Goal: Task Accomplishment & Management: Use online tool/utility

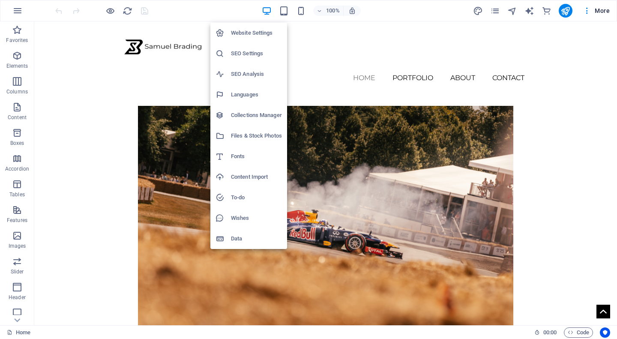
click at [600, 13] on div at bounding box center [308, 169] width 617 height 339
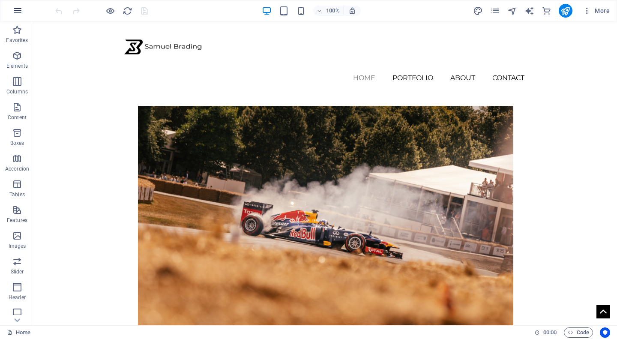
click at [15, 12] on icon "button" at bounding box center [17, 11] width 10 height 10
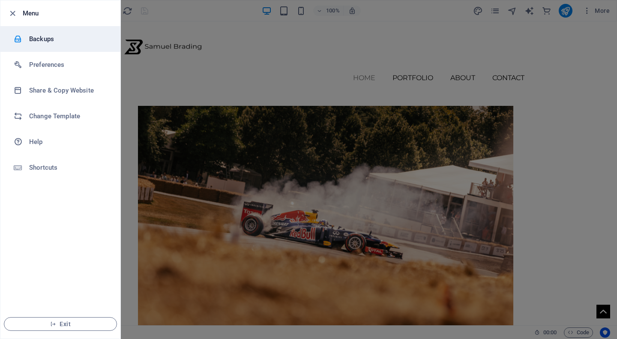
click at [72, 33] on li "Backups" at bounding box center [60, 39] width 120 height 26
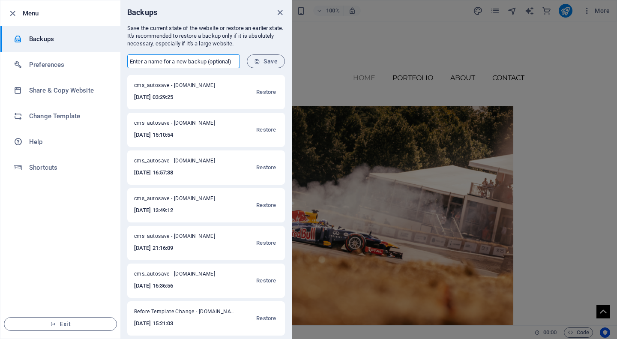
click at [195, 63] on input "text" at bounding box center [183, 61] width 113 height 14
type input "Original"
click at [263, 63] on span "Save" at bounding box center [266, 61] width 24 height 7
click at [279, 15] on icon "close" at bounding box center [280, 13] width 10 height 10
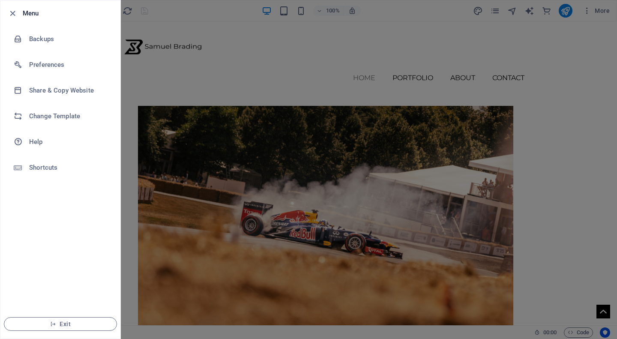
click at [586, 12] on div at bounding box center [308, 169] width 617 height 339
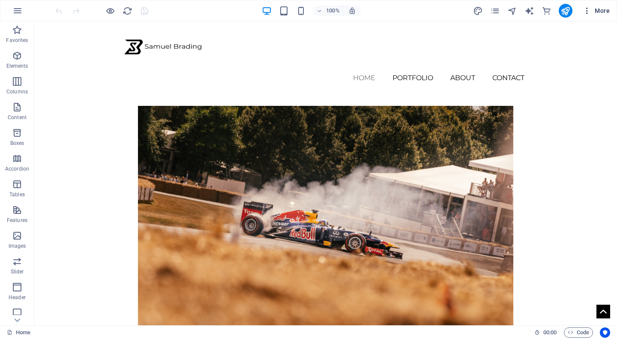
click at [596, 13] on span "More" at bounding box center [596, 10] width 27 height 9
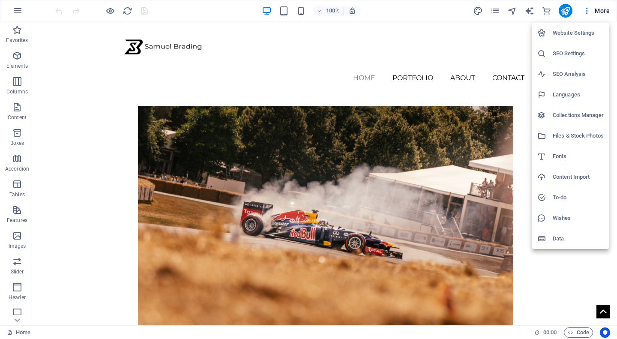
click at [562, 160] on h6 "Fonts" at bounding box center [578, 156] width 51 height 10
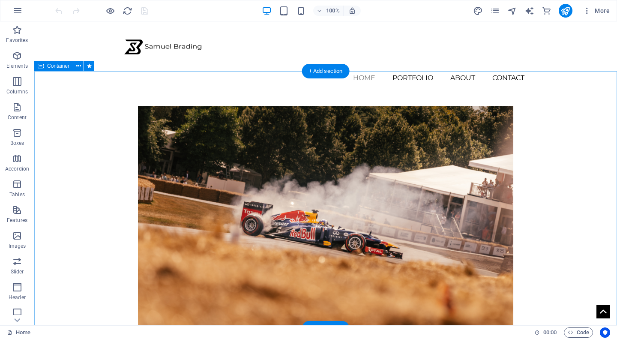
select select "popularity"
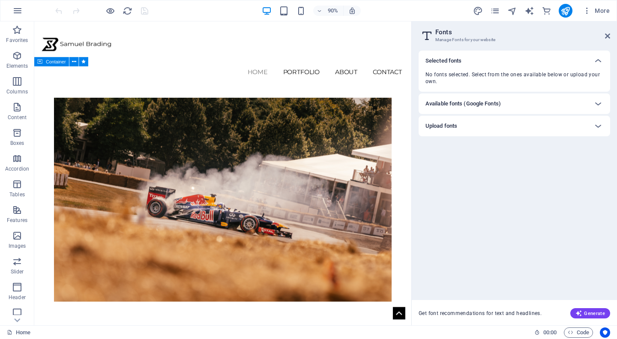
click at [463, 99] on h6 "Available fonts (Google Fonts)" at bounding box center [463, 104] width 75 height 10
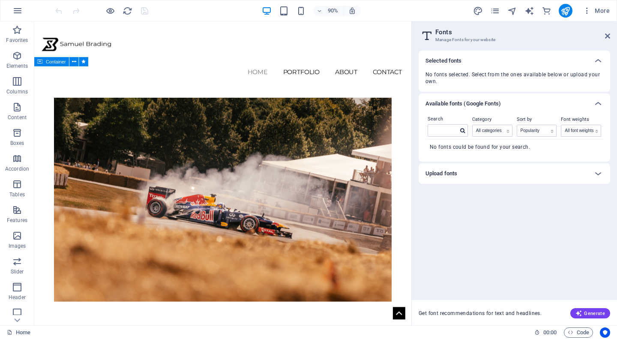
click at [463, 99] on h6 "Available fonts (Google Fonts)" at bounding box center [463, 104] width 75 height 10
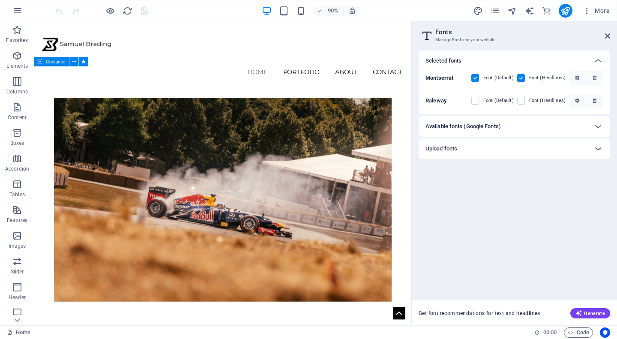
click at [454, 127] on h6 "Available fonts (Google Fonts)" at bounding box center [463, 126] width 75 height 10
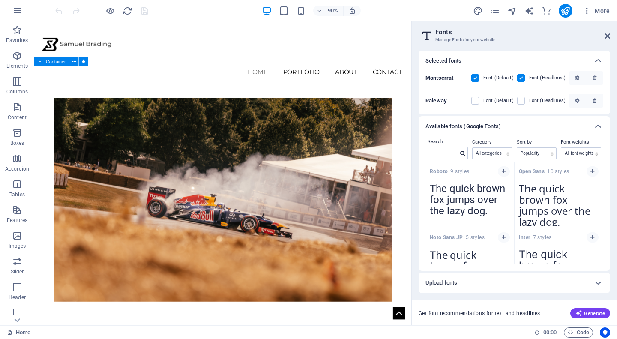
click at [459, 120] on div "Available fonts (Google Fonts)" at bounding box center [515, 126] width 192 height 21
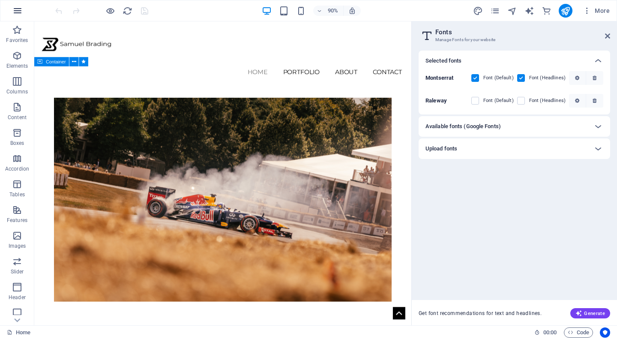
click at [17, 10] on icon "button" at bounding box center [17, 11] width 10 height 10
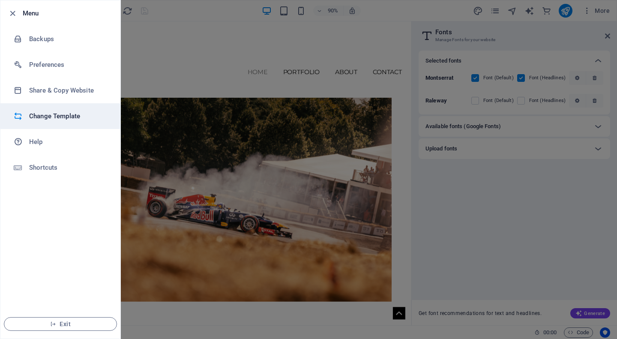
click at [51, 112] on h6 "Change Template" at bounding box center [68, 116] width 79 height 10
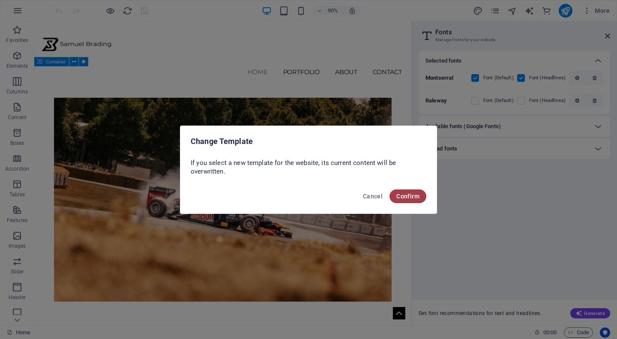
click at [412, 193] on span "Confirm" at bounding box center [407, 196] width 23 height 7
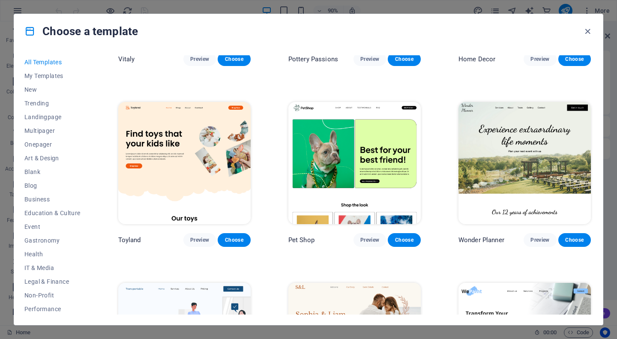
scroll to position [503, 0]
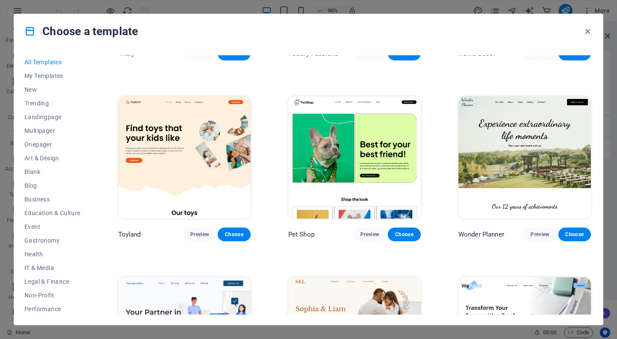
click at [381, 39] on div "Choose a template" at bounding box center [308, 31] width 589 height 34
click at [55, 108] on button "Trending" at bounding box center [52, 103] width 56 height 14
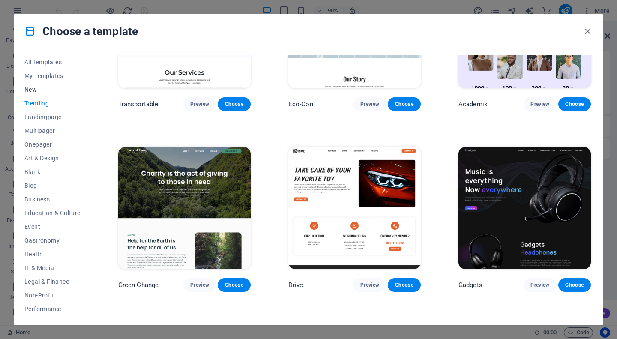
click at [49, 90] on span "New" at bounding box center [52, 89] width 56 height 7
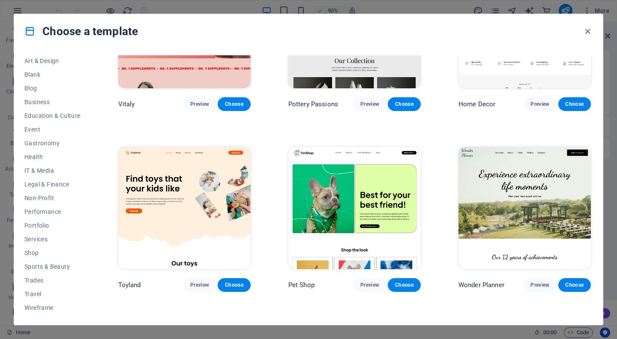
scroll to position [97, 0]
click at [42, 220] on button "Portfolio" at bounding box center [52, 226] width 56 height 14
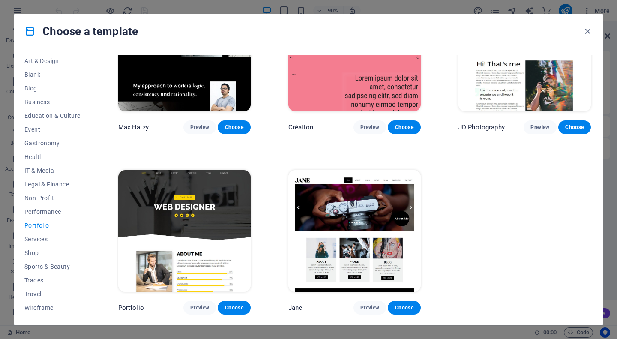
scroll to position [246, 0]
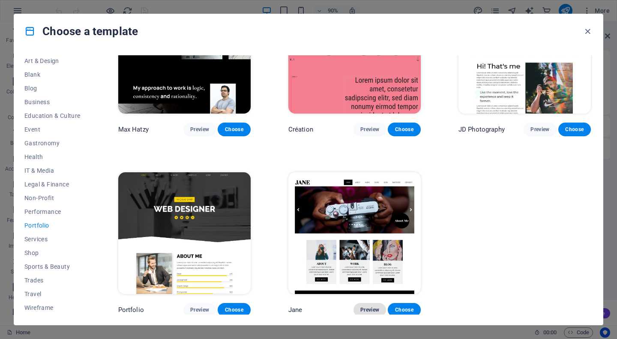
click at [364, 312] on button "Preview" at bounding box center [370, 310] width 33 height 14
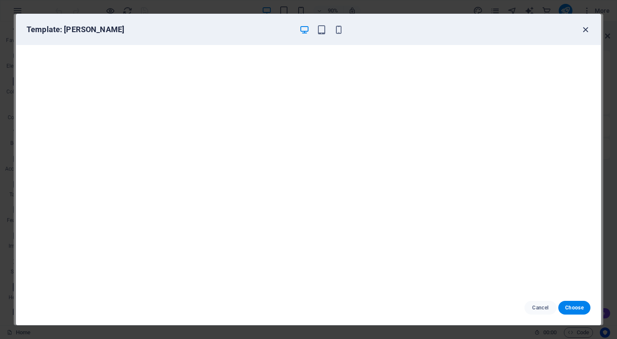
click at [588, 34] on icon "button" at bounding box center [586, 30] width 10 height 10
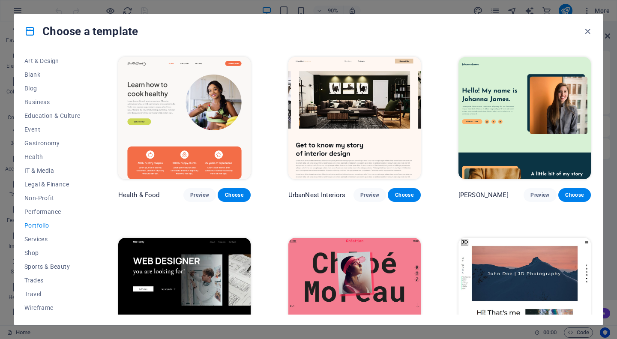
scroll to position [0, 0]
click at [360, 190] on button "Preview" at bounding box center [370, 195] width 33 height 14
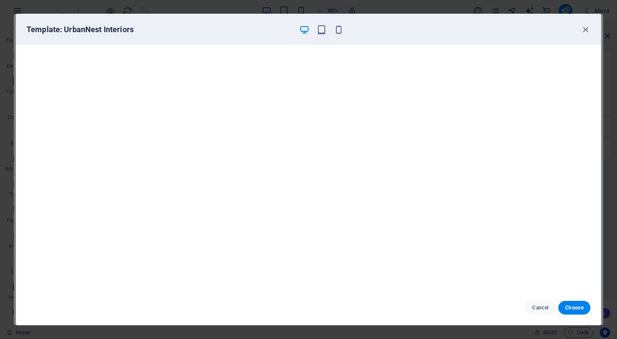
scroll to position [2, 0]
click at [588, 29] on icon "button" at bounding box center [586, 30] width 10 height 10
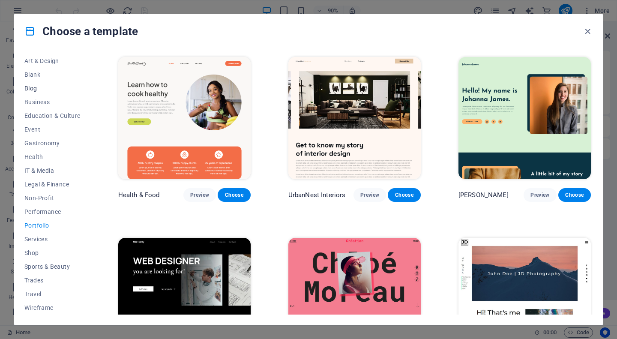
click at [54, 89] on span "Blog" at bounding box center [52, 88] width 56 height 7
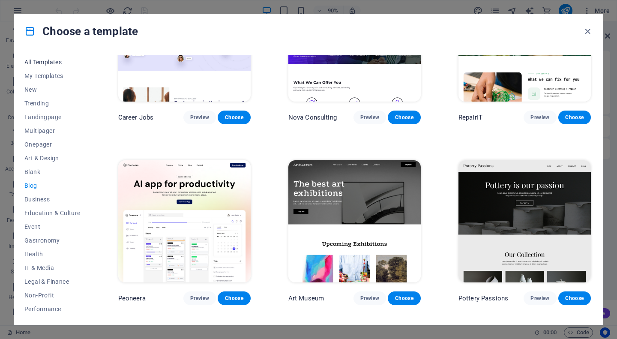
scroll to position [0, 0]
click at [33, 90] on span "New" at bounding box center [52, 89] width 56 height 7
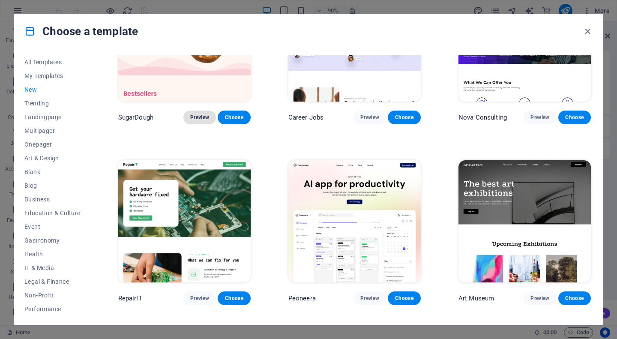
click at [201, 118] on span "Preview" at bounding box center [199, 117] width 19 height 7
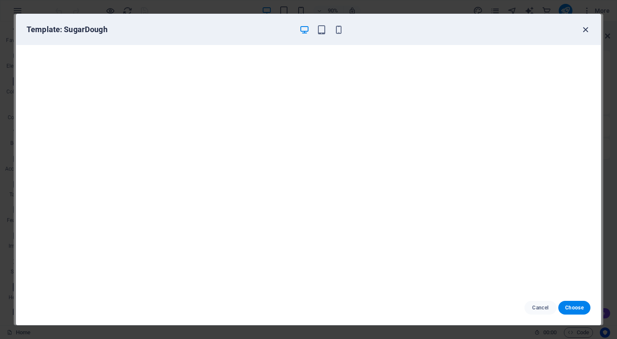
click at [585, 29] on icon "button" at bounding box center [586, 30] width 10 height 10
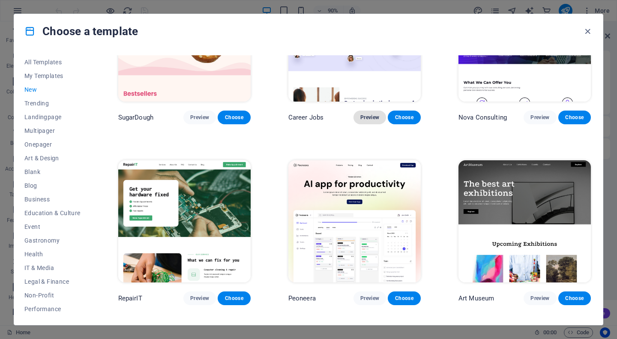
click at [373, 118] on span "Preview" at bounding box center [369, 117] width 19 height 7
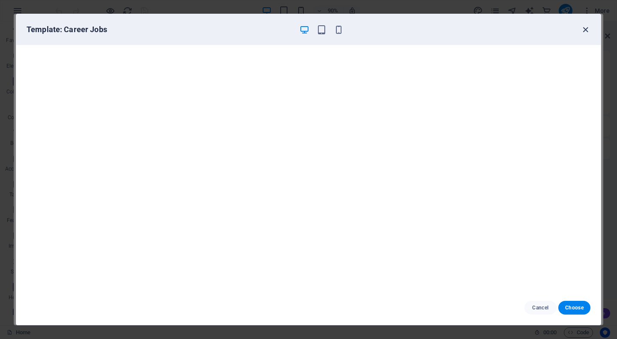
click at [583, 33] on icon "button" at bounding box center [586, 30] width 10 height 10
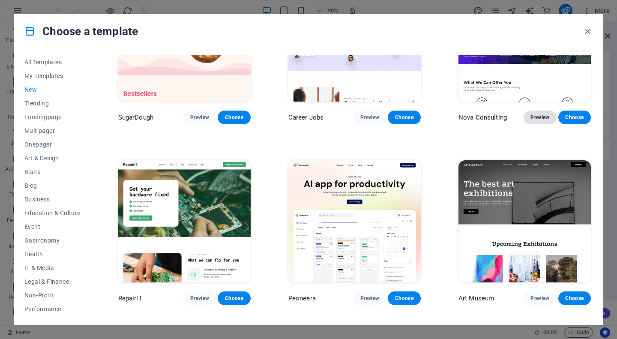
click at [540, 114] on span "Preview" at bounding box center [540, 117] width 19 height 7
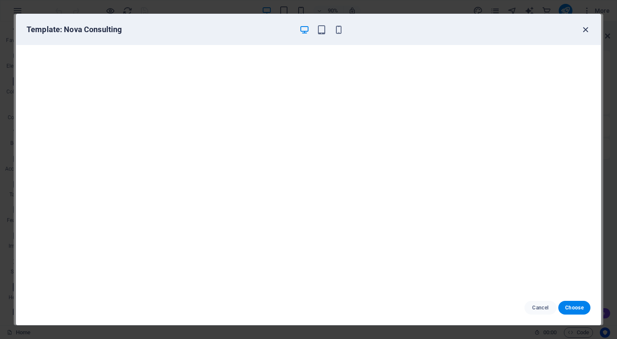
click at [581, 31] on icon "button" at bounding box center [586, 30] width 10 height 10
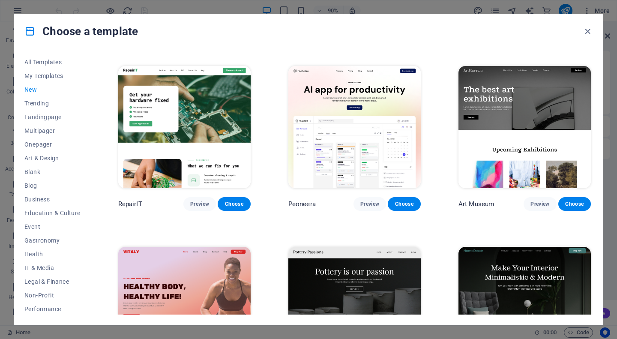
scroll to position [186, 0]
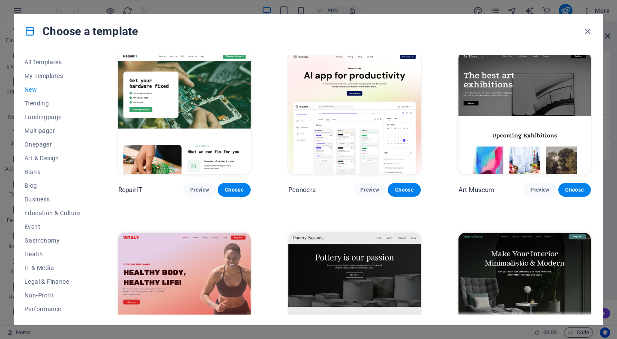
click at [537, 189] on span "Preview" at bounding box center [540, 189] width 19 height 7
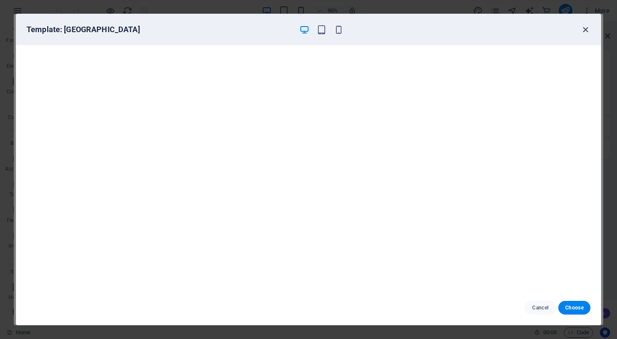
click at [585, 30] on icon "button" at bounding box center [586, 30] width 10 height 10
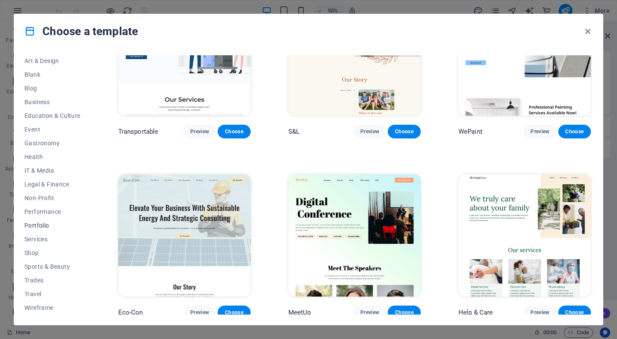
scroll to position [97, 0]
click at [45, 225] on span "Portfolio" at bounding box center [52, 225] width 56 height 7
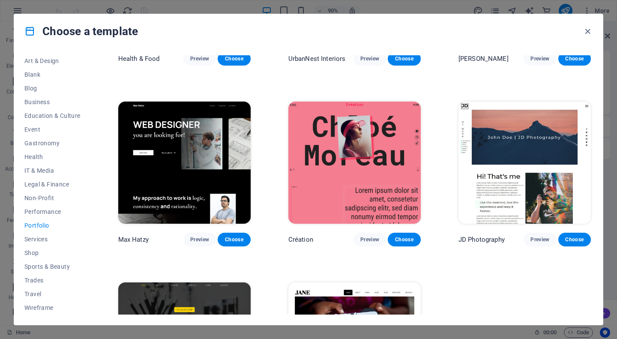
scroll to position [137, 0]
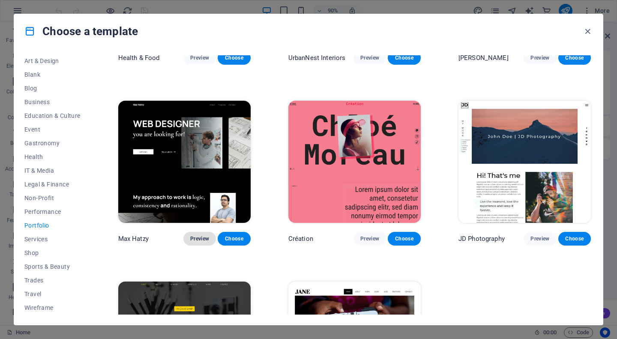
click at [198, 236] on span "Preview" at bounding box center [199, 238] width 19 height 7
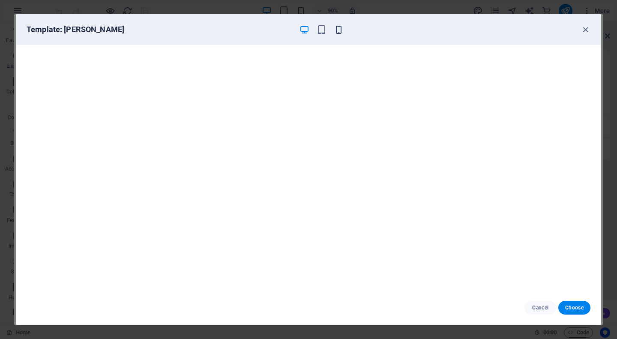
click at [336, 31] on icon "button" at bounding box center [339, 30] width 10 height 10
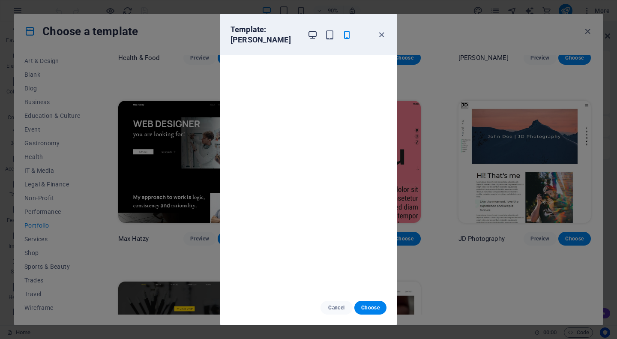
click at [308, 31] on icon "button" at bounding box center [313, 35] width 10 height 10
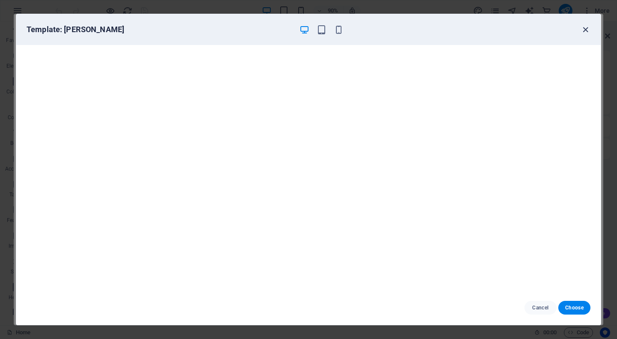
click at [583, 29] on icon "button" at bounding box center [586, 30] width 10 height 10
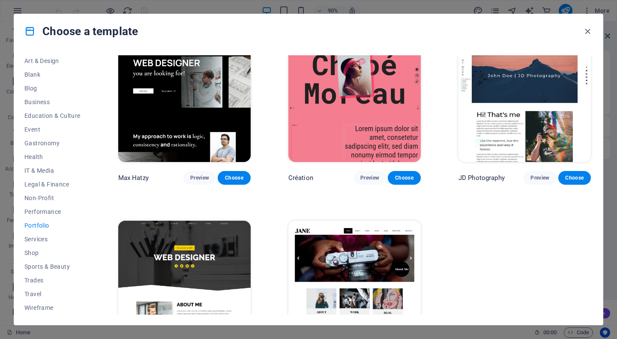
scroll to position [202, 0]
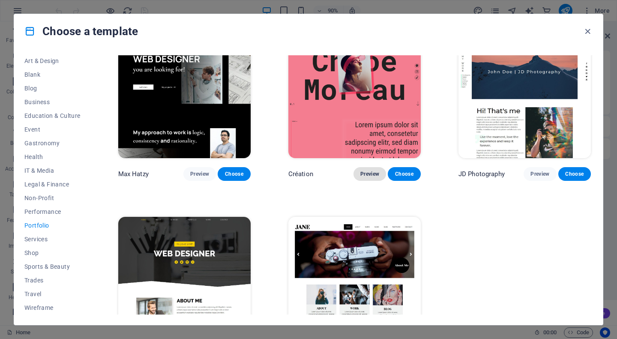
click at [368, 171] on span "Preview" at bounding box center [369, 174] width 19 height 7
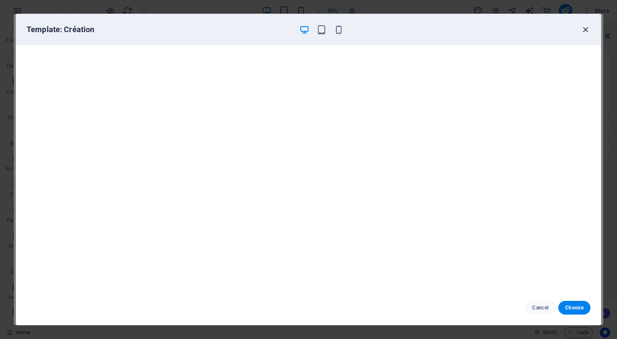
click at [584, 28] on icon "button" at bounding box center [586, 30] width 10 height 10
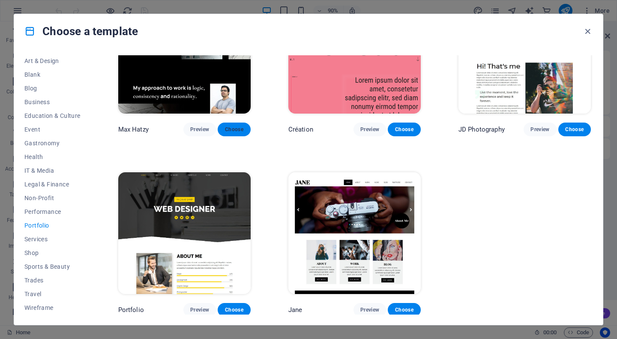
scroll to position [246, 0]
click at [233, 129] on span "Choose" at bounding box center [234, 129] width 19 height 7
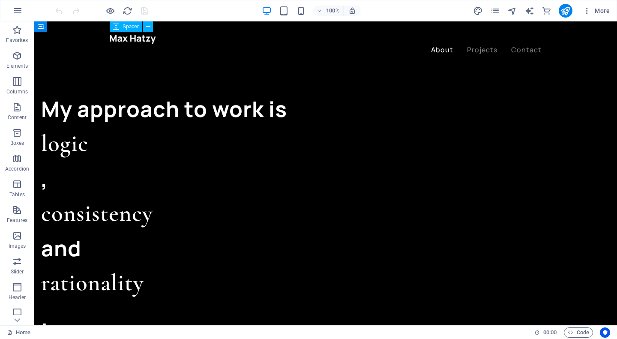
scroll to position [799, 0]
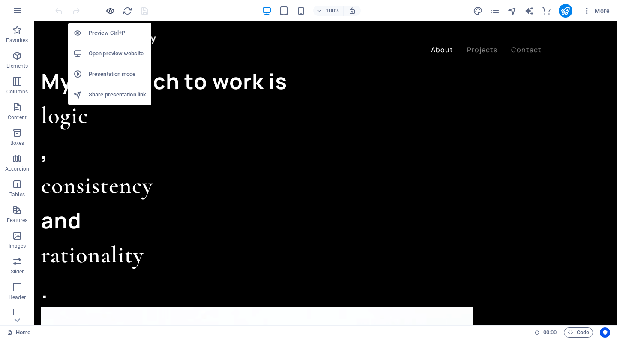
click at [114, 9] on icon "button" at bounding box center [110, 11] width 10 height 10
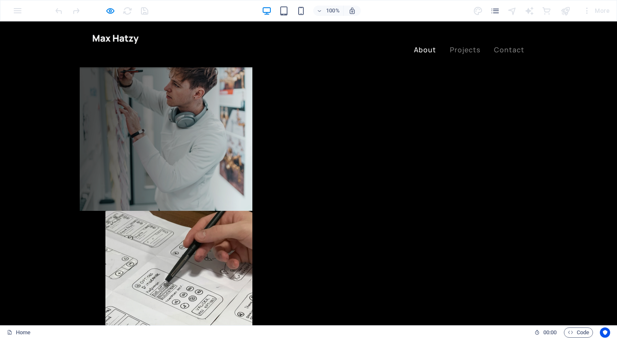
scroll to position [297, 0]
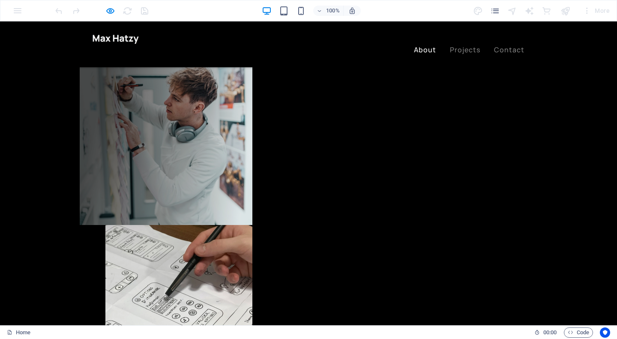
drag, startPoint x: 310, startPoint y: 134, endPoint x: 264, endPoint y: 129, distance: 45.7
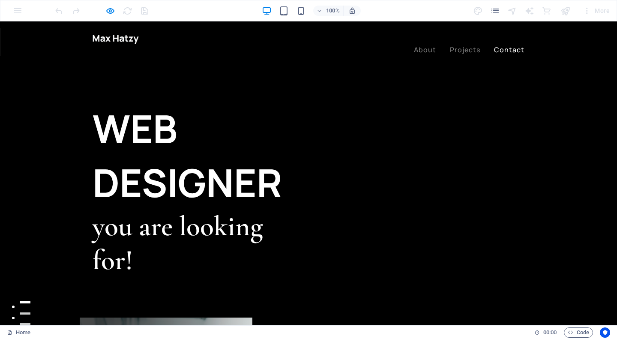
scroll to position [0, 0]
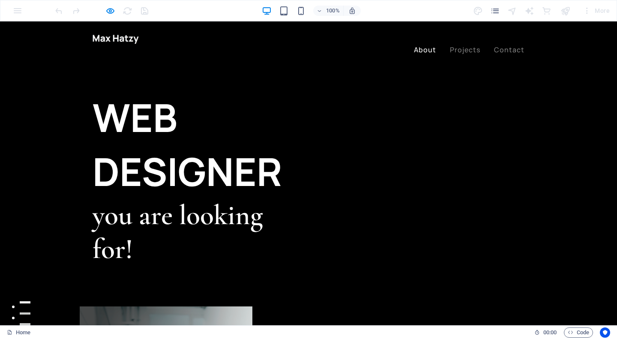
click at [435, 46] on link "About" at bounding box center [425, 49] width 22 height 7
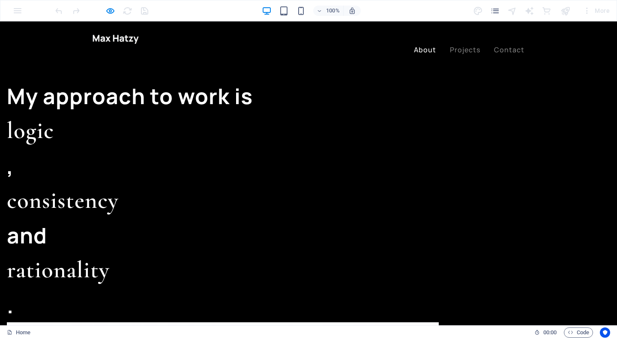
scroll to position [880, 0]
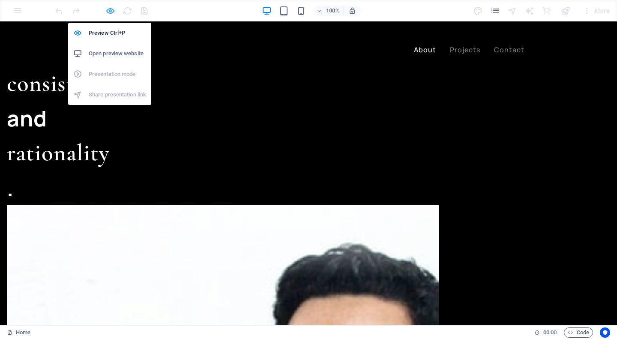
click at [112, 14] on icon "button" at bounding box center [110, 11] width 10 height 10
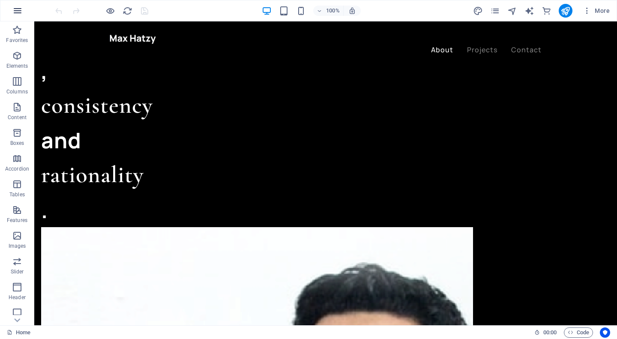
click at [14, 12] on icon "button" at bounding box center [17, 11] width 10 height 10
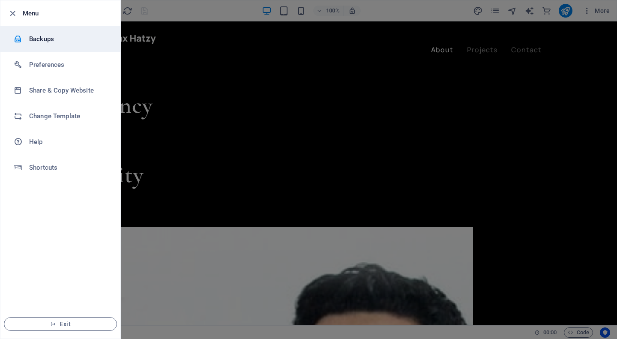
click at [55, 43] on h6 "Backups" at bounding box center [68, 39] width 79 height 10
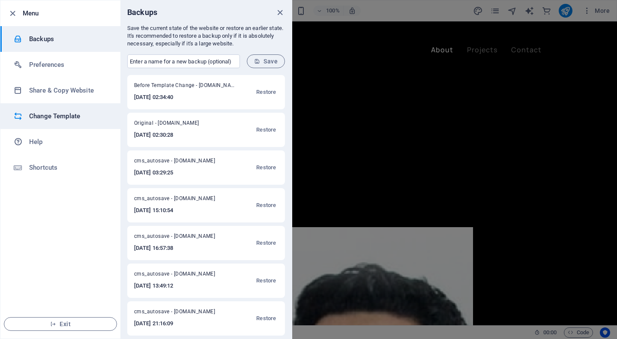
click at [51, 116] on h6 "Change Template" at bounding box center [68, 116] width 79 height 10
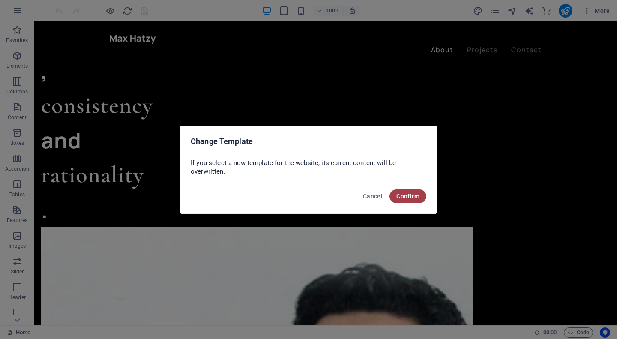
click at [403, 196] on span "Confirm" at bounding box center [407, 196] width 23 height 7
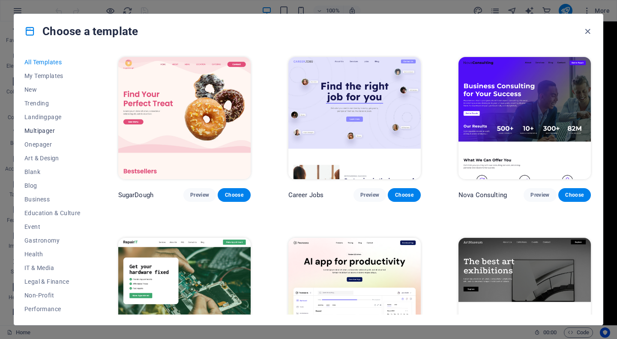
click at [36, 132] on span "Multipager" at bounding box center [52, 130] width 56 height 7
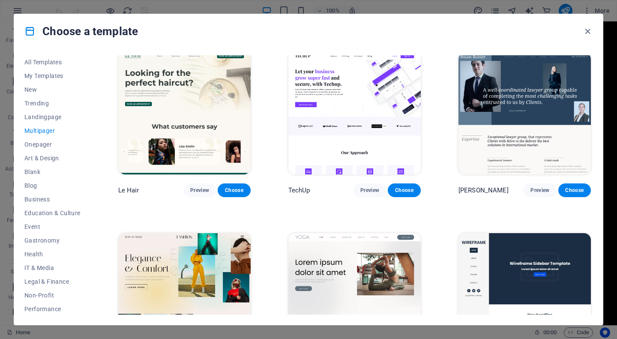
scroll to position [1834, 0]
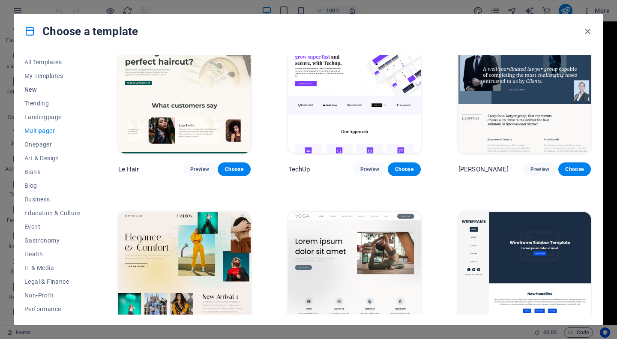
click at [68, 90] on span "New" at bounding box center [52, 89] width 56 height 7
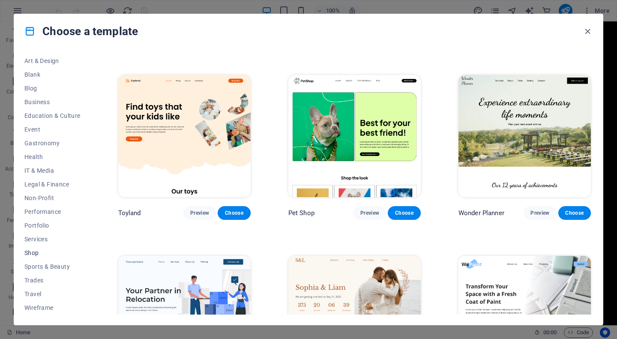
scroll to position [97, 0]
click at [41, 226] on span "Portfolio" at bounding box center [52, 225] width 56 height 7
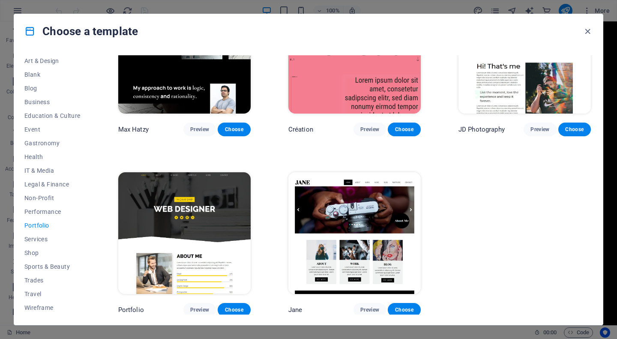
scroll to position [246, 0]
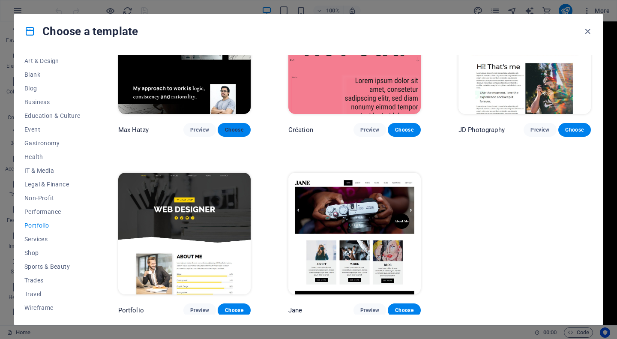
click at [234, 126] on span "Choose" at bounding box center [234, 129] width 19 height 7
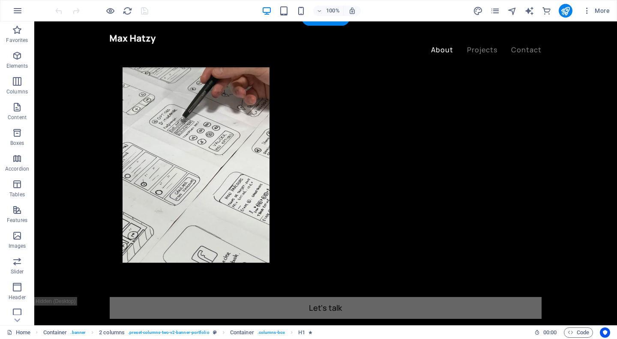
scroll to position [531, 0]
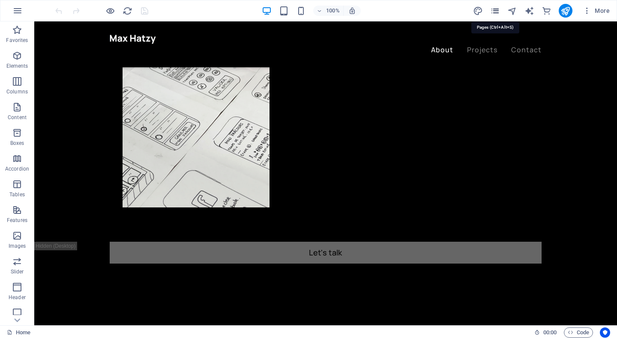
click at [498, 7] on icon "pages" at bounding box center [495, 11] width 10 height 10
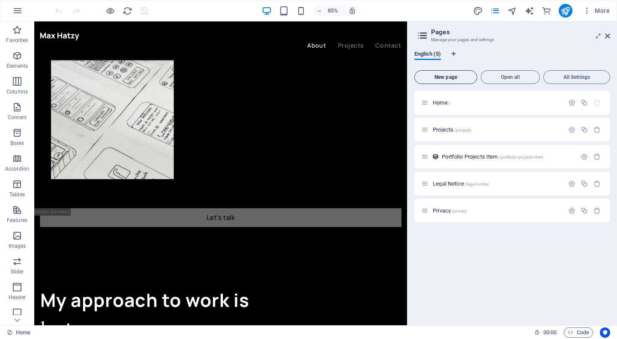
click at [458, 78] on span "New page" at bounding box center [445, 77] width 55 height 5
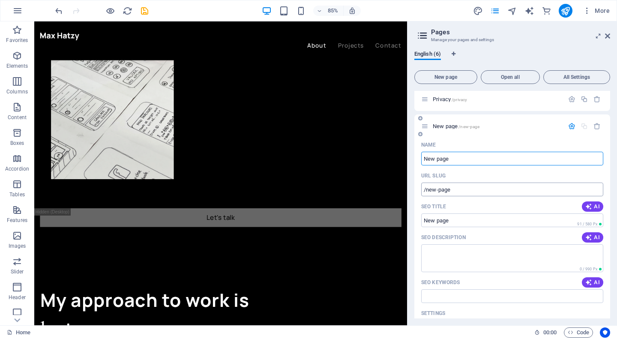
scroll to position [112, 0]
click at [443, 126] on span "New page /new-page" at bounding box center [456, 125] width 47 height 6
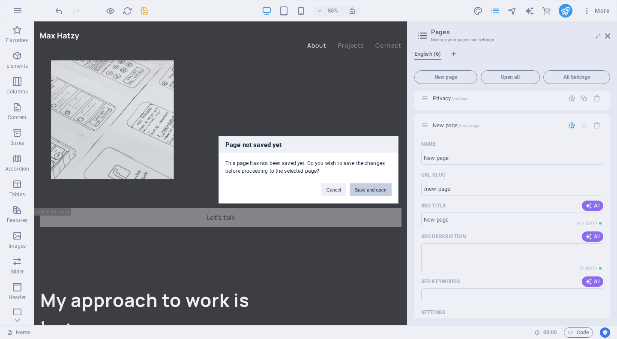
click at [366, 189] on button "Save and open" at bounding box center [371, 189] width 42 height 13
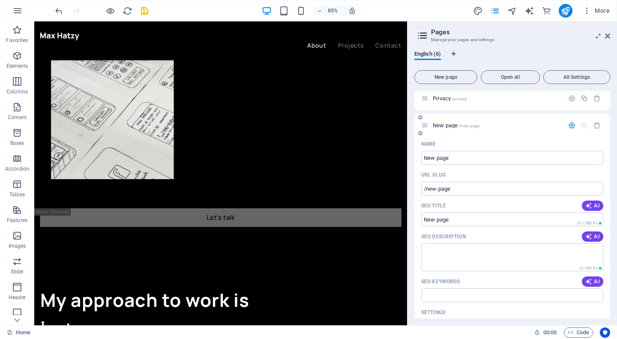
click at [432, 128] on div "New page /new-page" at bounding box center [497, 126] width 134 height 6
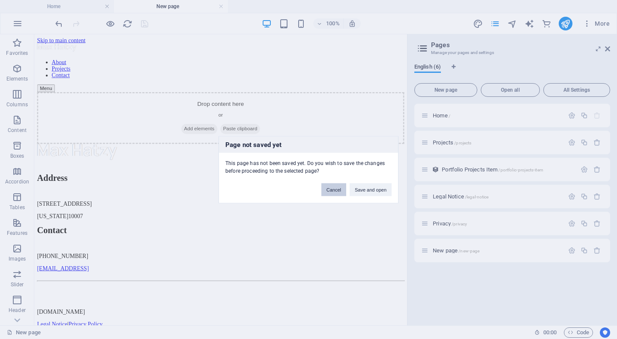
scroll to position [0, 0]
click at [335, 191] on button "Cancel" at bounding box center [333, 189] width 25 height 13
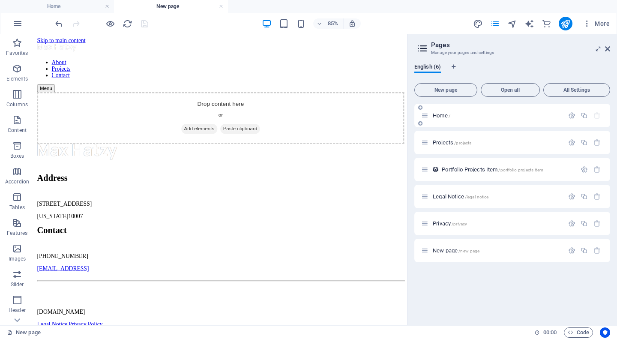
click at [443, 118] on div "Home /" at bounding box center [492, 116] width 143 height 10
click at [444, 116] on span "Home /" at bounding box center [442, 115] width 18 height 6
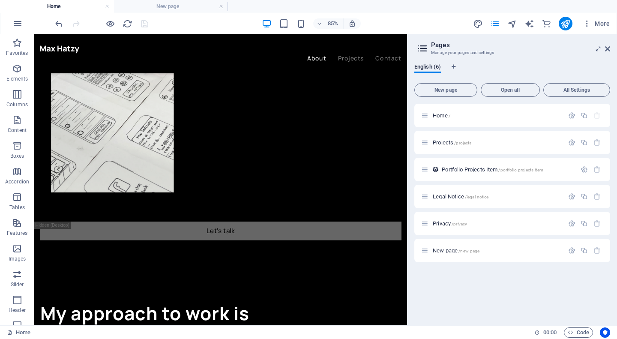
click at [602, 45] on h2 "Pages" at bounding box center [520, 45] width 179 height 8
click at [607, 48] on icon at bounding box center [607, 48] width 5 height 7
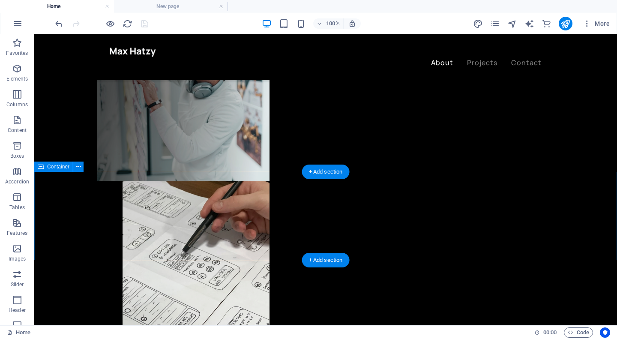
scroll to position [354, 0]
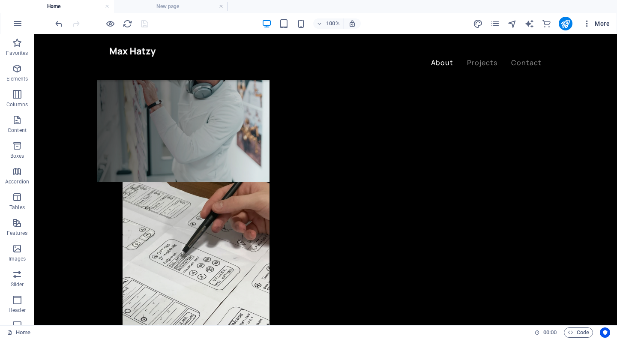
click at [592, 17] on button "More" at bounding box center [597, 24] width 34 height 14
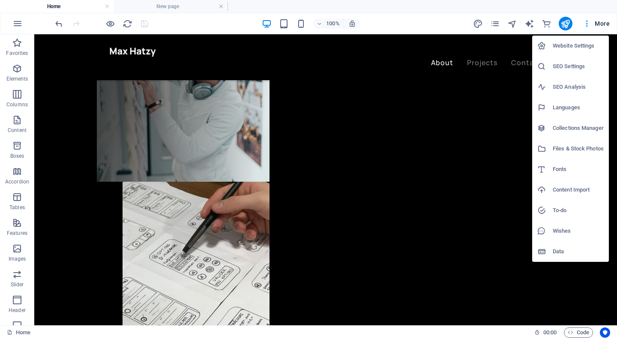
click at [568, 172] on h6 "Fonts" at bounding box center [578, 169] width 51 height 10
select select "popularity"
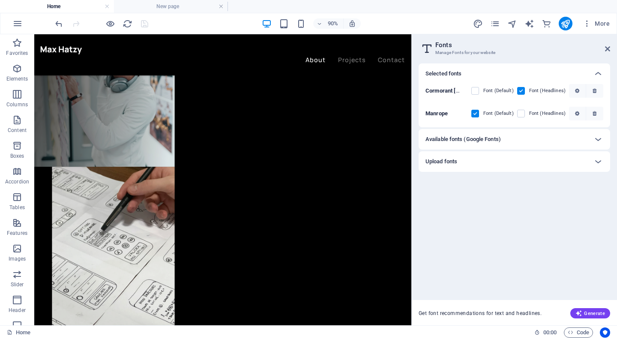
click at [532, 135] on div "Available fonts (Google Fonts)" at bounding box center [507, 139] width 162 height 10
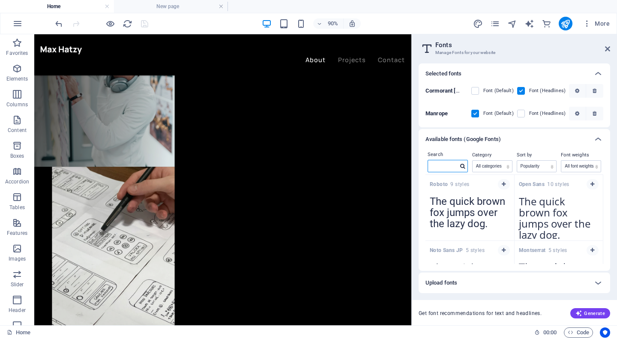
click at [444, 168] on input "text" at bounding box center [443, 165] width 30 height 11
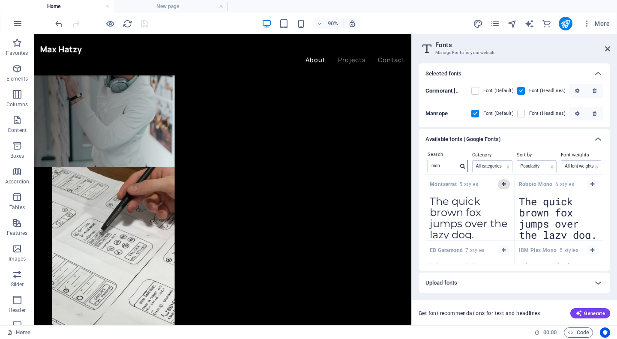
type input "mon"
click at [503, 183] on icon "button" at bounding box center [504, 184] width 4 height 5
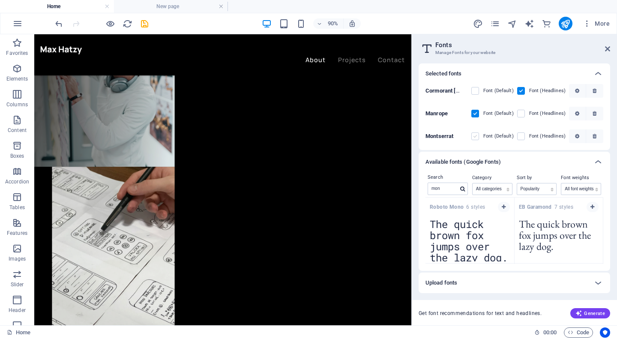
click at [479, 138] on label at bounding box center [475, 136] width 8 height 8
click at [0, 0] on input "checkbox" at bounding box center [0, 0] width 0 height 0
click at [525, 135] on label at bounding box center [521, 136] width 8 height 8
click at [0, 0] on input "checkbox" at bounding box center [0, 0] width 0 height 0
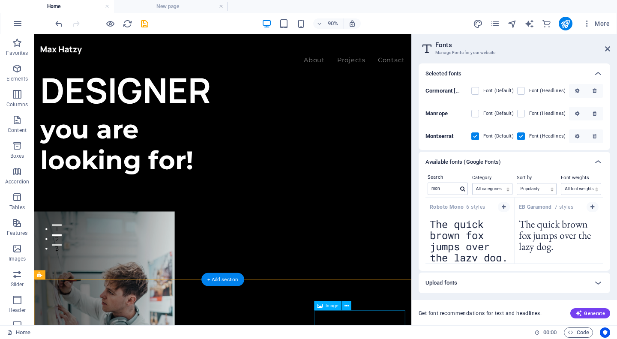
scroll to position [46, 0]
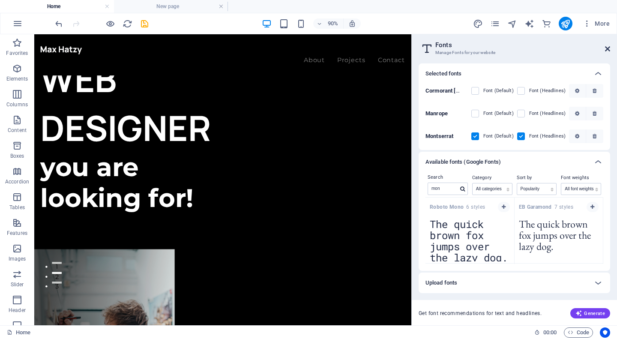
click at [609, 52] on icon at bounding box center [607, 48] width 5 height 7
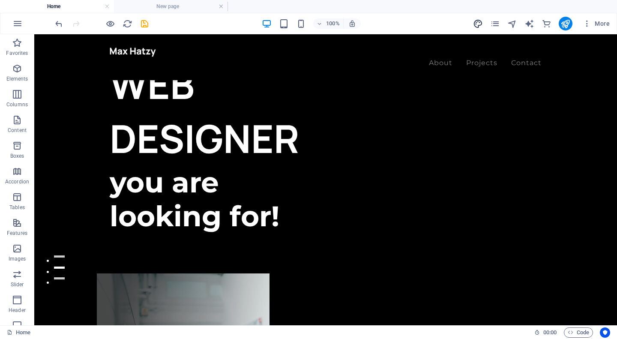
click at [477, 20] on icon "design" at bounding box center [478, 24] width 10 height 10
select select "ease-in-out"
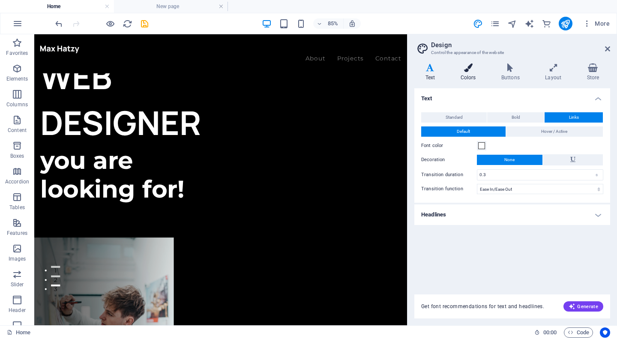
click at [465, 67] on icon at bounding box center [468, 67] width 37 height 9
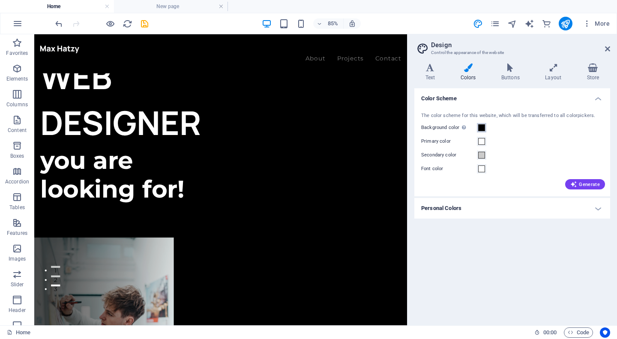
click at [478, 124] on button "Background color Only visible if it is not covered by other backgrounds." at bounding box center [481, 127] width 9 height 9
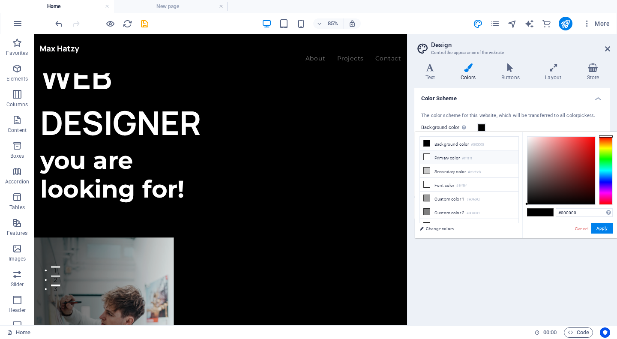
click at [436, 154] on li "Primary color #ffffff" at bounding box center [469, 157] width 99 height 14
type input "#ffffff"
click at [607, 225] on button "Apply" at bounding box center [602, 228] width 21 height 10
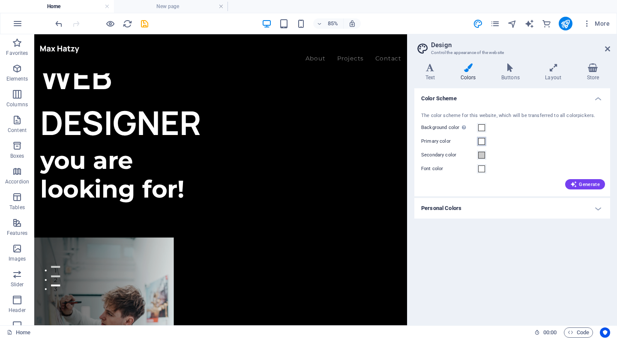
click at [484, 140] on span at bounding box center [481, 141] width 7 height 7
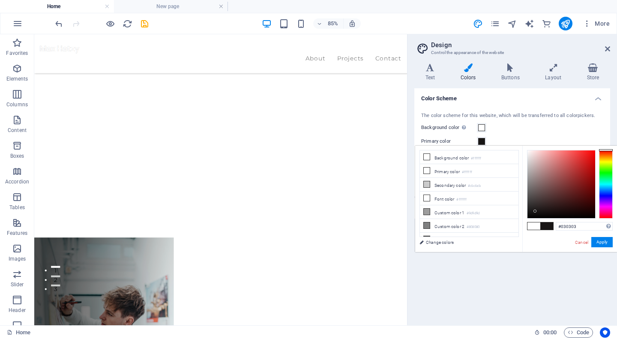
type input "#020202"
drag, startPoint x: 549, startPoint y: 208, endPoint x: 521, endPoint y: 217, distance: 29.8
click at [521, 217] on div "less Background color #ffffff Primary color #ffffff Secondary color #cbcbcb Fon…" at bounding box center [516, 199] width 202 height 106
click at [601, 242] on button "Apply" at bounding box center [602, 242] width 21 height 10
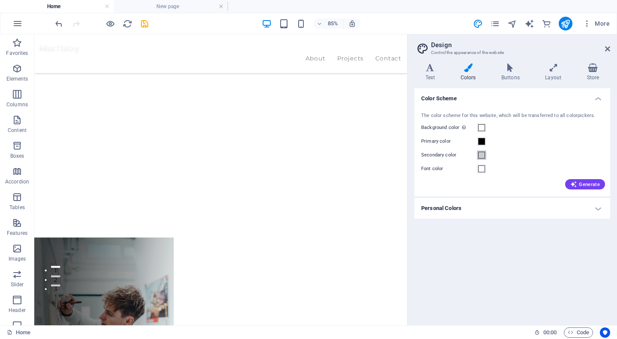
click at [483, 156] on span at bounding box center [481, 155] width 7 height 7
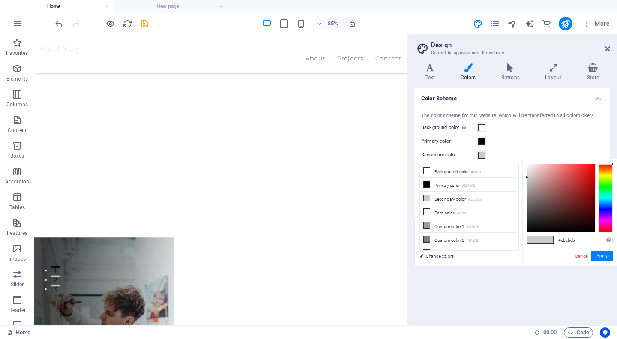
click at [495, 151] on div "Secondary color" at bounding box center [512, 155] width 182 height 10
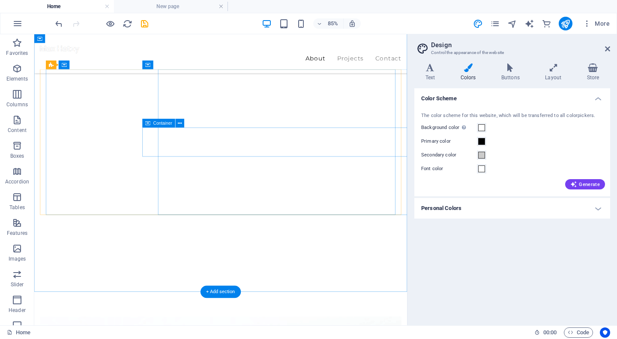
scroll to position [733, 0]
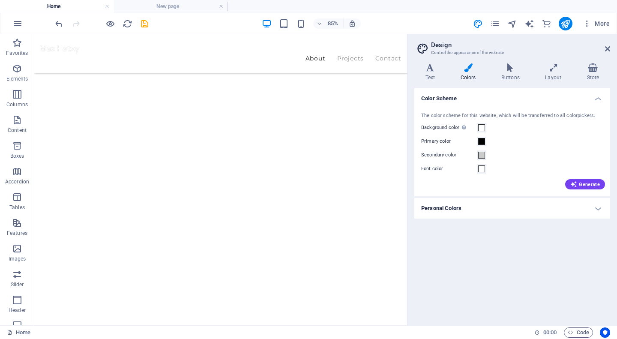
click at [435, 203] on h4 "Personal Colors" at bounding box center [512, 208] width 196 height 21
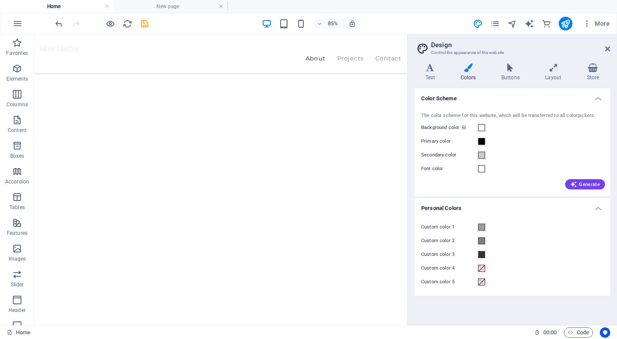
click at [435, 203] on h4 "Personal Colors" at bounding box center [512, 205] width 196 height 15
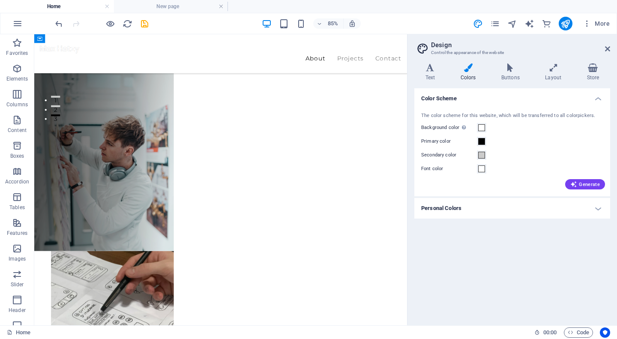
scroll to position [131, 0]
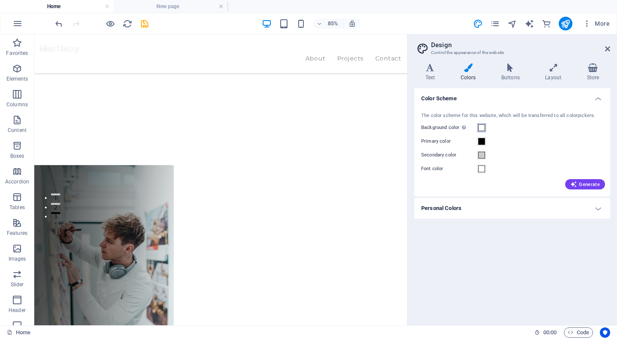
click at [477, 123] on button "Background color Only visible if it is not covered by other backgrounds." at bounding box center [481, 127] width 9 height 9
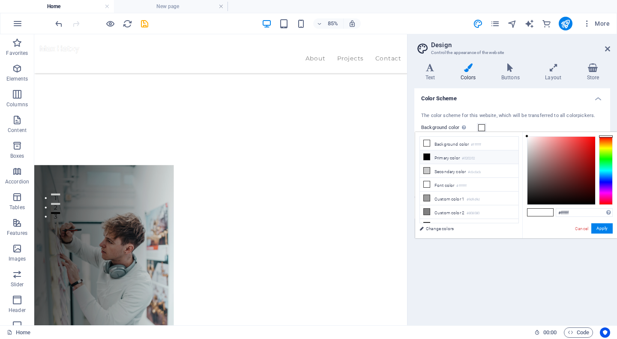
click at [455, 157] on li "Primary color #020202" at bounding box center [469, 157] width 99 height 14
type input "#020202"
click at [595, 232] on button "Apply" at bounding box center [602, 228] width 21 height 10
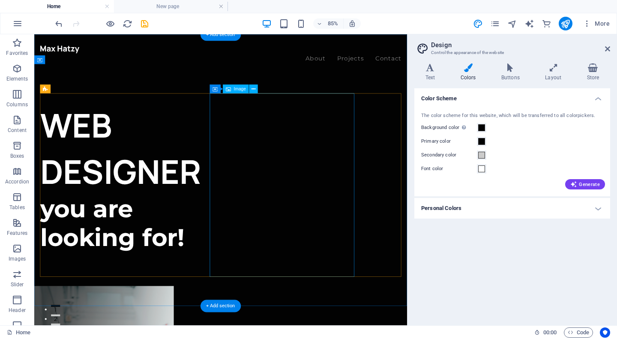
scroll to position [0, 0]
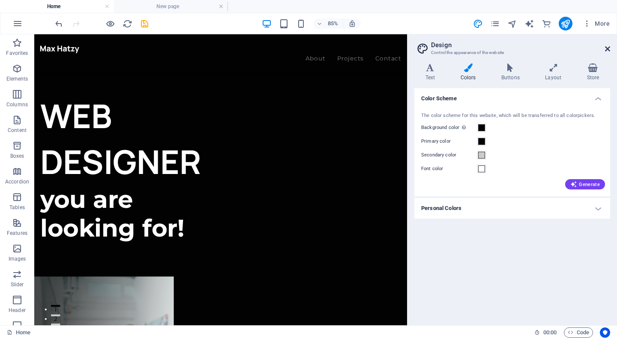
click at [607, 49] on icon at bounding box center [607, 48] width 5 height 7
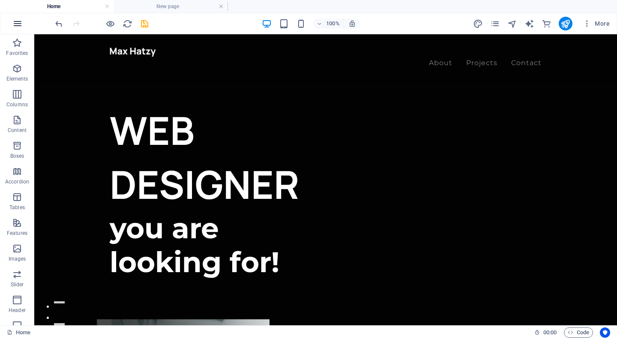
click at [19, 20] on icon "button" at bounding box center [17, 23] width 10 height 10
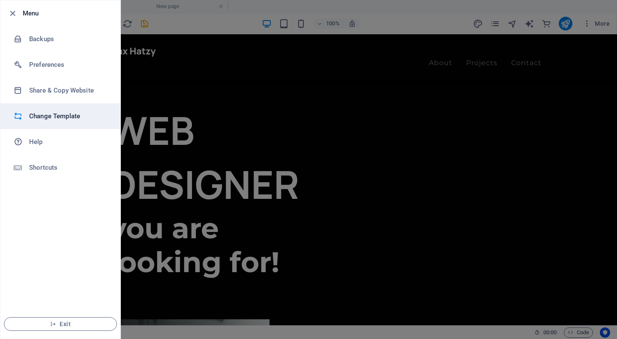
click at [33, 111] on li "Change Template" at bounding box center [60, 116] width 120 height 26
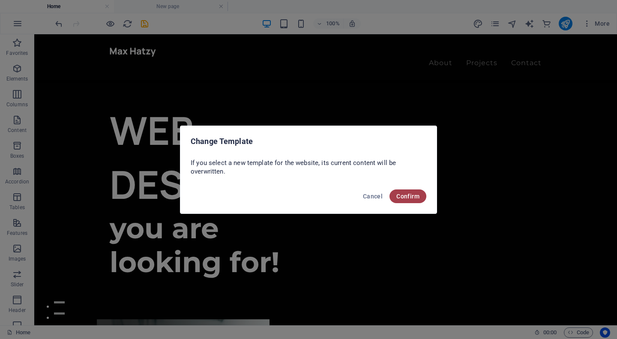
click at [417, 199] on span "Confirm" at bounding box center [407, 196] width 23 height 7
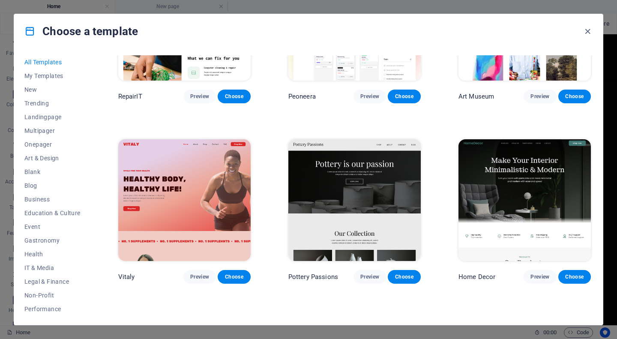
scroll to position [280, 0]
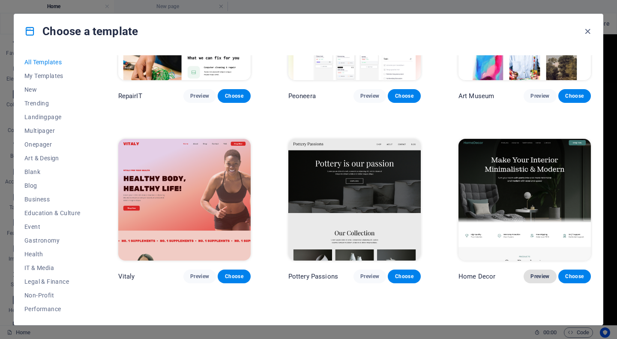
click at [543, 276] on span "Preview" at bounding box center [540, 276] width 19 height 7
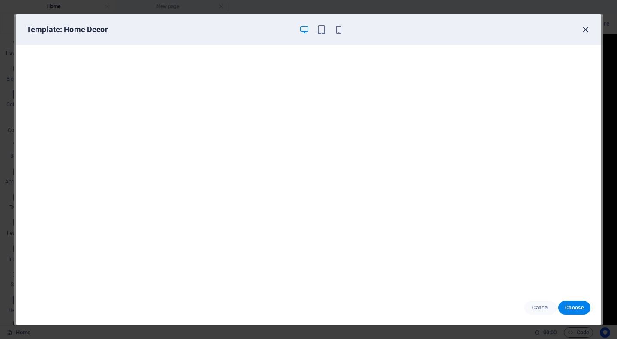
click at [589, 31] on icon "button" at bounding box center [586, 30] width 10 height 10
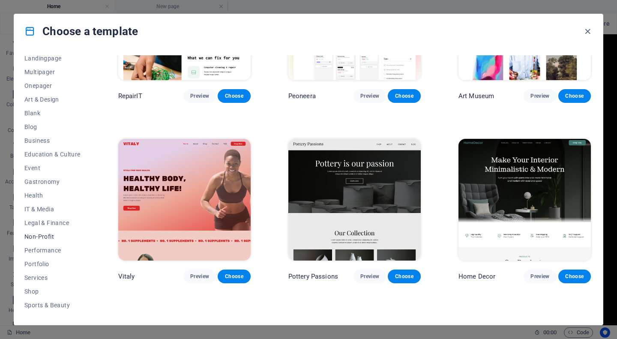
scroll to position [63, 0]
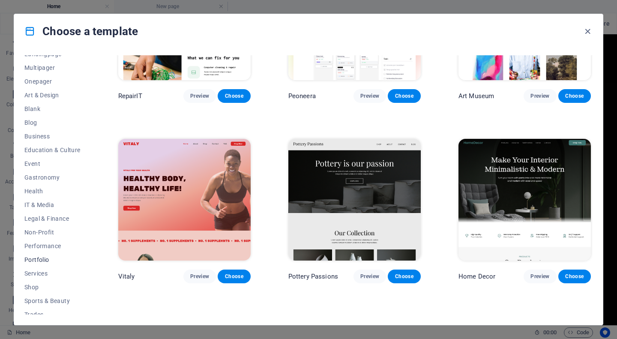
click at [52, 258] on span "Portfolio" at bounding box center [52, 259] width 56 height 7
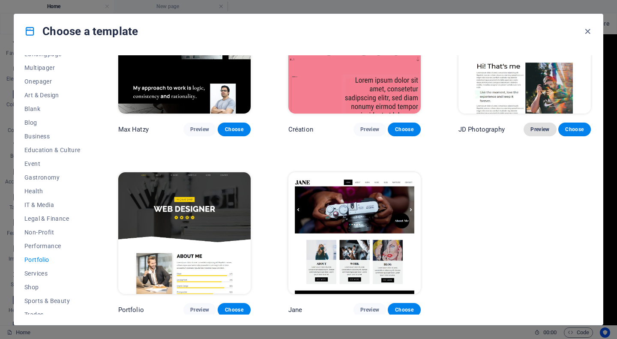
click at [537, 123] on button "Preview" at bounding box center [540, 130] width 33 height 14
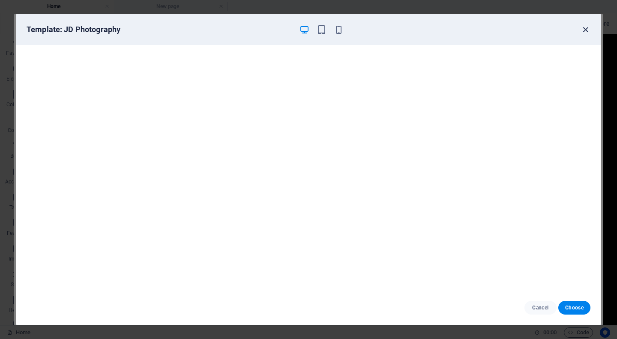
click at [585, 30] on icon "button" at bounding box center [586, 30] width 10 height 10
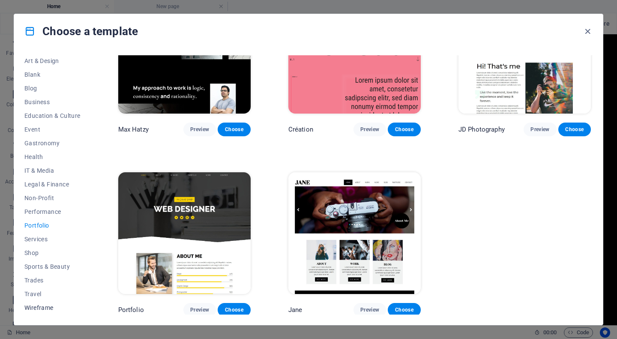
scroll to position [97, 0]
click at [45, 280] on span "Trades" at bounding box center [52, 280] width 56 height 7
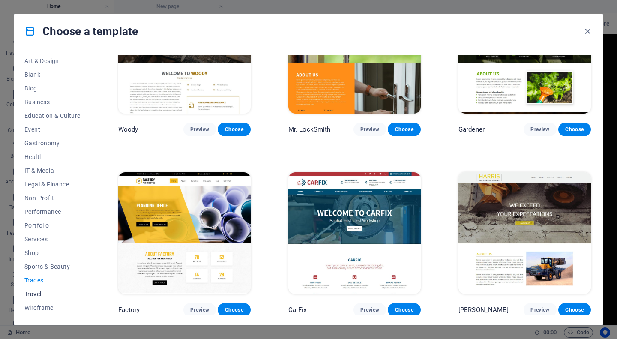
click at [39, 294] on span "Travel" at bounding box center [52, 294] width 56 height 7
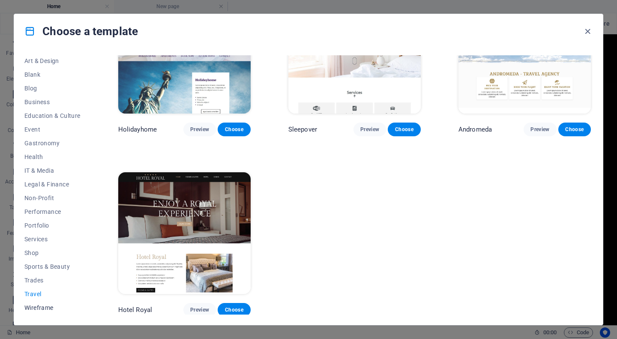
click at [41, 305] on span "Wireframe" at bounding box center [52, 307] width 56 height 7
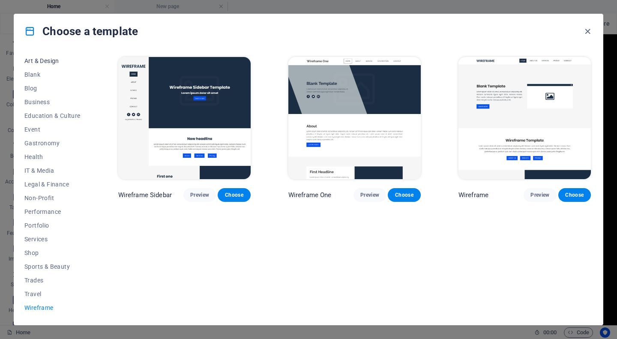
click at [46, 66] on button "Art & Design" at bounding box center [52, 61] width 56 height 14
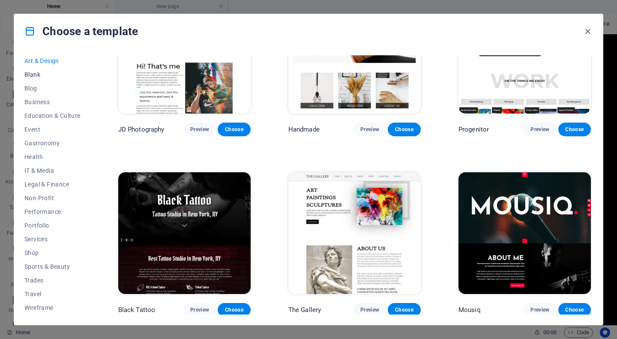
click at [45, 74] on span "Blank" at bounding box center [52, 74] width 56 height 7
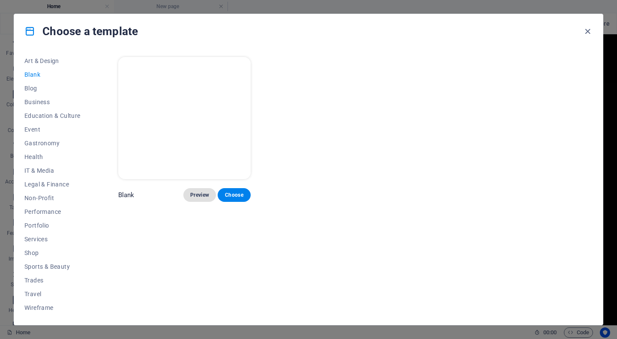
click at [208, 192] on span "Preview" at bounding box center [199, 195] width 19 height 7
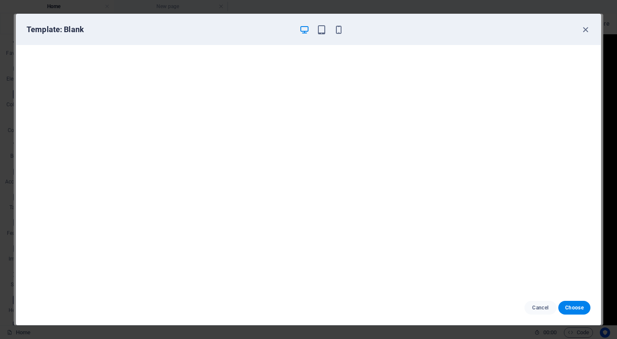
scroll to position [2, 0]
click at [580, 28] on div "Template: Blank" at bounding box center [304, 29] width 554 height 10
click at [591, 28] on div "Template: Blank" at bounding box center [308, 29] width 585 height 31
click at [586, 30] on icon "button" at bounding box center [586, 30] width 10 height 10
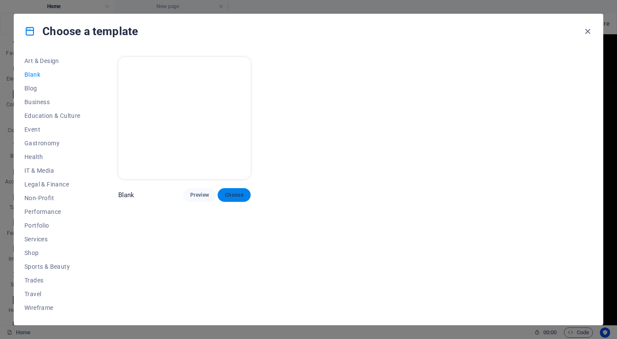
click at [236, 199] on button "Choose" at bounding box center [234, 195] width 33 height 14
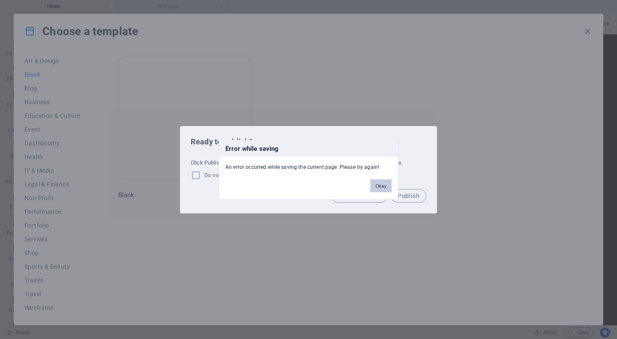
click at [375, 181] on button "Okay" at bounding box center [380, 185] width 21 height 13
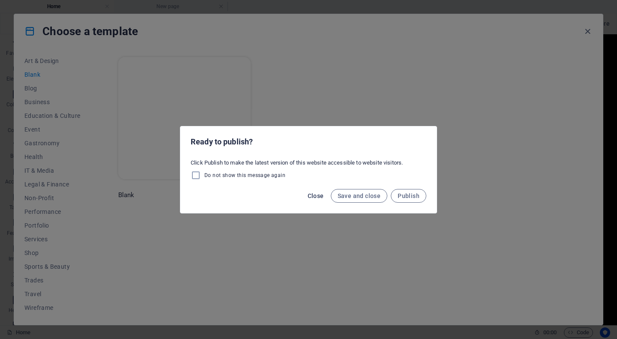
click at [319, 194] on span "Close" at bounding box center [316, 195] width 16 height 7
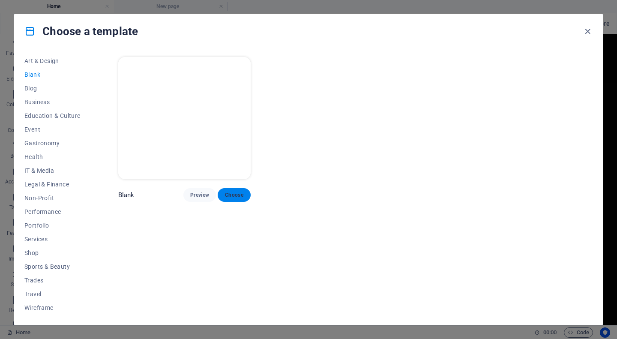
click at [228, 192] on span "Choose" at bounding box center [234, 195] width 19 height 7
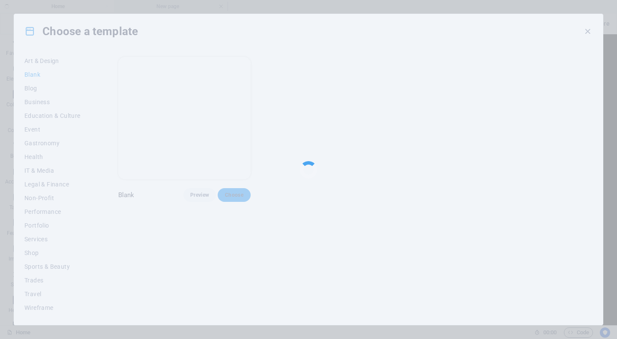
checkbox input "false"
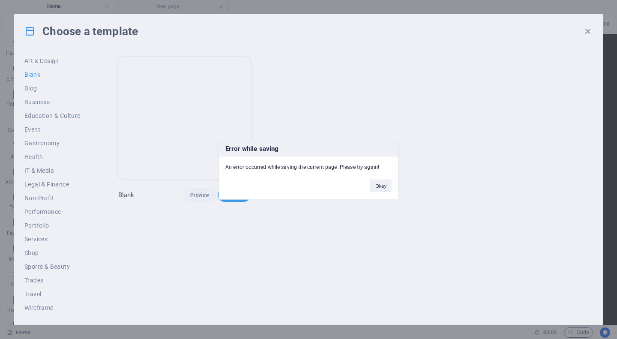
drag, startPoint x: 370, startPoint y: 180, endPoint x: 295, endPoint y: 126, distance: 92.5
click at [370, 180] on button "Okay" at bounding box center [380, 185] width 21 height 13
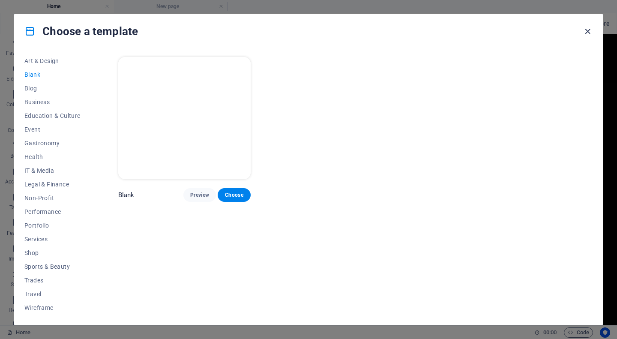
click at [587, 31] on icon "button" at bounding box center [588, 32] width 10 height 10
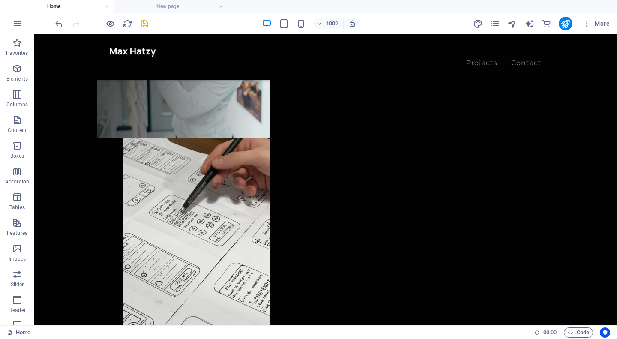
scroll to position [435, 0]
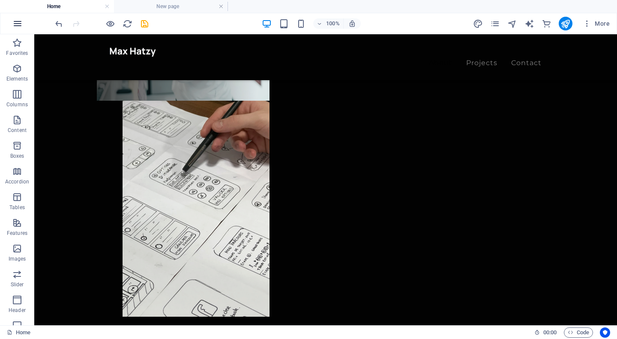
click at [17, 18] on icon "button" at bounding box center [17, 23] width 10 height 10
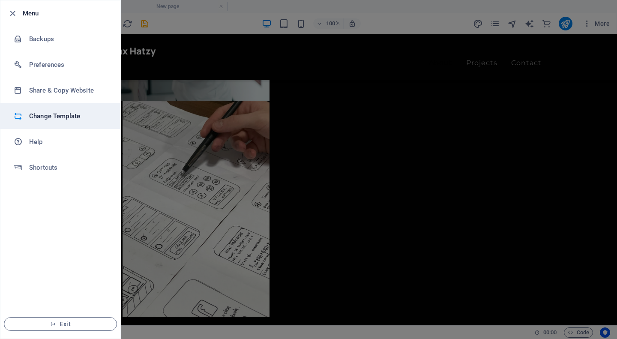
click at [90, 117] on h6 "Change Template" at bounding box center [68, 116] width 79 height 10
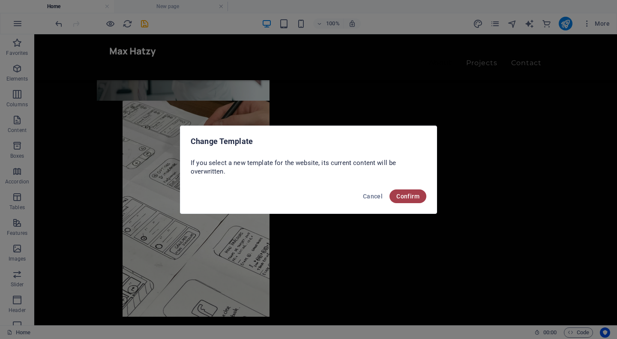
click at [405, 196] on span "Confirm" at bounding box center [407, 196] width 23 height 7
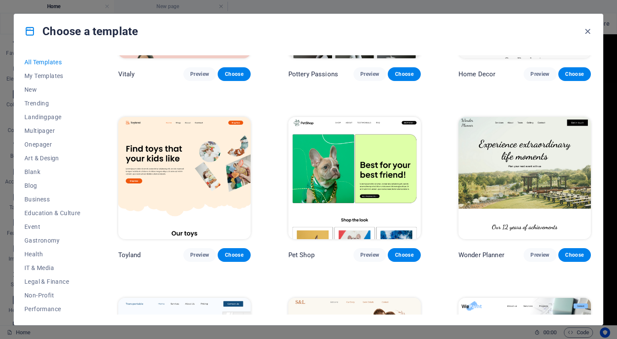
scroll to position [483, 0]
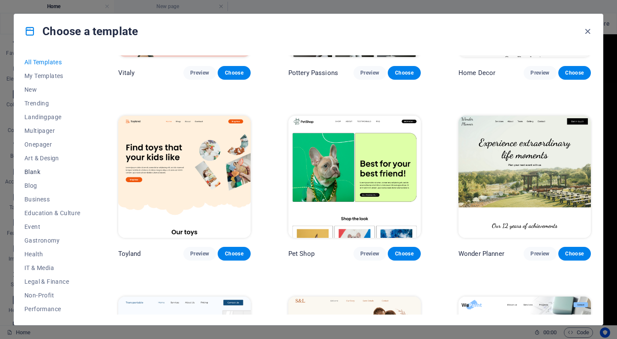
click at [48, 168] on button "Blank" at bounding box center [52, 172] width 56 height 14
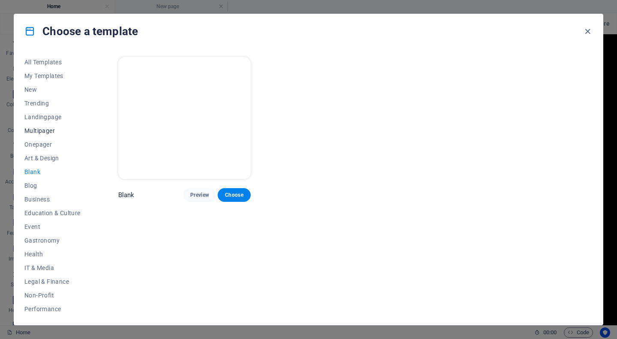
click at [51, 128] on span "Multipager" at bounding box center [52, 130] width 56 height 7
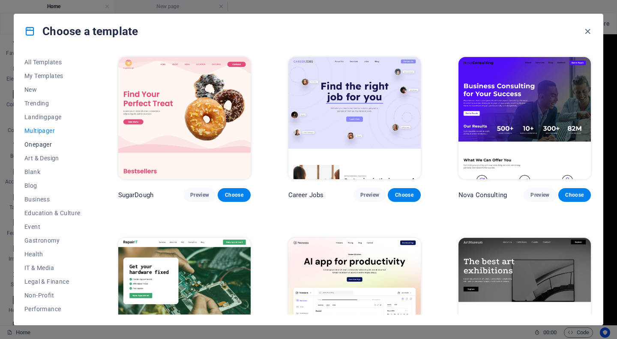
click at [47, 143] on span "Onepager" at bounding box center [52, 144] width 56 height 7
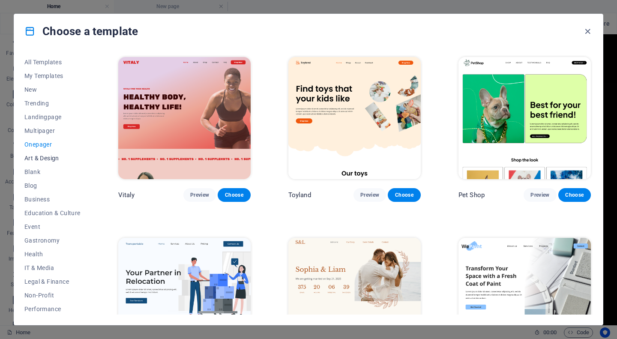
click at [48, 157] on span "Art & Design" at bounding box center [52, 158] width 56 height 7
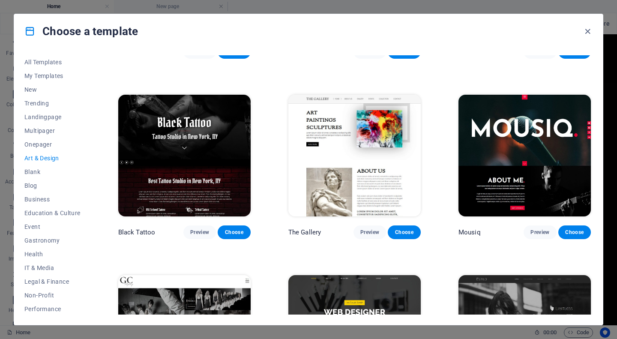
scroll to position [330, 0]
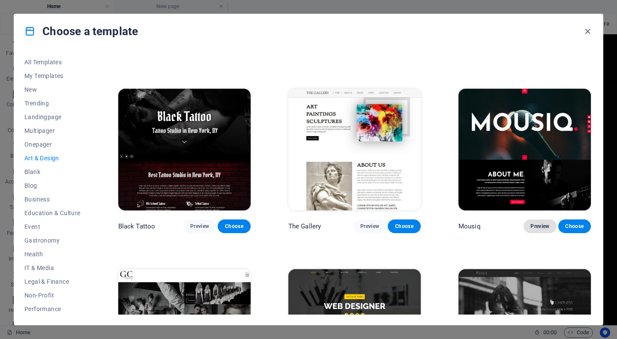
click at [539, 224] on span "Preview" at bounding box center [540, 226] width 19 height 7
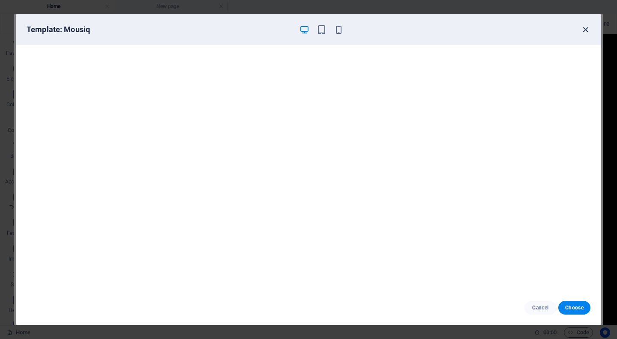
click at [584, 25] on icon "button" at bounding box center [586, 30] width 10 height 10
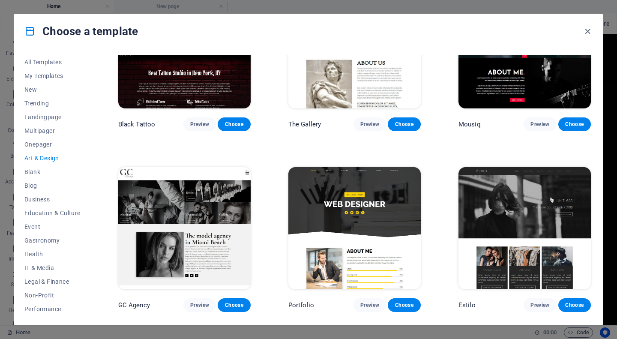
scroll to position [432, 0]
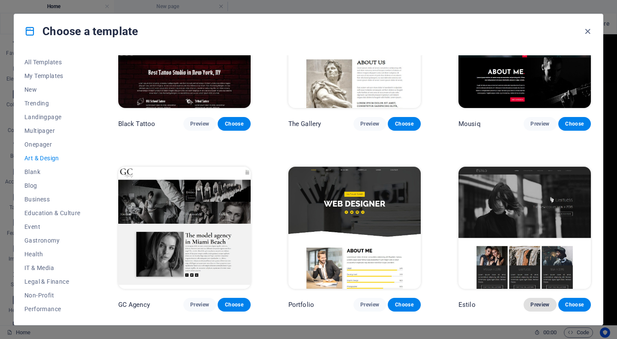
click at [524, 300] on button "Preview" at bounding box center [540, 305] width 33 height 14
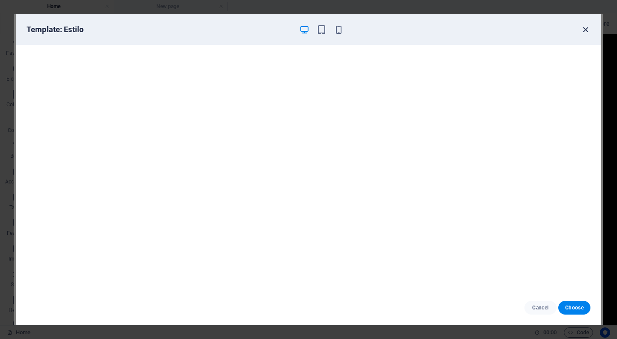
click at [586, 26] on icon "button" at bounding box center [586, 30] width 10 height 10
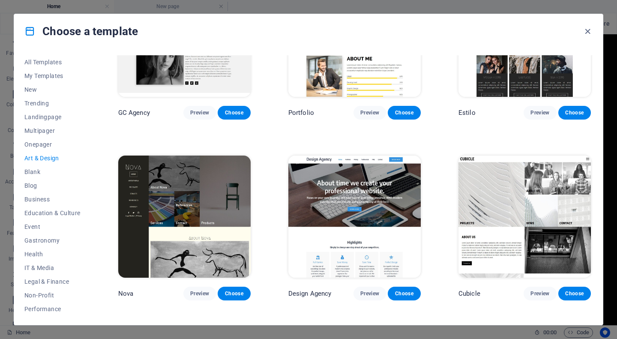
scroll to position [630, 0]
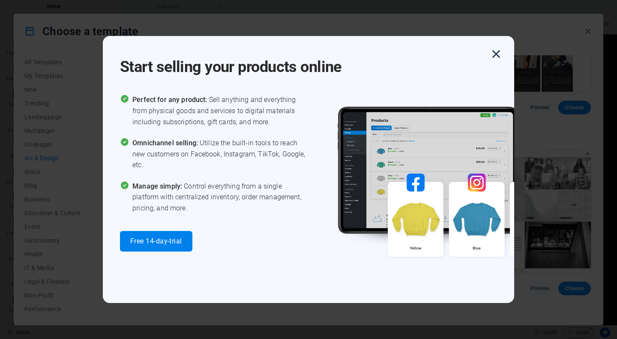
click at [498, 56] on icon "button" at bounding box center [496, 53] width 15 height 15
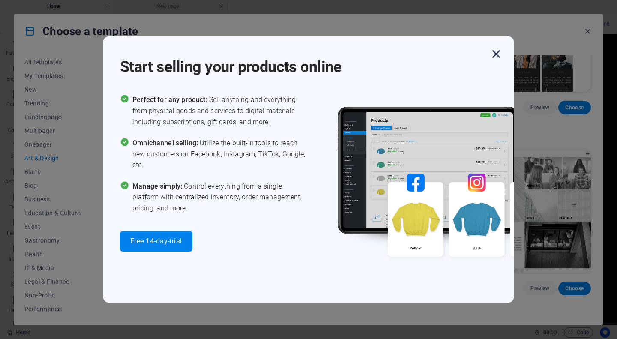
click at [498, 55] on icon "button" at bounding box center [496, 53] width 15 height 15
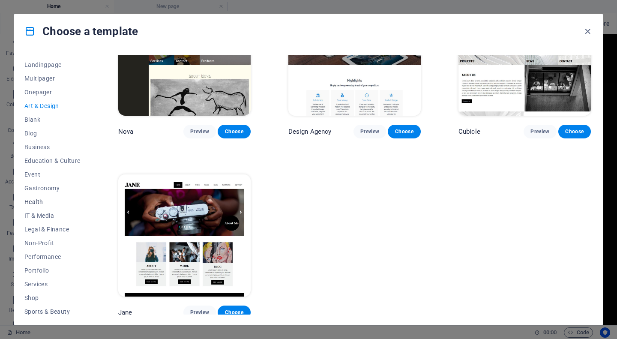
scroll to position [56, 0]
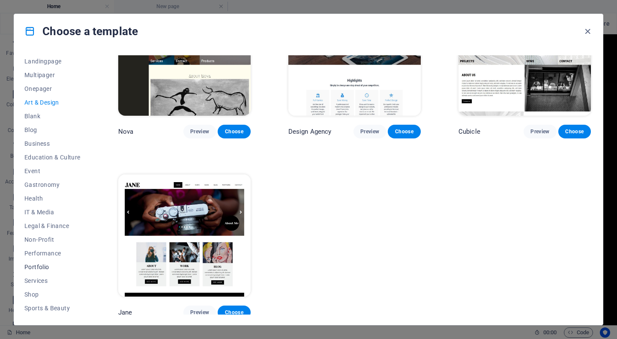
click at [53, 267] on span "Portfolio" at bounding box center [52, 267] width 56 height 7
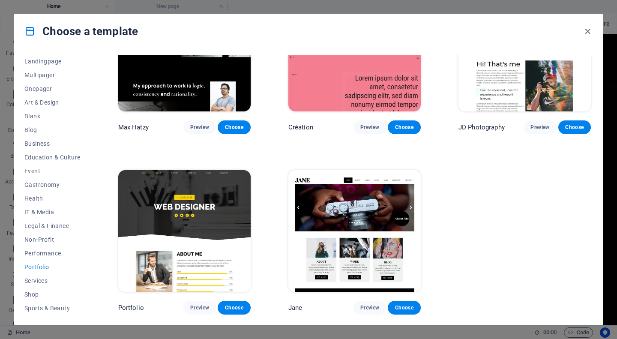
scroll to position [246, 0]
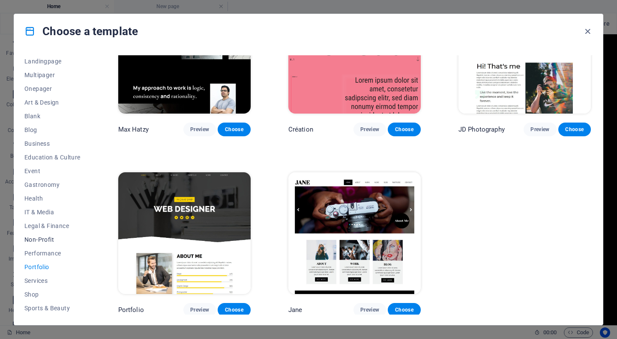
click at [55, 240] on span "Non-Profit" at bounding box center [52, 239] width 56 height 7
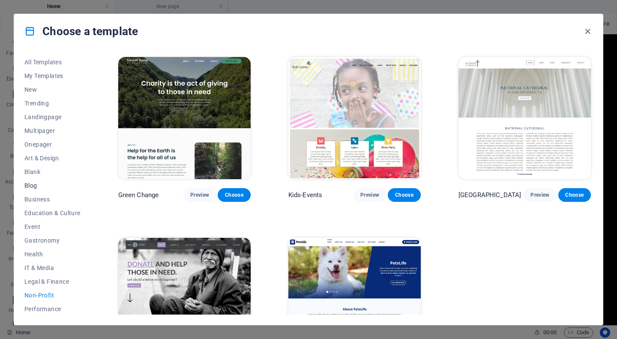
scroll to position [0, 0]
click at [43, 156] on span "Art & Design" at bounding box center [52, 158] width 56 height 7
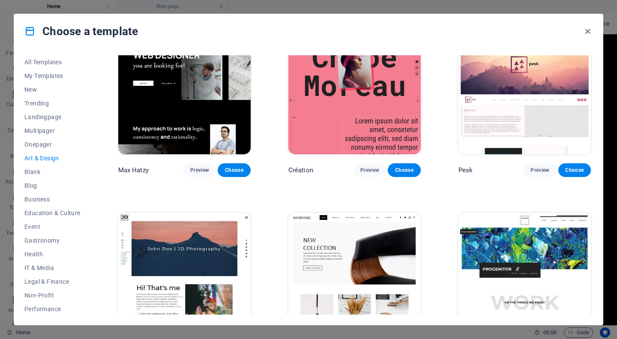
scroll to position [25, 0]
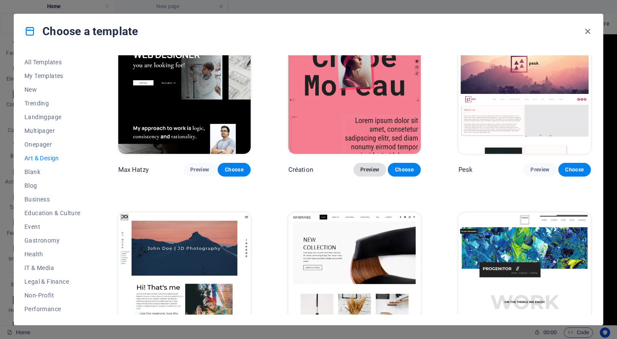
click at [365, 167] on span "Preview" at bounding box center [369, 169] width 19 height 7
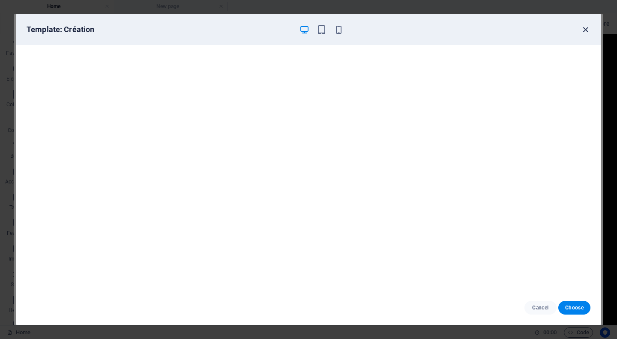
click at [586, 27] on icon "button" at bounding box center [586, 30] width 10 height 10
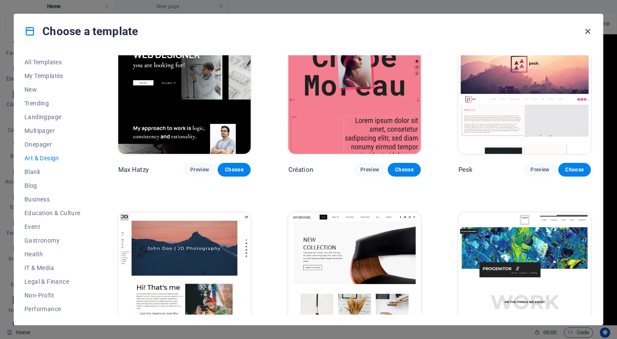
click at [587, 31] on icon "button" at bounding box center [588, 32] width 10 height 10
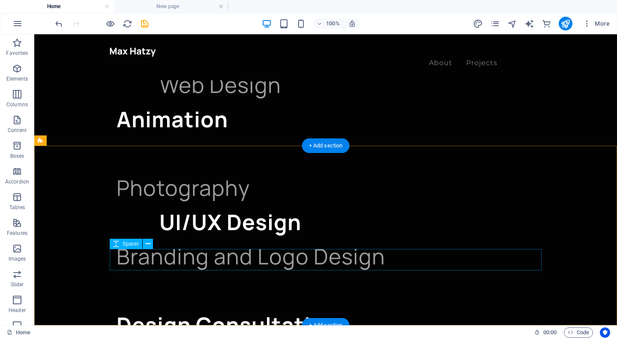
scroll to position [2127, 0]
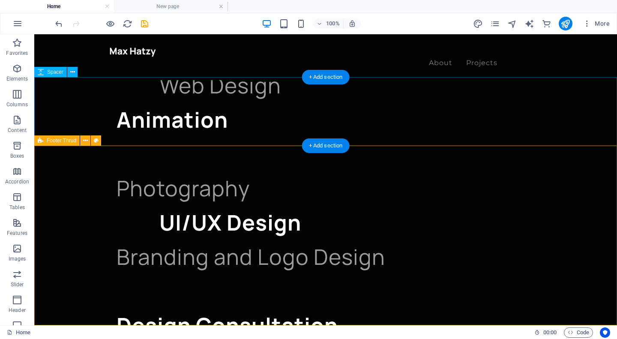
click at [48, 142] on span "Footer Thrud" at bounding box center [62, 140] width 30 height 5
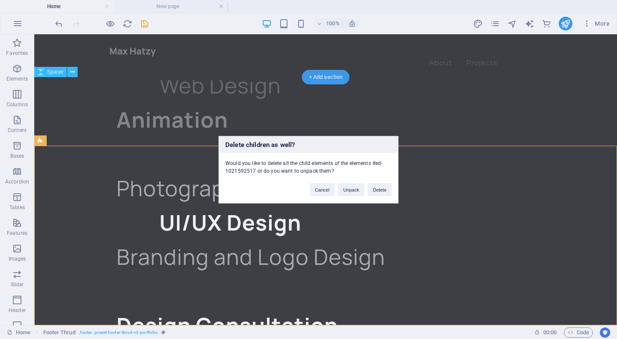
click at [393, 189] on div "Cancel Unpack Delete" at bounding box center [350, 185] width 95 height 22
click at [390, 189] on button "Delete" at bounding box center [380, 189] width 24 height 13
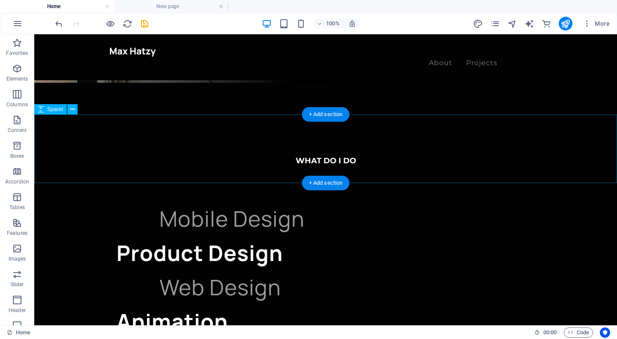
scroll to position [1925, 0]
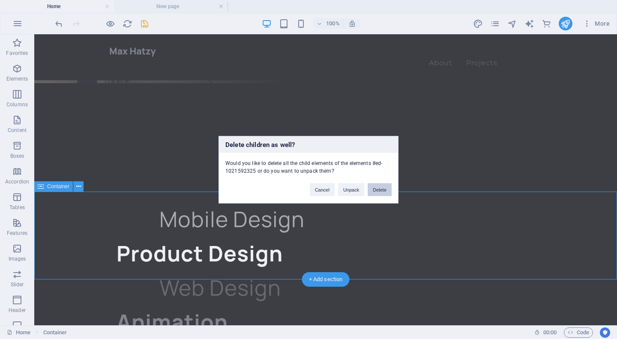
click at [378, 192] on button "Delete" at bounding box center [380, 189] width 24 height 13
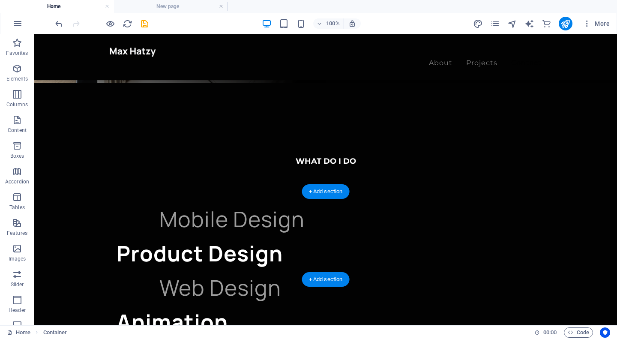
scroll to position [1860, 0]
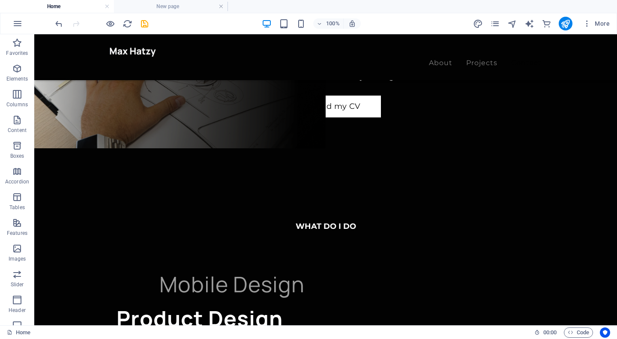
scroll to position [1791, 0]
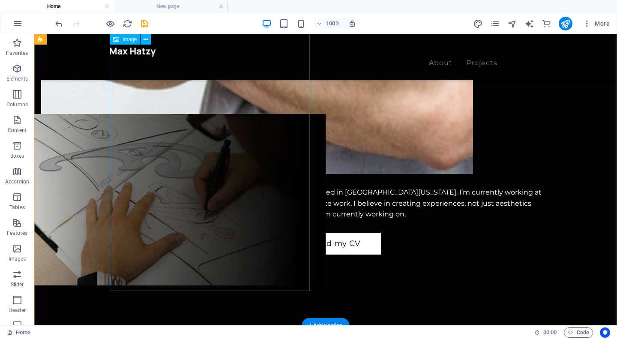
drag, startPoint x: 285, startPoint y: 276, endPoint x: 286, endPoint y: 258, distance: 18.0
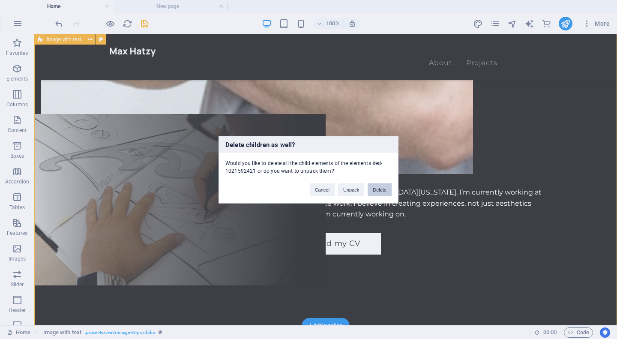
click at [390, 190] on button "Delete" at bounding box center [380, 189] width 24 height 13
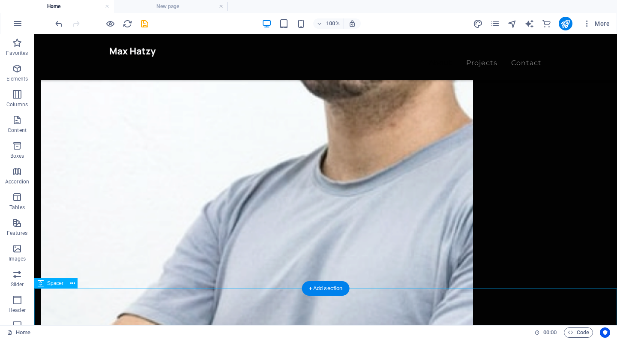
scroll to position [1317, 0]
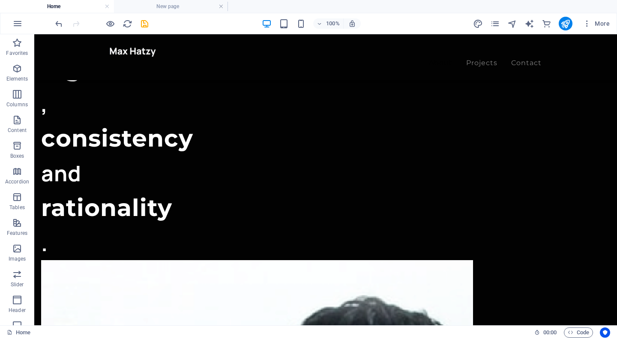
scroll to position [791, 0]
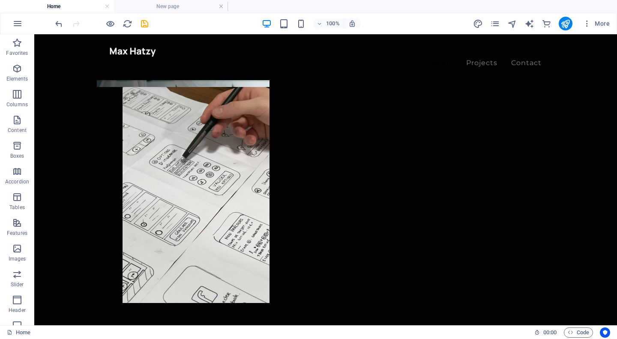
scroll to position [380, 0]
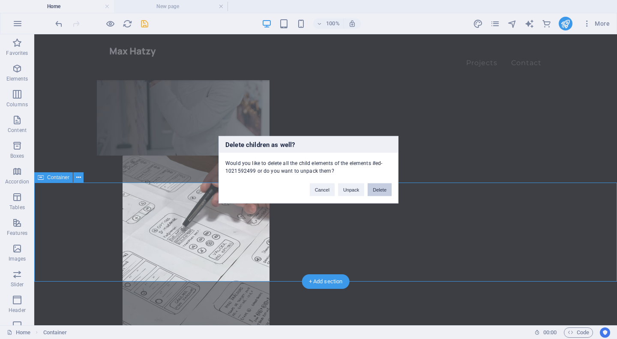
click at [381, 191] on button "Delete" at bounding box center [380, 189] width 24 height 13
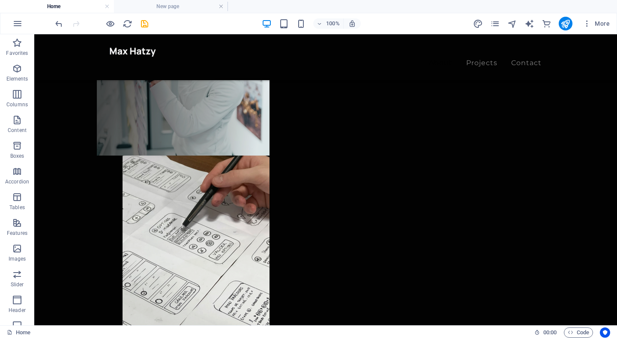
scroll to position [336, 0]
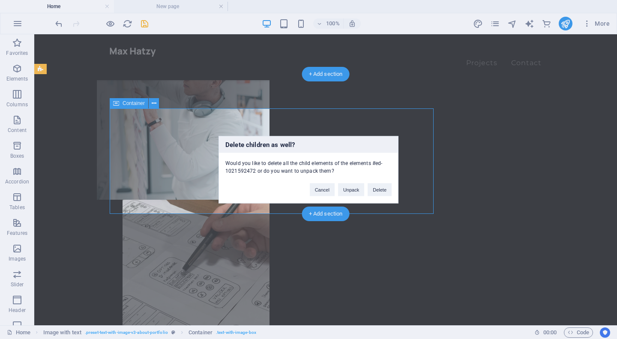
click at [386, 196] on div "Cancel Unpack Delete" at bounding box center [350, 185] width 95 height 22
click at [385, 189] on button "Delete" at bounding box center [380, 189] width 24 height 13
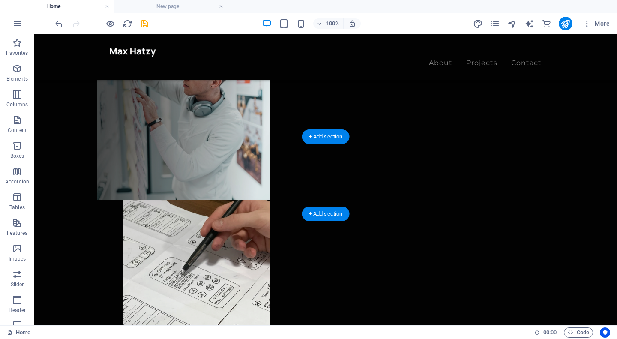
scroll to position [273, 0]
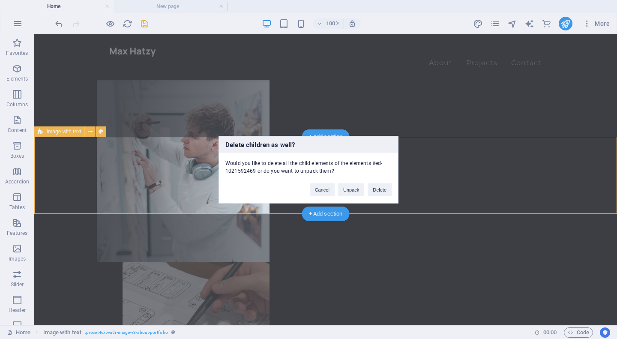
scroll to position [196, 0]
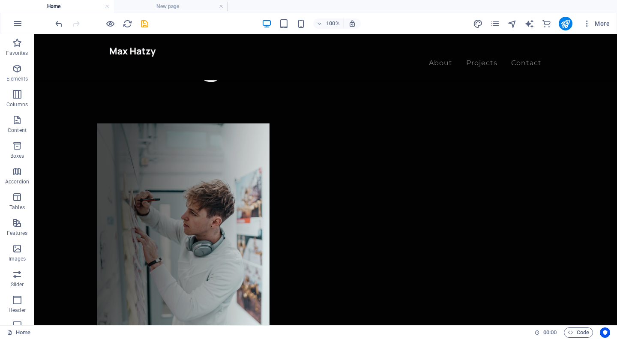
drag, startPoint x: 584, startPoint y: 243, endPoint x: 506, endPoint y: 313, distance: 105.3
click at [506, 313] on html "Skip to main content About Projects Contact Menu WEB DESIGNER you are looking f…" at bounding box center [325, 331] width 583 height 987
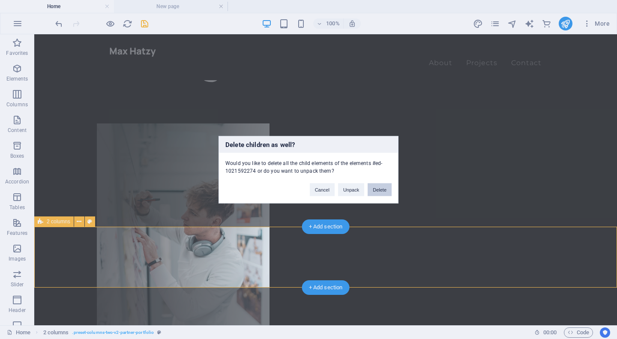
click at [380, 185] on button "Delete" at bounding box center [380, 189] width 24 height 13
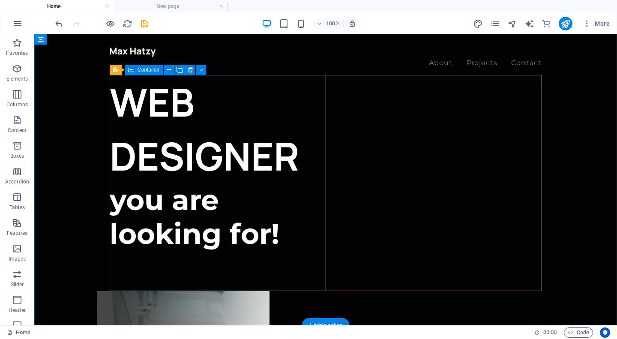
click at [285, 287] on div "WEB DESIGNER you are looking for! Let’s talk My projects" at bounding box center [218, 183] width 216 height 216
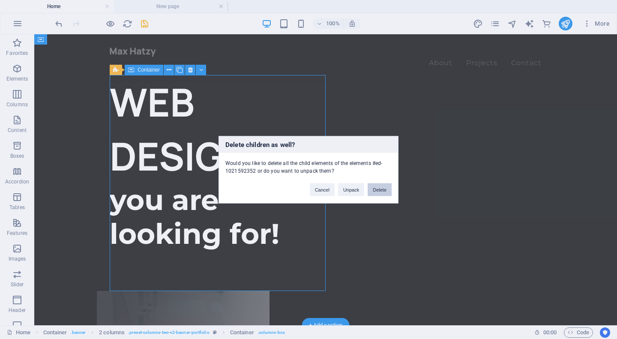
click at [377, 186] on button "Delete" at bounding box center [380, 189] width 24 height 13
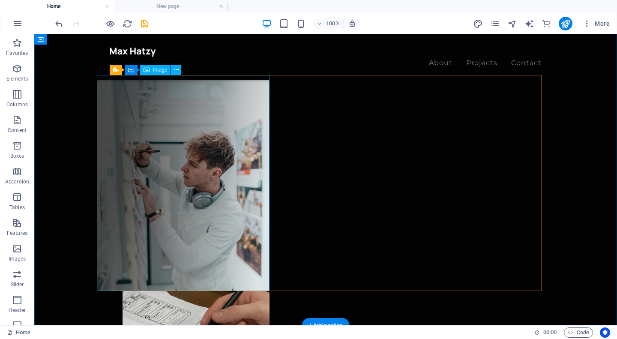
click at [209, 167] on figure at bounding box center [183, 183] width 173 height 216
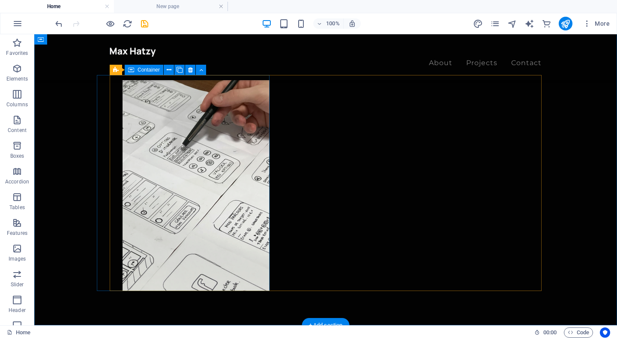
click at [216, 249] on div at bounding box center [183, 183] width 173 height 216
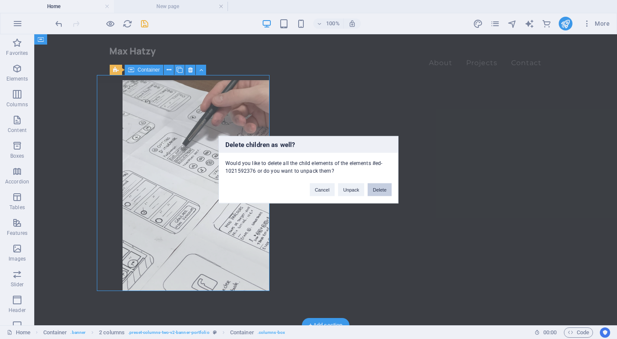
click at [389, 184] on button "Delete" at bounding box center [380, 189] width 24 height 13
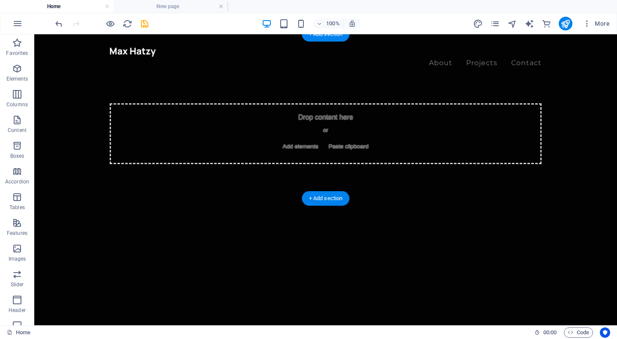
scroll to position [0, 0]
click at [306, 144] on span "Add elements" at bounding box center [300, 147] width 42 height 12
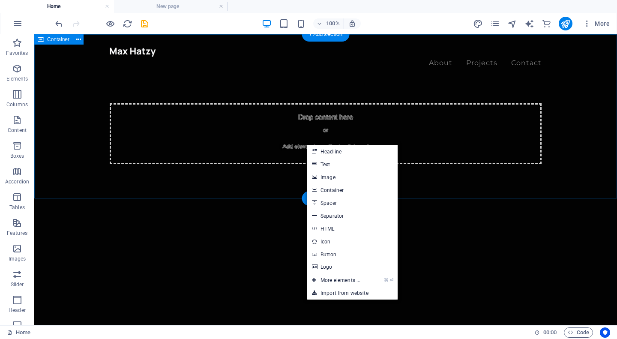
click at [259, 191] on div "Drop content here or Add elements Paste clipboard" at bounding box center [325, 116] width 583 height 164
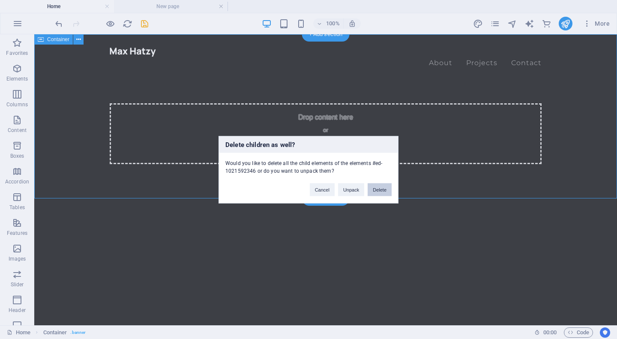
click at [386, 187] on button "Delete" at bounding box center [380, 189] width 24 height 13
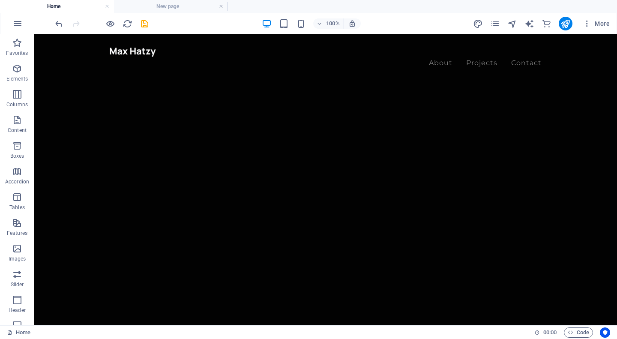
click at [314, 34] on html "Skip to main content About Projects Contact Menu" at bounding box center [325, 34] width 583 height 0
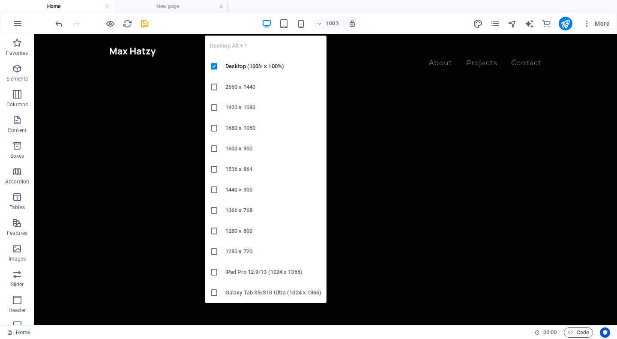
click at [258, 50] on ul "Desktop Alt + 1 Desktop (100% x 100%) 2560 x 1440 1920 x 1080 1680 x 1050 1600 …" at bounding box center [266, 169] width 122 height 267
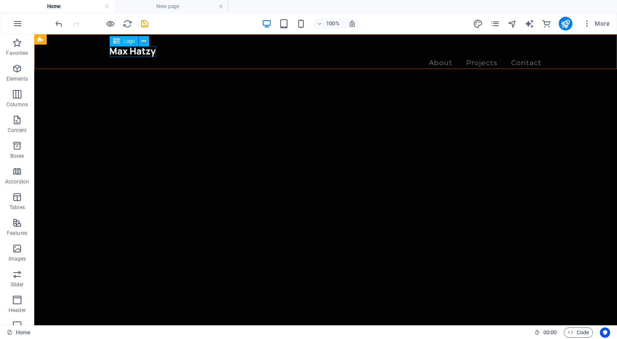
click at [152, 51] on div at bounding box center [326, 51] width 432 height 11
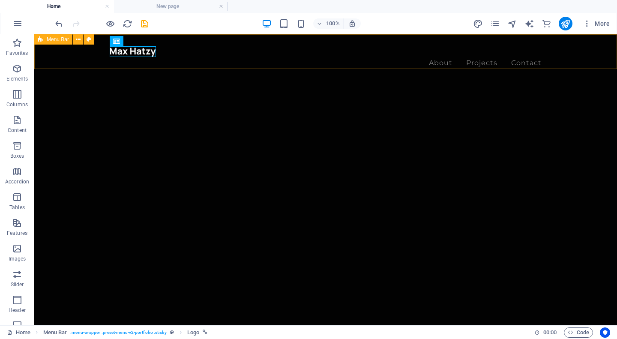
click at [51, 45] on div "About Projects Contact Menu" at bounding box center [325, 57] width 583 height 46
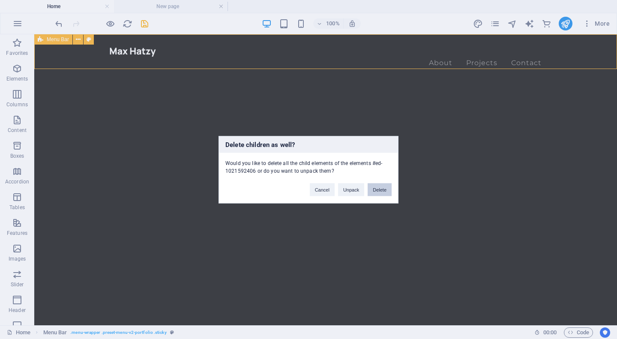
click at [390, 193] on button "Delete" at bounding box center [380, 189] width 24 height 13
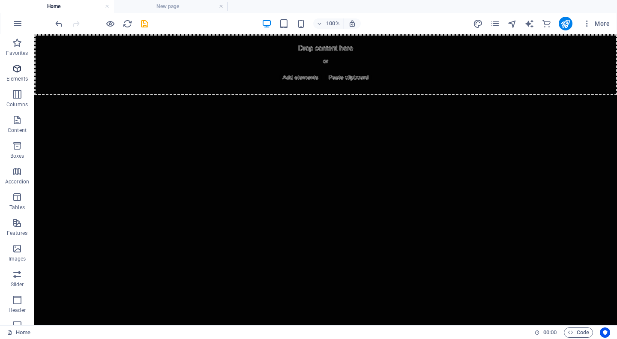
click at [20, 74] on span "Elements" at bounding box center [17, 73] width 34 height 21
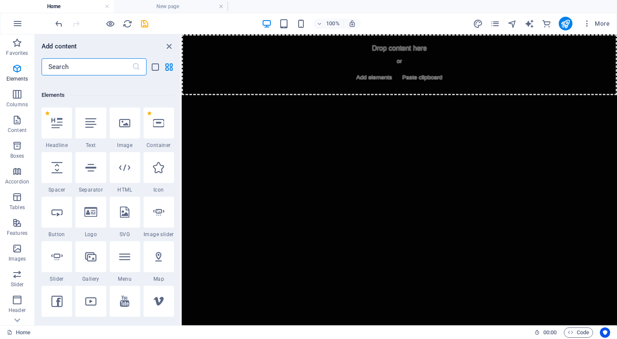
scroll to position [91, 0]
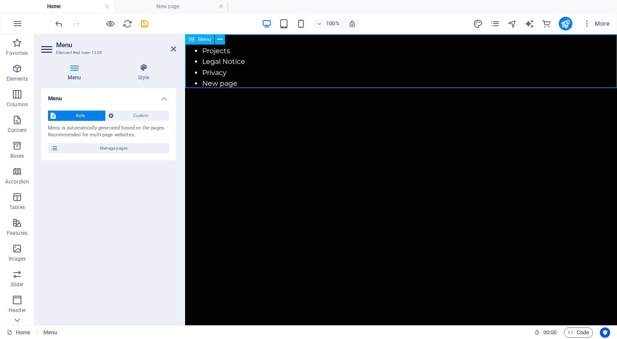
click at [268, 62] on nav "Home Projects Legal Notice Privacy New page" at bounding box center [401, 61] width 432 height 55
click at [147, 69] on icon at bounding box center [143, 67] width 65 height 9
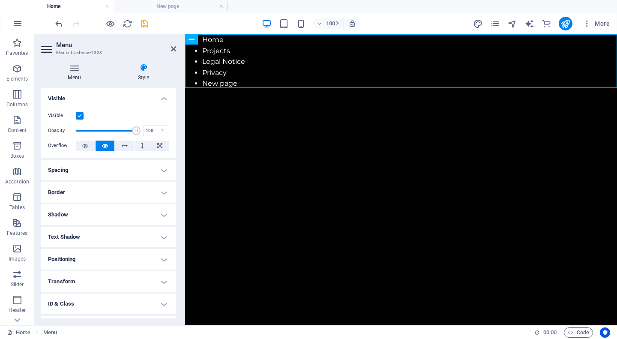
click at [88, 78] on h4 "Menu" at bounding box center [76, 72] width 70 height 18
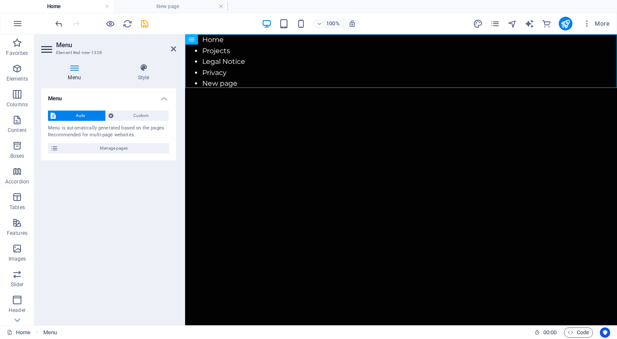
click at [281, 89] on html "Skip to main content Home Projects Legal Notice Privacy New page" at bounding box center [401, 61] width 432 height 55
click at [312, 65] on nav "Home Projects Legal Notice Privacy New page" at bounding box center [401, 61] width 432 height 55
click at [141, 116] on span "Custom" at bounding box center [141, 116] width 51 height 10
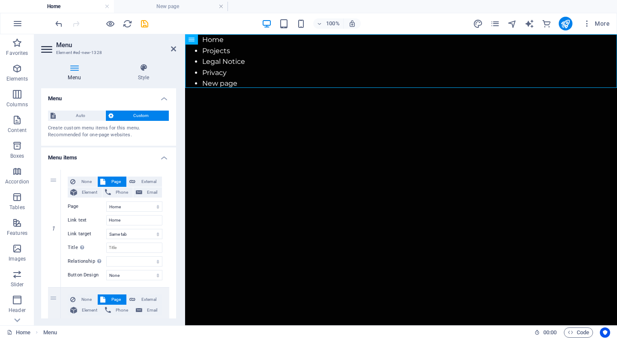
click at [76, 124] on div "Auto Custom Create custom menu items for this menu. Recommended for one-page we…" at bounding box center [108, 125] width 135 height 42
click at [84, 117] on span "Auto" at bounding box center [80, 116] width 45 height 10
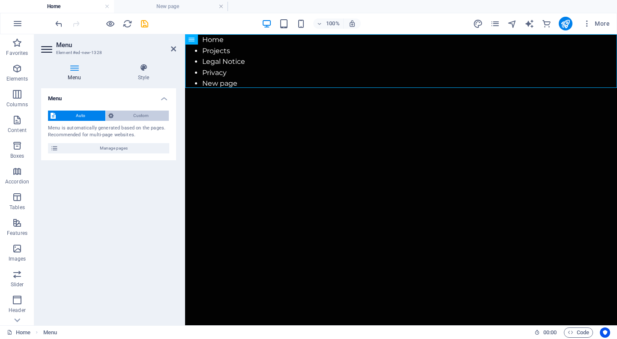
click at [134, 116] on span "Custom" at bounding box center [141, 116] width 51 height 10
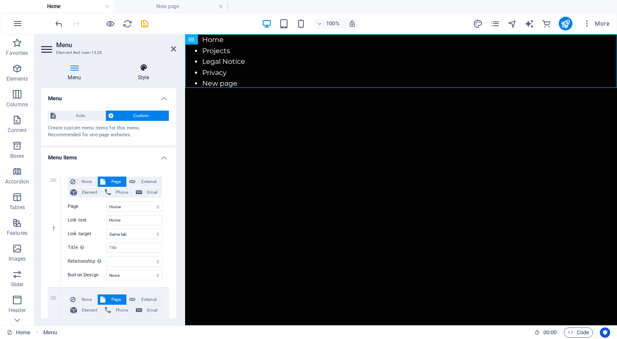
click at [143, 65] on icon at bounding box center [143, 67] width 65 height 9
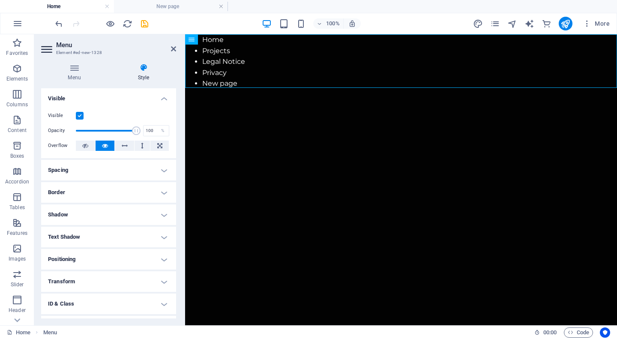
click at [177, 43] on aside "Menu Element #ed-new-1328 Menu Style Menu Auto Custom Create custom menu items …" at bounding box center [109, 179] width 151 height 291
click at [184, 48] on aside "Menu Element #ed-new-1328 Menu Style Menu Auto Custom Create custom menu items …" at bounding box center [109, 179] width 151 height 291
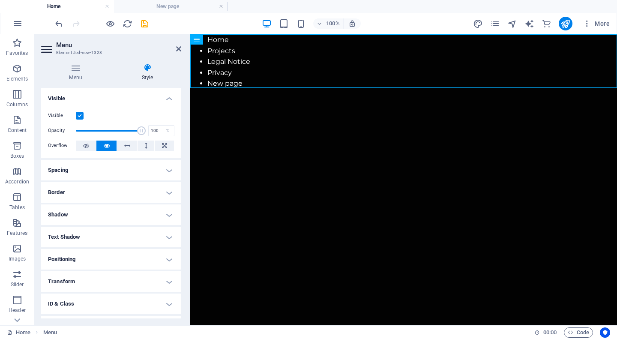
click at [174, 48] on h2 "Menu" at bounding box center [118, 45] width 125 height 8
click at [178, 48] on icon at bounding box center [178, 48] width 5 height 7
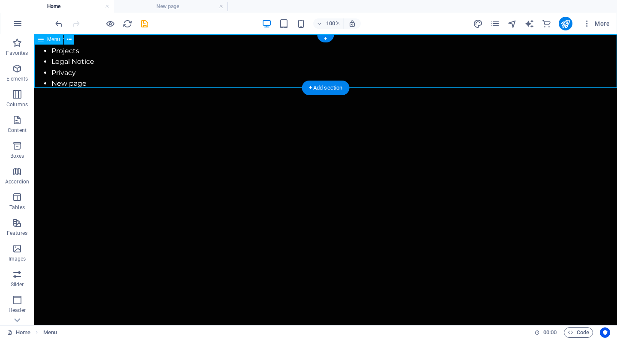
click at [42, 38] on icon at bounding box center [41, 39] width 6 height 10
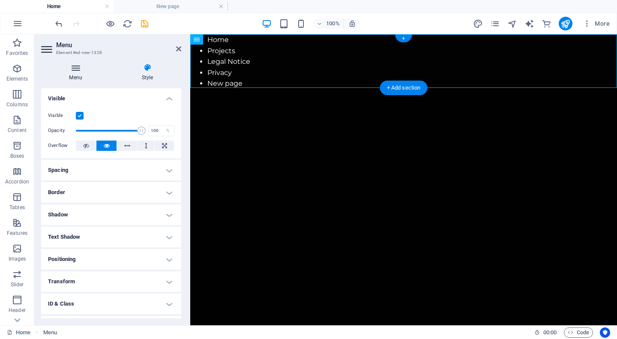
click at [78, 63] on icon at bounding box center [75, 67] width 69 height 9
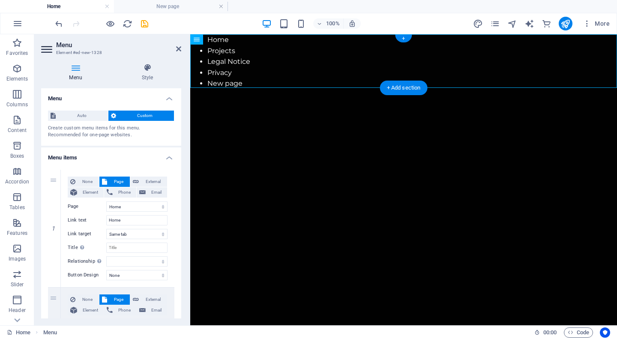
click at [329, 68] on nav "Home Projects Legal Notice Privacy New page" at bounding box center [403, 61] width 427 height 55
click at [280, 89] on html "Skip to main content Home Projects Legal Notice Privacy New page" at bounding box center [403, 61] width 427 height 55
click at [177, 46] on icon at bounding box center [178, 48] width 5 height 7
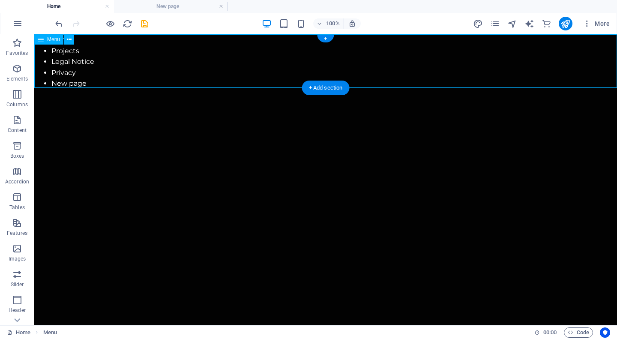
click at [189, 55] on nav "Home Projects Legal Notice Privacy New page" at bounding box center [325, 61] width 583 height 55
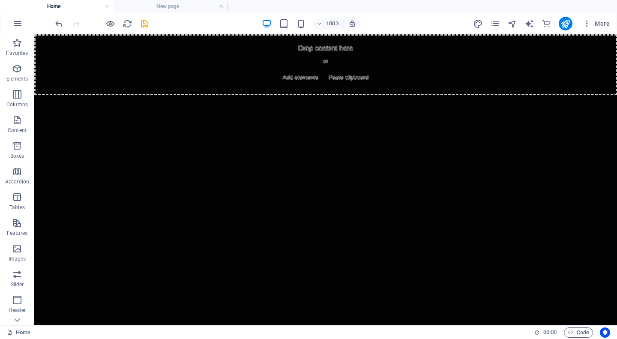
click at [141, 62] on div "Drop content here or Add elements Paste clipboard" at bounding box center [325, 64] width 583 height 61
click at [137, 95] on html "Skip to main content Drop content here or Add elements Paste clipboard" at bounding box center [325, 64] width 583 height 61
click at [137, 89] on div "Drop content here or Add elements Paste clipboard" at bounding box center [325, 64] width 583 height 61
click at [29, 71] on span "Elements" at bounding box center [17, 73] width 34 height 21
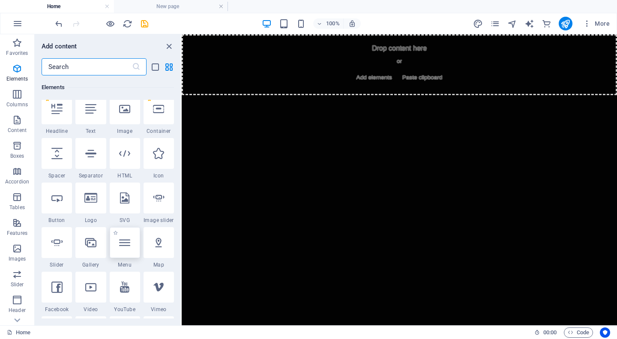
scroll to position [98, 0]
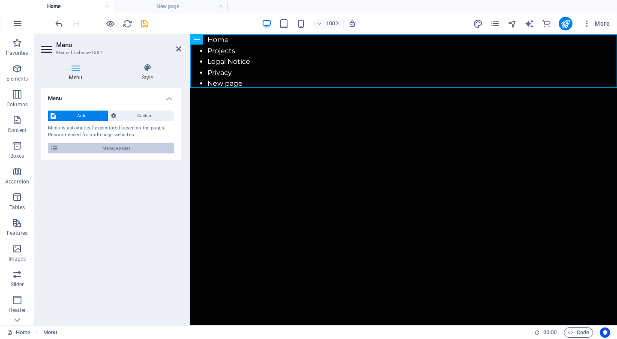
click at [119, 150] on span "Manage pages" at bounding box center [116, 148] width 111 height 10
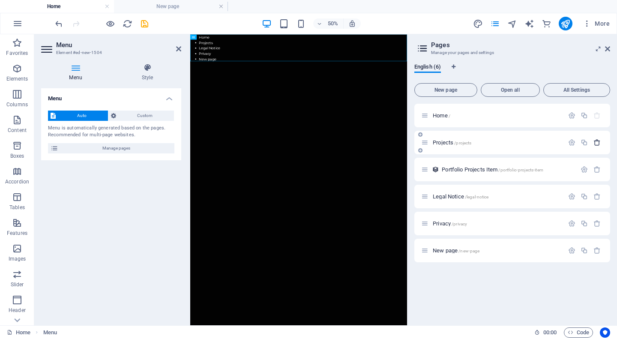
click at [601, 142] on button "button" at bounding box center [597, 142] width 12 height 7
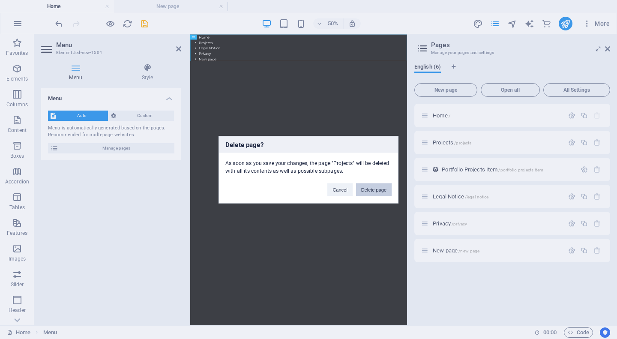
click at [363, 186] on button "Delete page" at bounding box center [374, 189] width 36 height 13
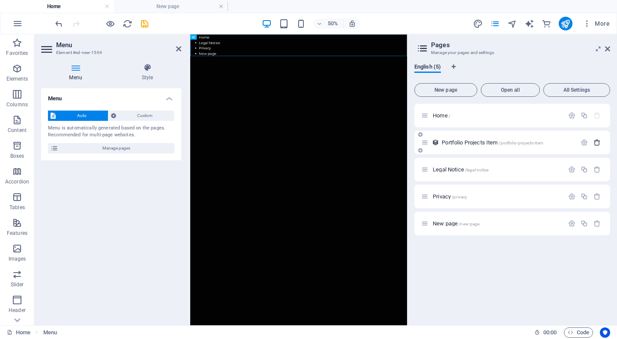
click at [599, 142] on icon "button" at bounding box center [597, 142] width 7 height 7
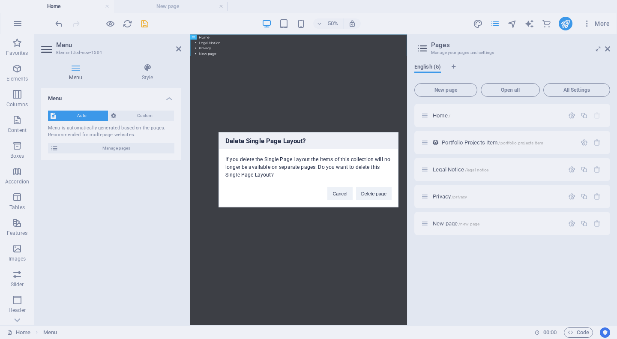
click at [395, 191] on div "Cancel Delete page" at bounding box center [359, 189] width 77 height 22
click at [386, 194] on button "Delete page" at bounding box center [374, 193] width 36 height 13
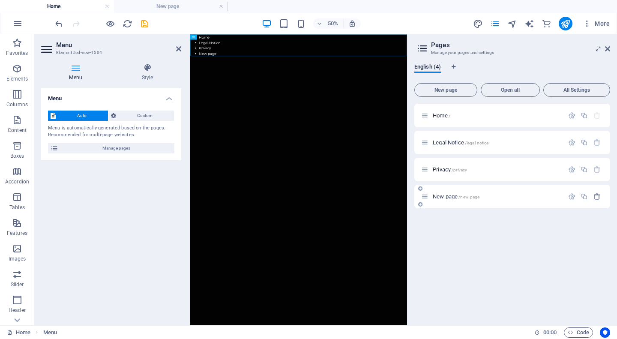
click at [594, 197] on icon "button" at bounding box center [597, 196] width 7 height 7
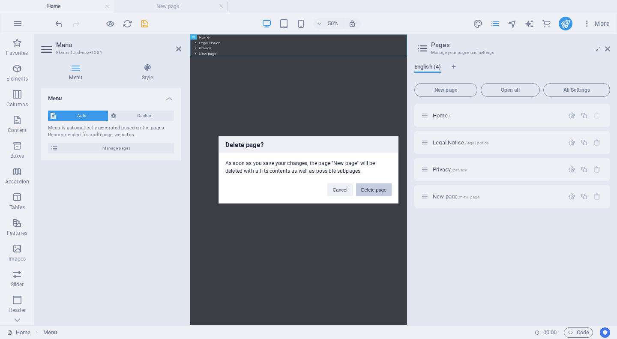
click at [377, 189] on button "Delete page" at bounding box center [374, 189] width 36 height 13
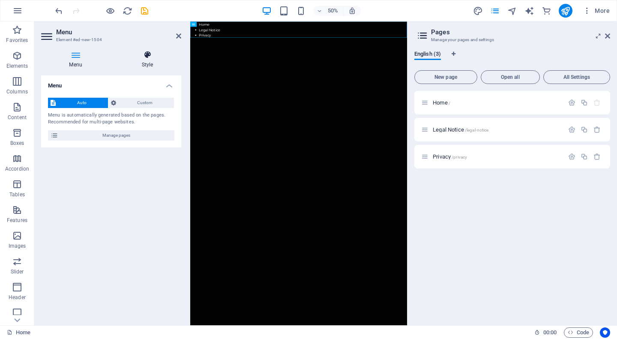
click at [140, 67] on h4 "Style" at bounding box center [148, 60] width 68 height 18
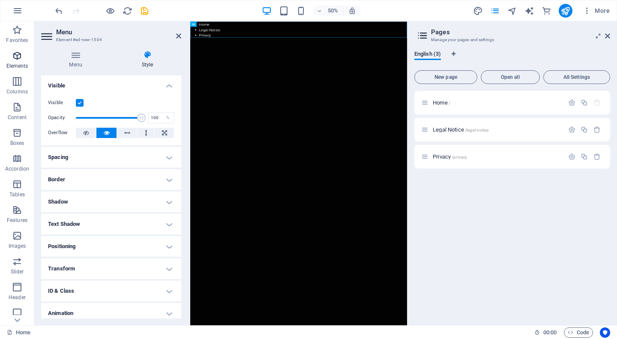
click at [17, 65] on p "Elements" at bounding box center [17, 66] width 22 height 7
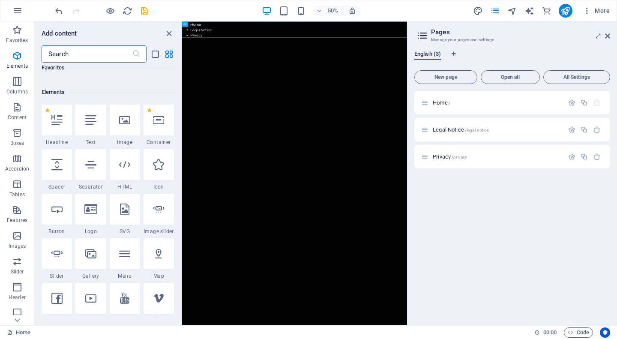
scroll to position [91, 0]
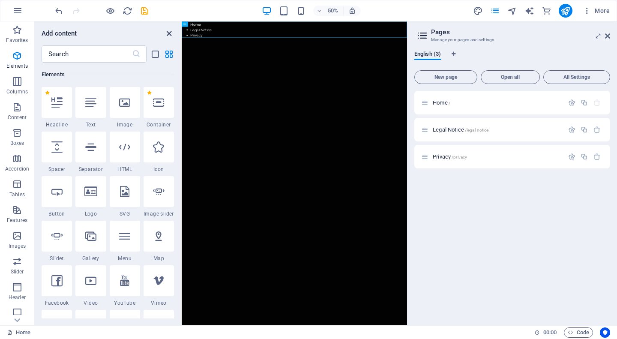
click at [171, 32] on icon "close panel" at bounding box center [169, 34] width 10 height 10
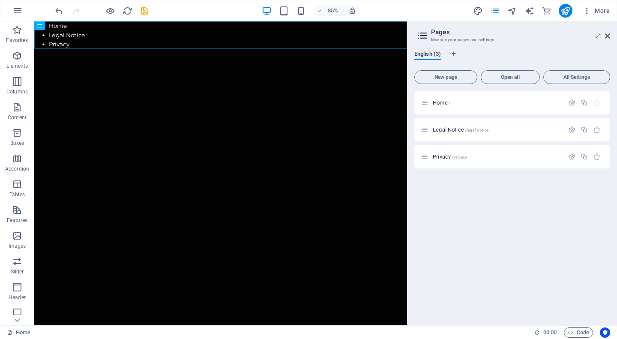
click at [188, 54] on html "Skip to main content Home Legal Notice Privacy" at bounding box center [253, 37] width 439 height 33
click at [186, 37] on nav "Home Legal Notice Privacy" at bounding box center [253, 37] width 439 height 33
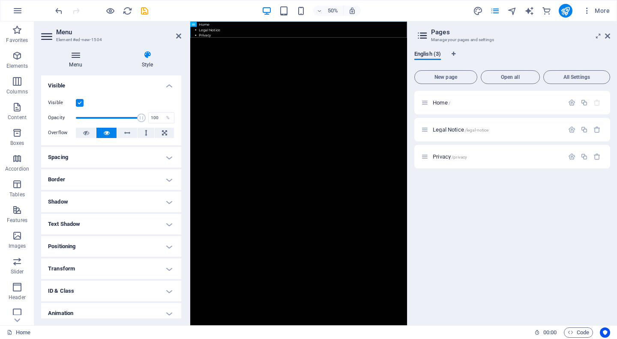
click at [96, 67] on h4 "Menu" at bounding box center [77, 60] width 72 height 18
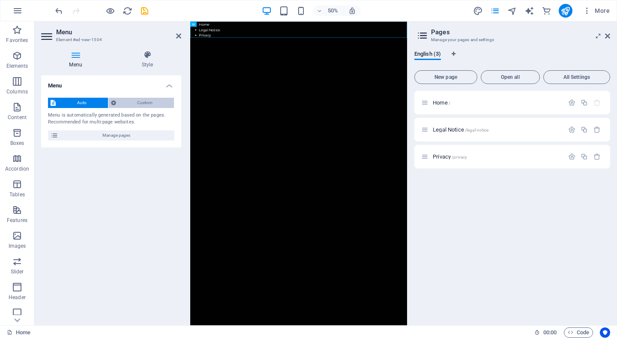
click at [145, 103] on span "Custom" at bounding box center [145, 103] width 53 height 10
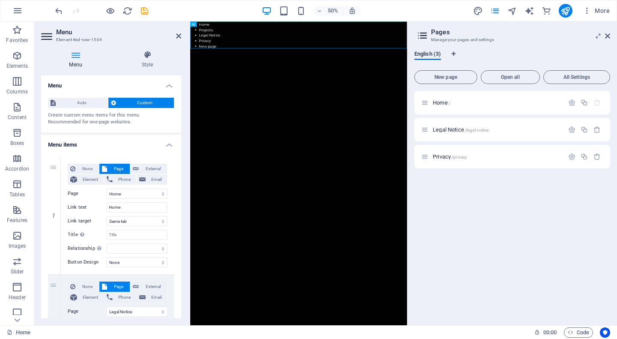
click at [103, 111] on div "Auto Custom Create custom menu items for this menu. Recommended for one-page we…" at bounding box center [111, 112] width 140 height 42
click at [97, 106] on span "Auto" at bounding box center [81, 103] width 47 height 10
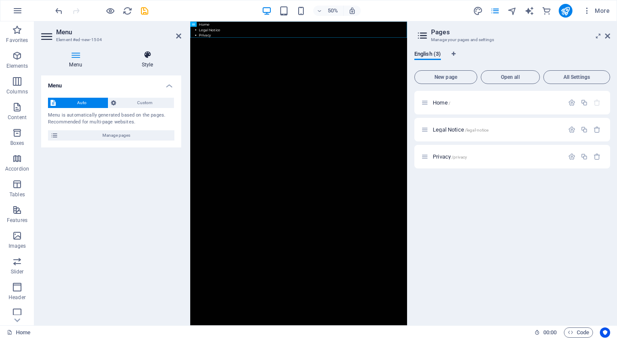
click at [138, 54] on icon at bounding box center [148, 55] width 68 height 9
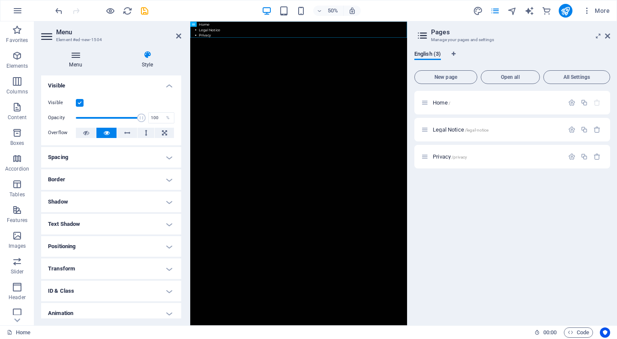
scroll to position [0, 0]
click at [178, 34] on icon at bounding box center [178, 36] width 5 height 7
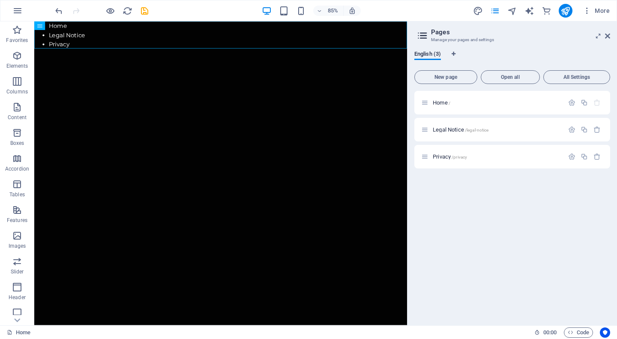
click at [604, 36] on header "Pages Manage your pages and settings" at bounding box center [513, 32] width 194 height 22
click at [607, 36] on icon at bounding box center [607, 36] width 5 height 7
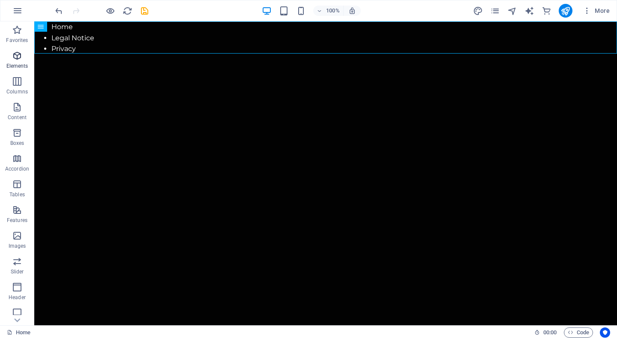
click at [26, 64] on p "Elements" at bounding box center [17, 66] width 22 height 7
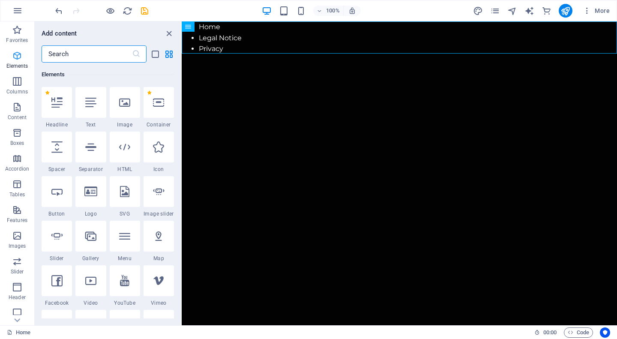
scroll to position [91, 0]
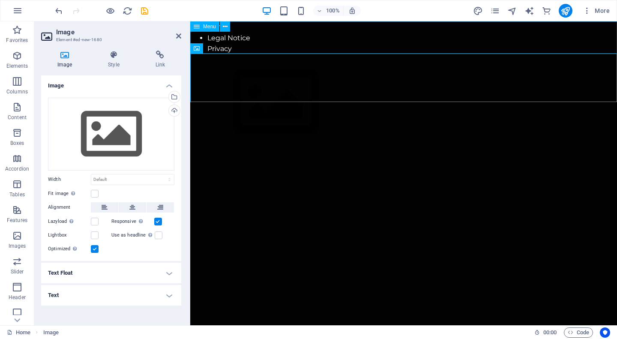
click at [261, 32] on nav "Home Legal Notice Privacy" at bounding box center [403, 37] width 427 height 33
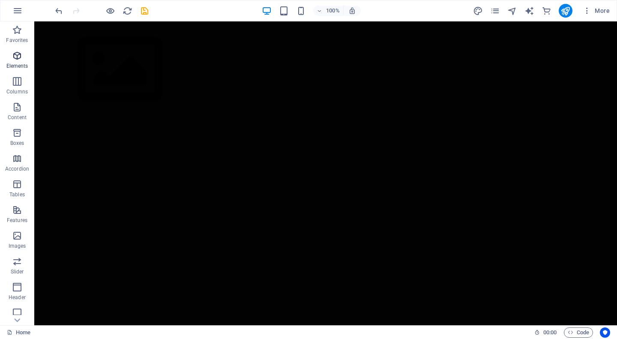
click at [15, 63] on p "Elements" at bounding box center [17, 66] width 22 height 7
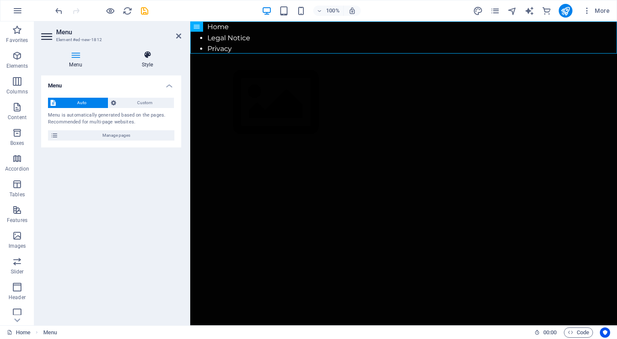
click at [148, 53] on icon at bounding box center [148, 55] width 68 height 9
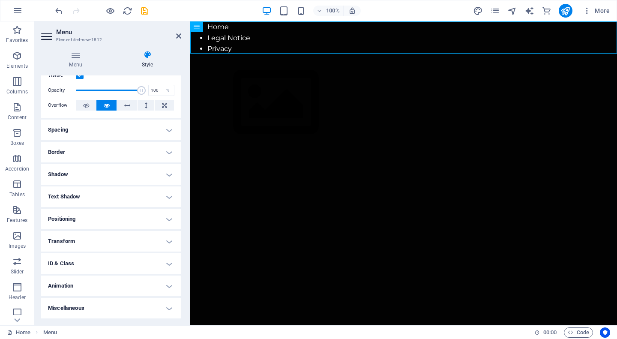
scroll to position [27, 0]
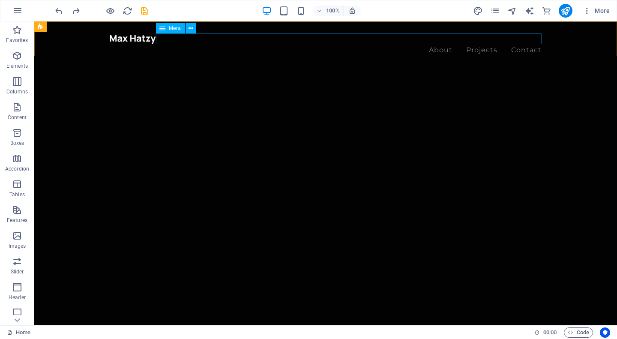
click at [188, 45] on nav "About Projects Contact" at bounding box center [326, 50] width 432 height 11
select select
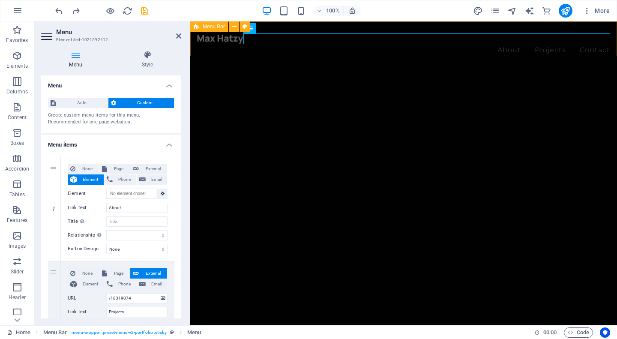
click at [218, 45] on div "About Projects Contact Menu" at bounding box center [403, 44] width 427 height 46
select select "header"
select select "rem"
select select "px"
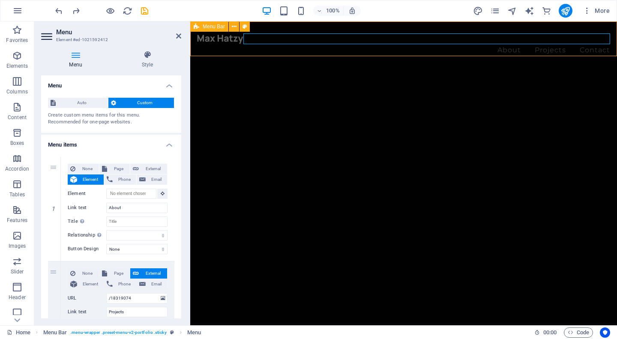
select select "px"
select select "rem"
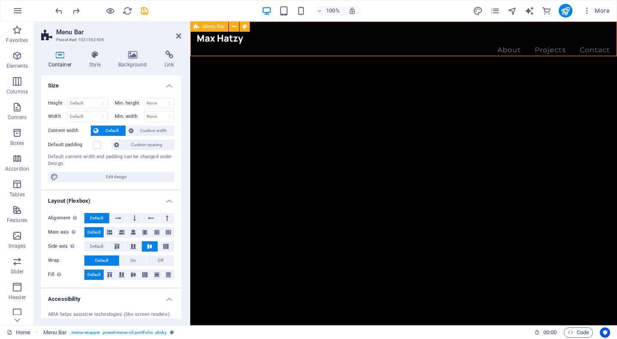
click at [210, 27] on span "Menu Bar" at bounding box center [214, 26] width 22 height 5
click at [92, 60] on h4 "Style" at bounding box center [96, 60] width 29 height 18
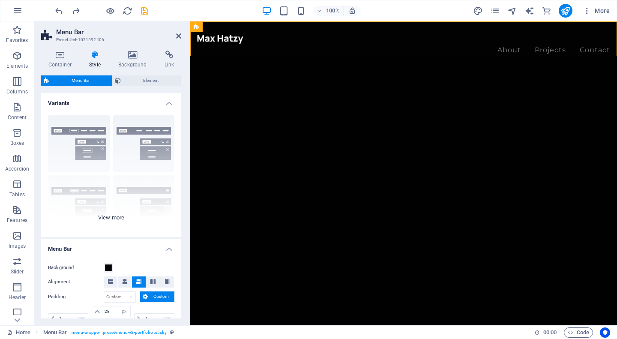
scroll to position [15, 0]
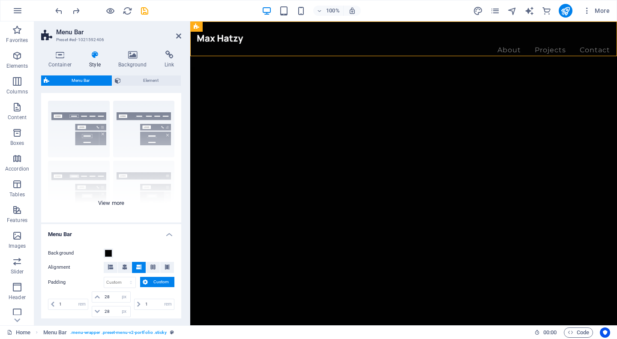
click at [110, 203] on div "Border Centered Default Fixed Loki Trigger Wide XXL" at bounding box center [111, 158] width 140 height 129
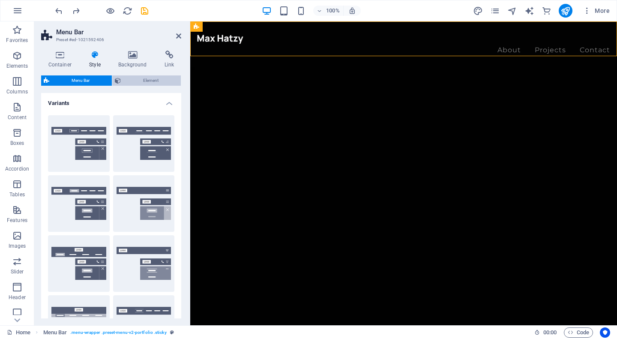
scroll to position [0, 0]
click at [394, 21] on html "Skip to main content About Projects Contact Menu" at bounding box center [403, 21] width 427 height 0
click at [501, 10] on span "pages" at bounding box center [495, 11] width 10 height 10
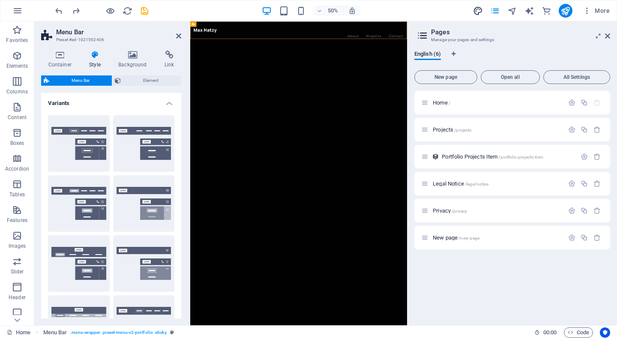
click at [483, 11] on icon "design" at bounding box center [478, 11] width 10 height 10
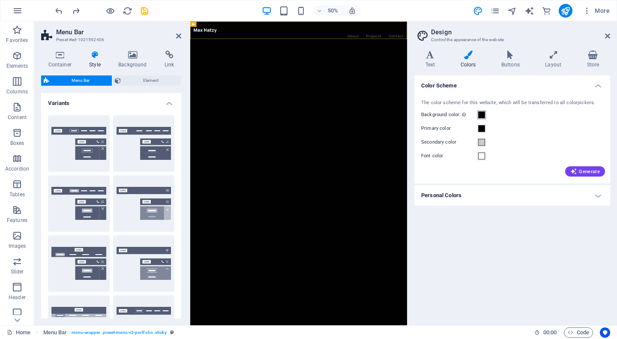
click at [482, 116] on span at bounding box center [481, 114] width 7 height 7
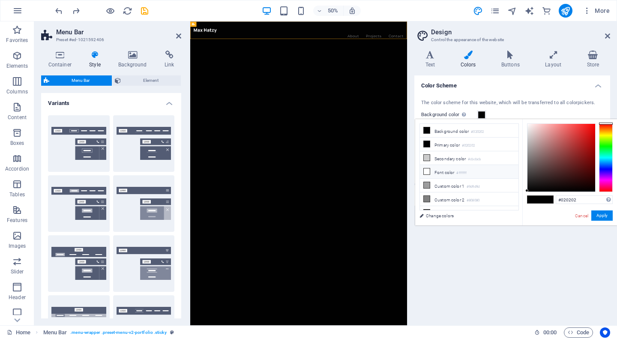
click at [447, 172] on li "Font color #ffffff" at bounding box center [469, 172] width 99 height 14
type input "#ffffff"
click at [604, 219] on button "Apply" at bounding box center [602, 215] width 21 height 10
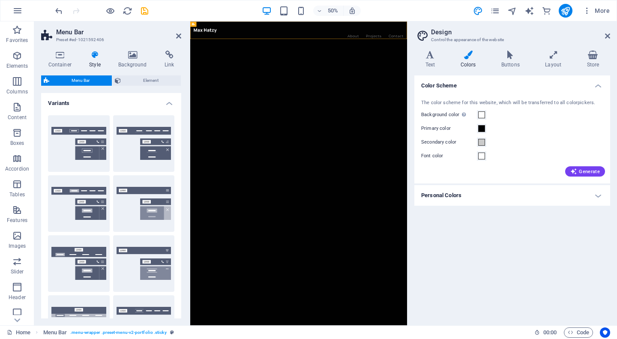
click at [604, 215] on div "Color Scheme The color scheme for this website, which will be transferred to al…" at bounding box center [512, 196] width 196 height 243
click at [474, 132] on label "Primary color" at bounding box center [449, 128] width 56 height 10
click at [477, 132] on button "Primary color" at bounding box center [481, 128] width 9 height 9
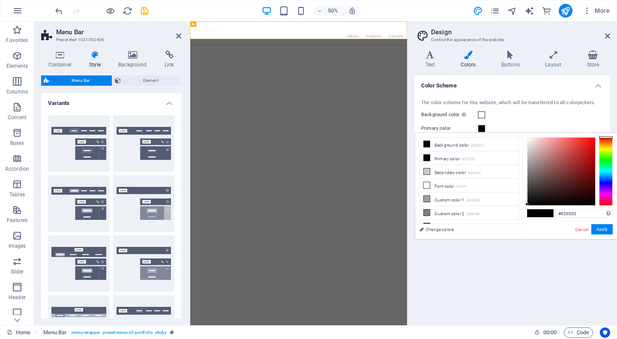
click at [507, 118] on div "Background color Only visible if it is not covered by other backgrounds." at bounding box center [512, 115] width 182 height 10
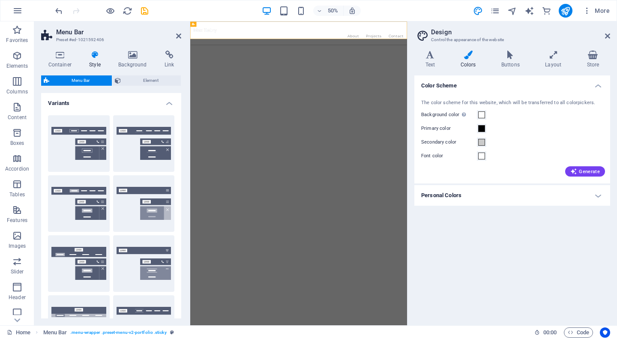
click at [536, 21] on html "Skip to main content About Projects Contact Menu" at bounding box center [407, 21] width 434 height 0
click at [605, 34] on icon at bounding box center [607, 36] width 5 height 7
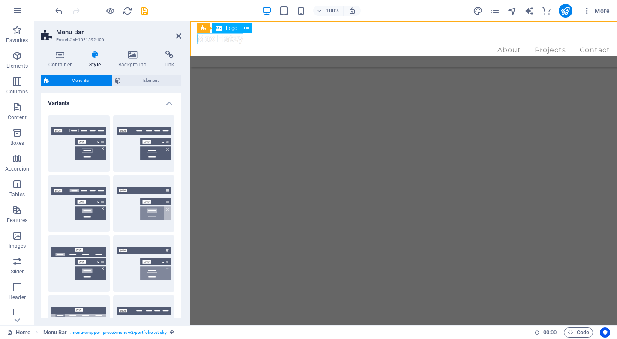
click at [227, 43] on div at bounding box center [403, 38] width 413 height 11
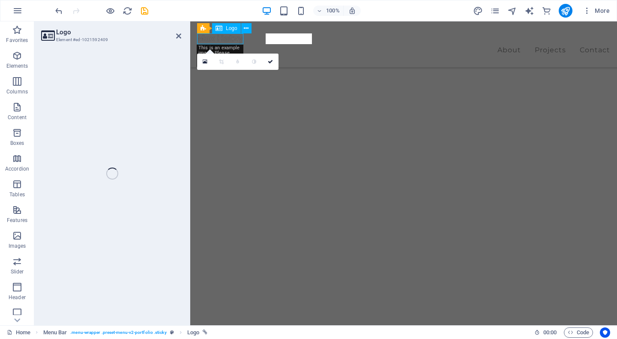
select select "px"
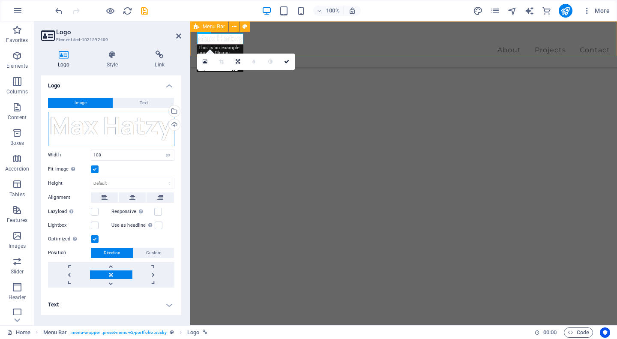
click at [133, 126] on div "Drag files here, click to choose files or select files from Files or our free s…" at bounding box center [111, 129] width 126 height 34
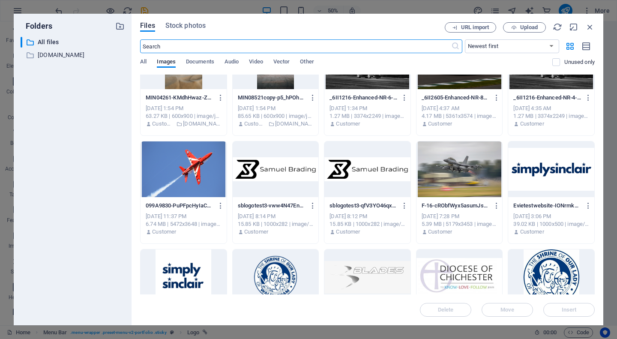
scroll to position [1751, 0]
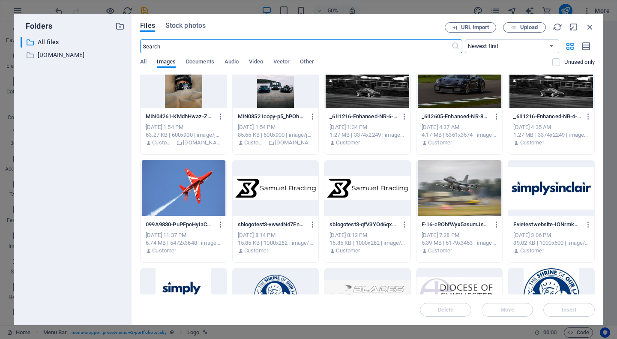
click at [253, 190] on div at bounding box center [276, 188] width 86 height 56
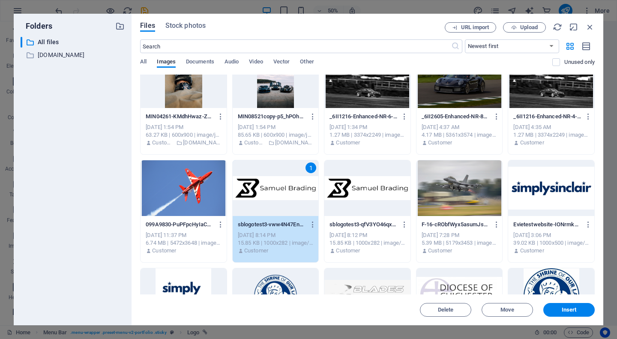
click at [253, 190] on div "1" at bounding box center [276, 188] width 86 height 56
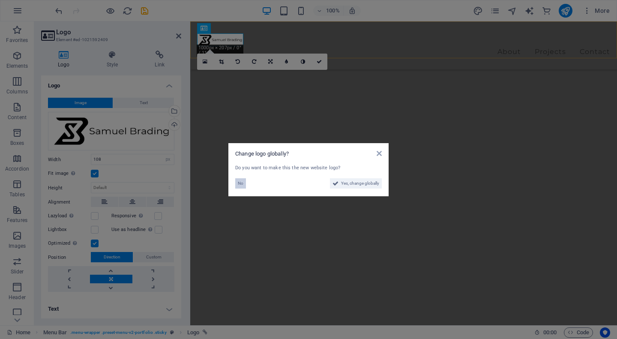
click at [243, 184] on span "No" at bounding box center [241, 183] width 6 height 10
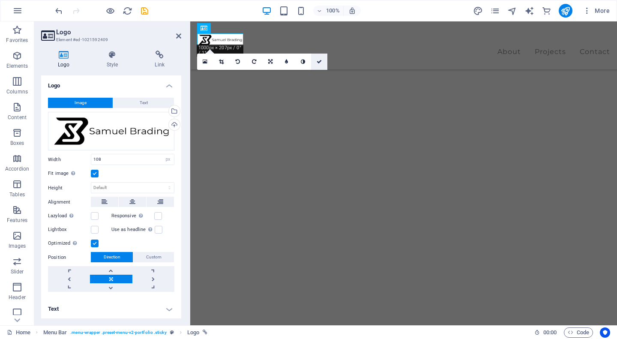
click at [319, 64] on link at bounding box center [319, 62] width 16 height 16
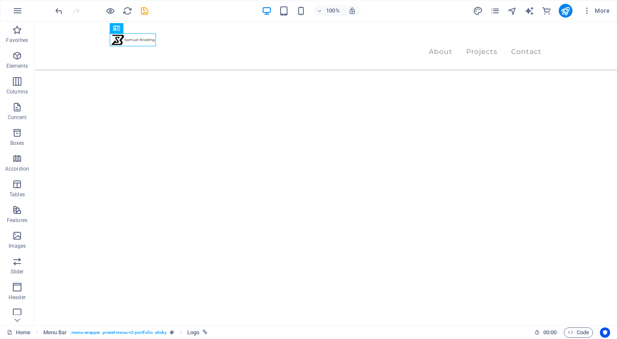
click at [180, 21] on html "Skip to main content About Projects Contact Menu" at bounding box center [325, 21] width 583 height 0
click at [137, 40] on div at bounding box center [326, 39] width 432 height 13
select select "px"
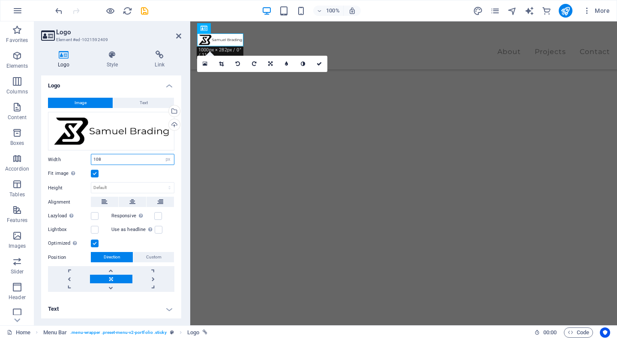
drag, startPoint x: 135, startPoint y: 160, endPoint x: 47, endPoint y: 155, distance: 88.0
click at [47, 155] on div "Image Text Drag files here, click to choose files or select files from Files or…" at bounding box center [111, 195] width 140 height 208
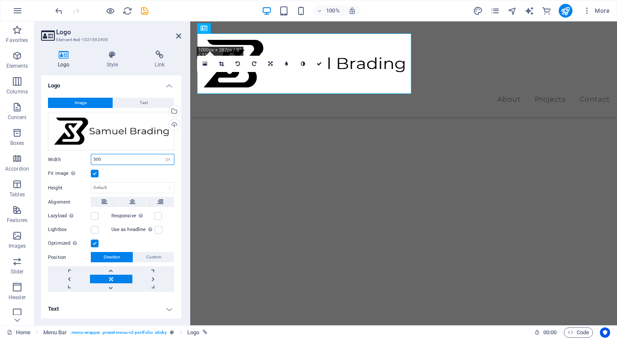
drag, startPoint x: 105, startPoint y: 156, endPoint x: 78, endPoint y: 153, distance: 27.2
click at [78, 156] on div "Width 500 Default auto px rem % em vh vw" at bounding box center [111, 159] width 126 height 11
type input "200"
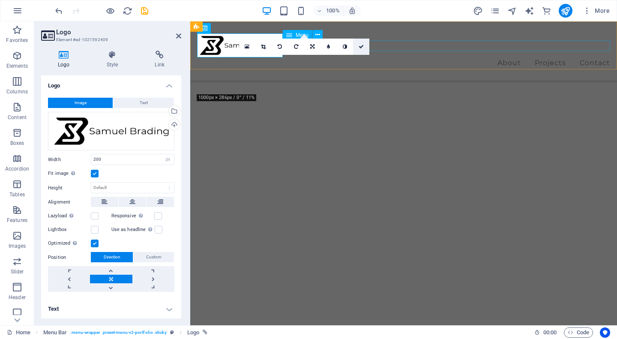
click at [363, 51] on link at bounding box center [361, 47] width 16 height 16
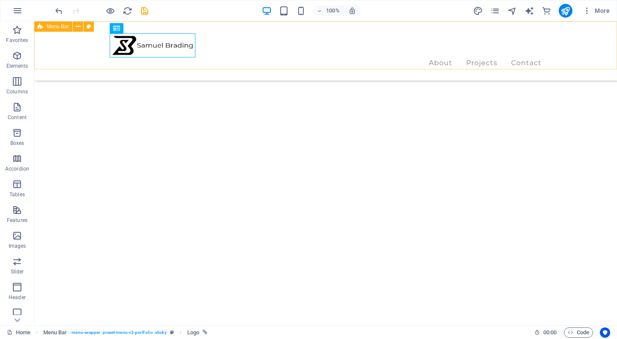
click at [354, 21] on html "Skip to main content About Projects Contact Menu" at bounding box center [325, 21] width 583 height 0
click at [300, 51] on div "About Projects Contact Menu" at bounding box center [325, 50] width 583 height 59
select select "rem"
select select "px"
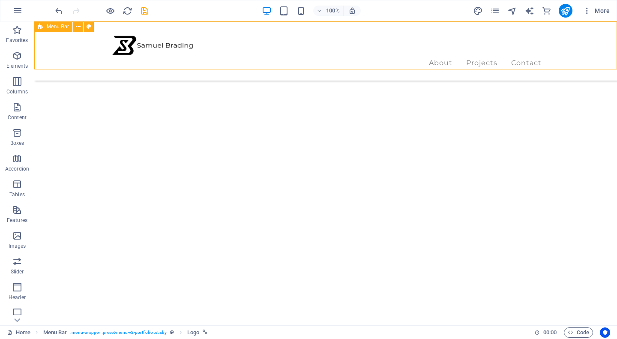
select select "px"
select select "rem"
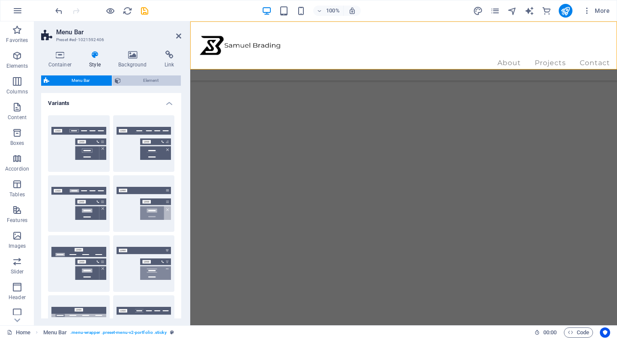
click at [137, 77] on span "Element" at bounding box center [150, 80] width 55 height 10
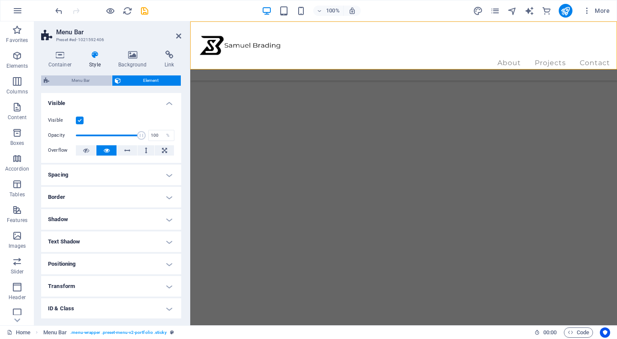
click at [92, 84] on span "Menu Bar" at bounding box center [80, 80] width 57 height 10
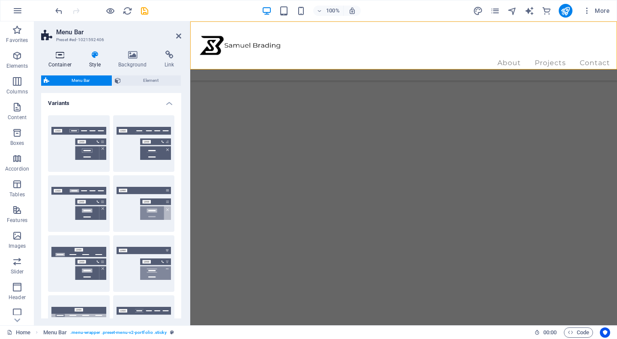
click at [67, 62] on h4 "Container" at bounding box center [61, 60] width 41 height 18
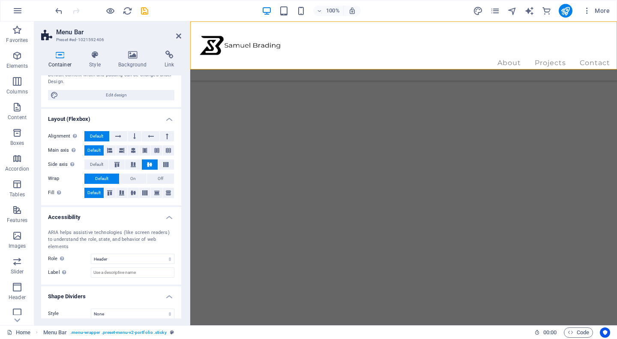
scroll to position [81, 0]
click at [200, 25] on div "Menu Bar" at bounding box center [209, 26] width 38 height 10
click at [106, 48] on div "Container Style Background Link Size Height Default px rem % vh vw Min. height …" at bounding box center [111, 185] width 154 height 282
click at [94, 62] on h4 "Style" at bounding box center [96, 60] width 29 height 18
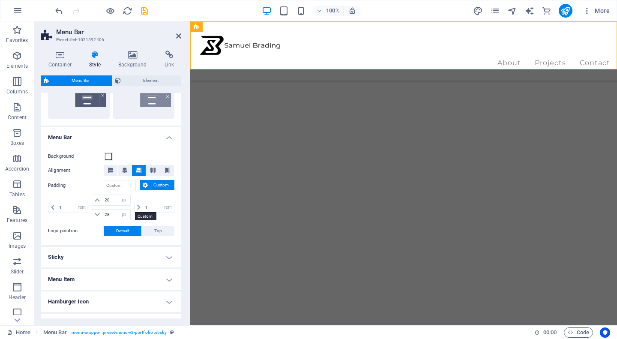
scroll to position [241, 0]
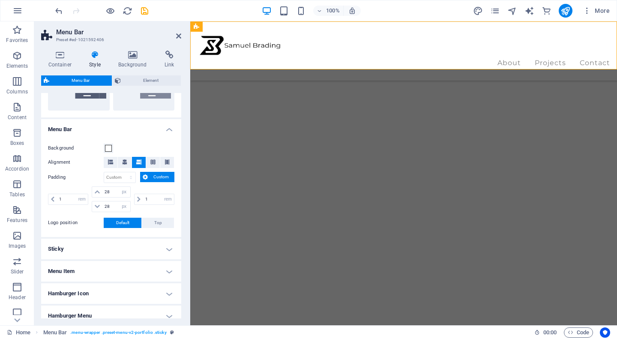
click at [108, 253] on h4 "Sticky" at bounding box center [111, 249] width 140 height 21
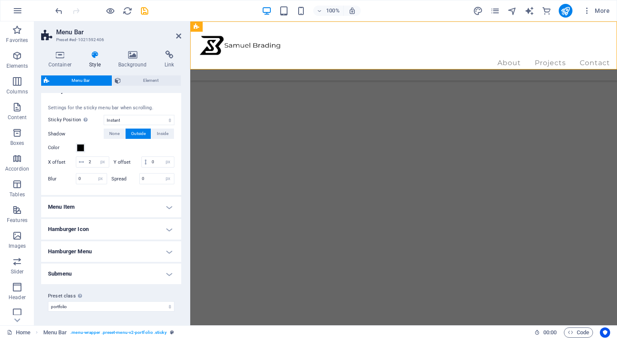
scroll to position [399, 0]
click at [109, 255] on h4 "Hamburger Menu" at bounding box center [111, 252] width 140 height 21
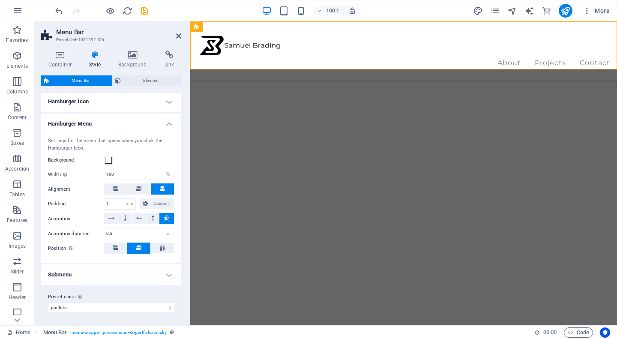
click at [102, 274] on h4 "Submenu" at bounding box center [111, 274] width 140 height 21
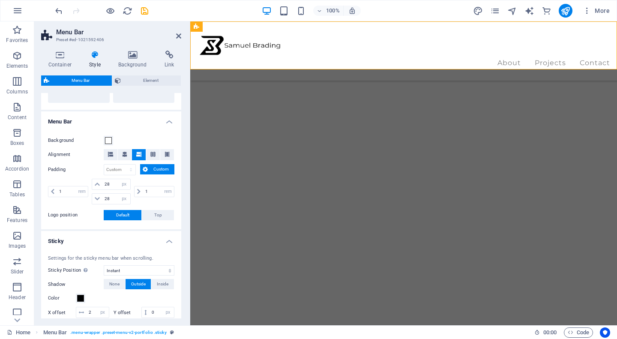
scroll to position [264, 0]
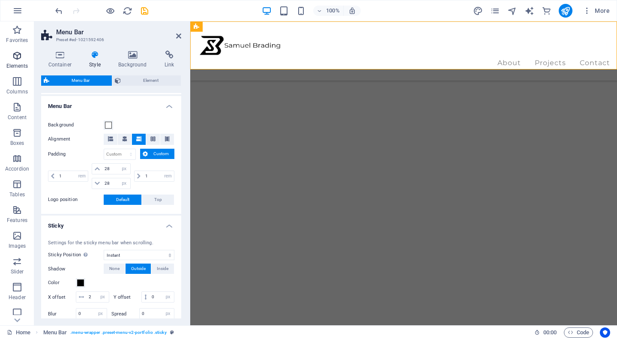
click at [20, 63] on p "Elements" at bounding box center [17, 66] width 22 height 7
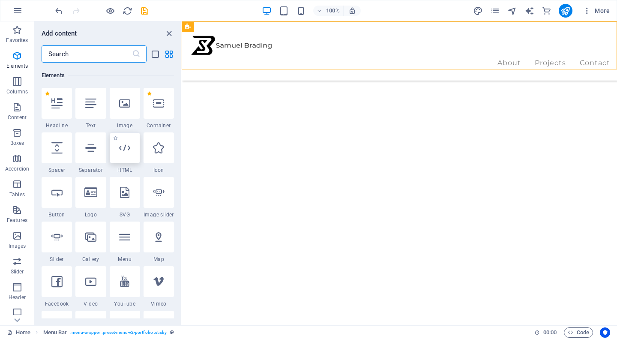
scroll to position [91, 0]
click at [494, 9] on icon "pages" at bounding box center [495, 11] width 10 height 10
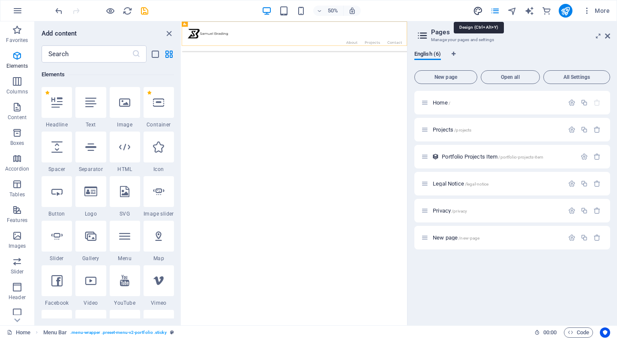
click at [477, 11] on icon "design" at bounding box center [478, 11] width 10 height 10
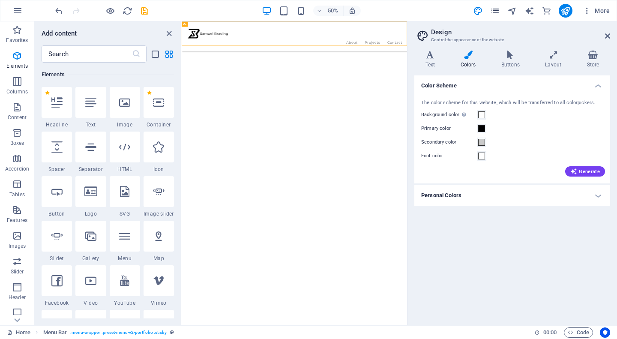
click at [497, 12] on icon "pages" at bounding box center [495, 11] width 10 height 10
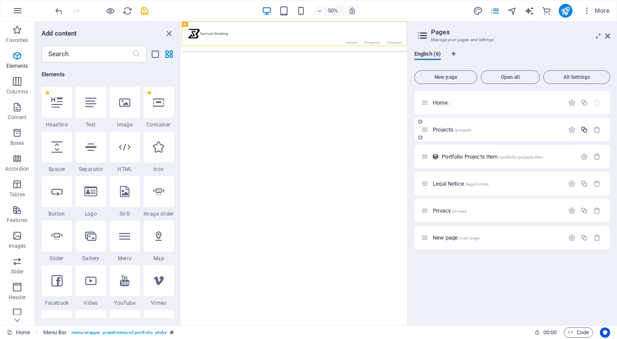
click at [590, 129] on button "button" at bounding box center [584, 129] width 12 height 7
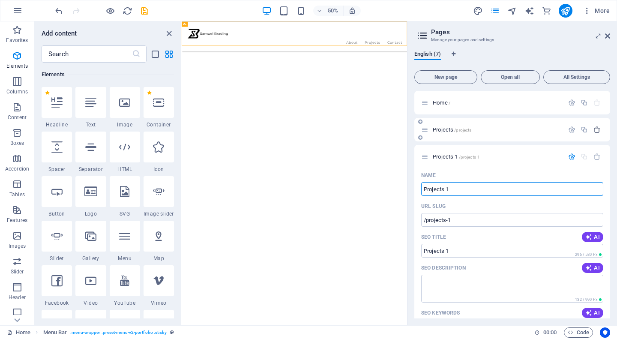
click at [597, 131] on icon "button" at bounding box center [597, 129] width 7 height 7
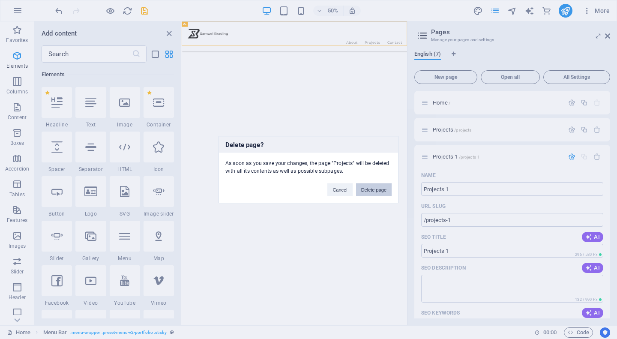
click at [381, 183] on button "Delete page" at bounding box center [374, 189] width 36 height 13
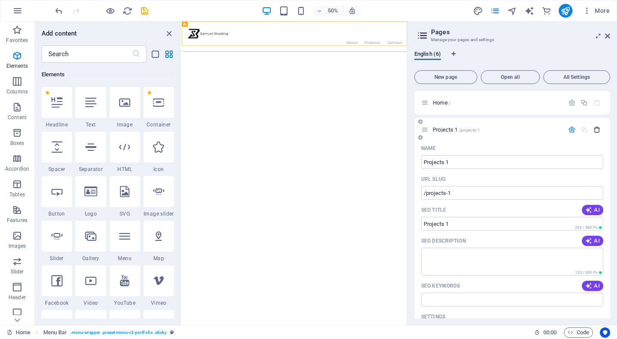
click at [595, 133] on icon "button" at bounding box center [597, 129] width 7 height 7
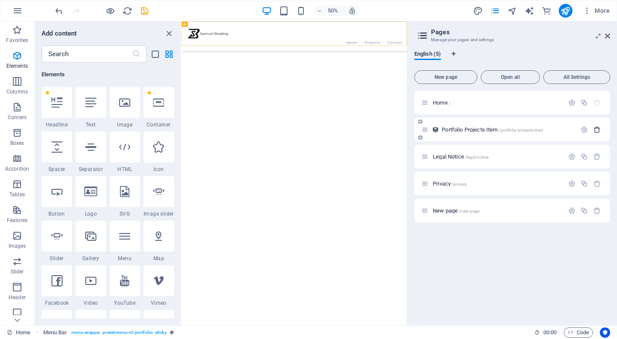
click at [597, 129] on icon "button" at bounding box center [597, 129] width 7 height 7
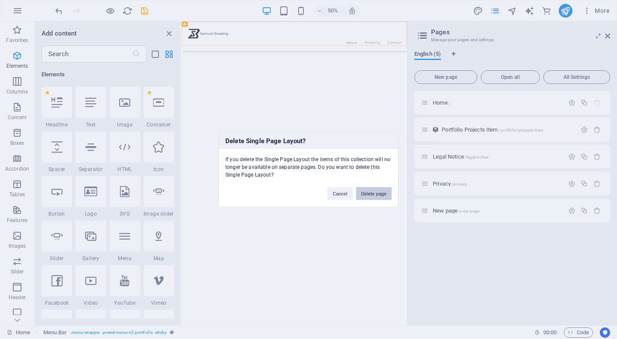
click at [385, 192] on button "Delete page" at bounding box center [374, 193] width 36 height 13
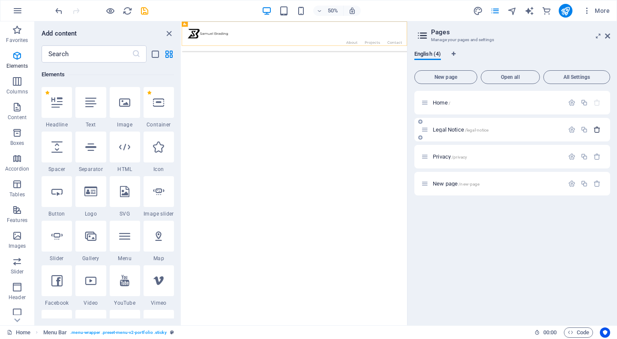
click at [601, 130] on button "button" at bounding box center [597, 129] width 12 height 7
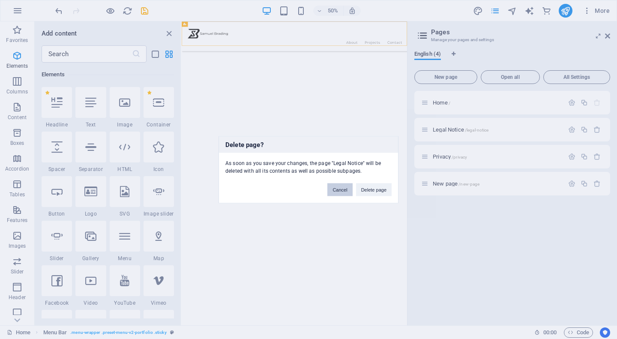
click at [342, 187] on button "Cancel" at bounding box center [339, 189] width 25 height 13
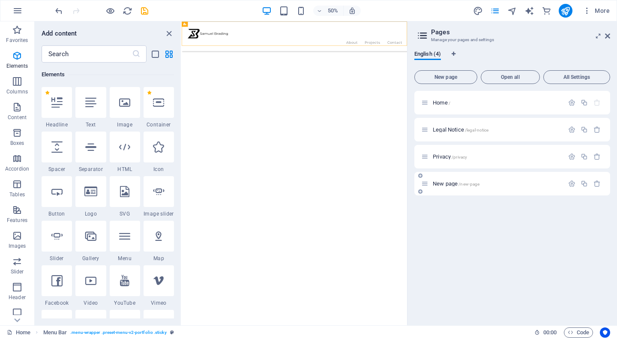
click at [593, 188] on div "New page /new-page" at bounding box center [512, 184] width 196 height 24
click at [595, 188] on div at bounding box center [585, 183] width 38 height 9
click at [597, 183] on icon "button" at bounding box center [597, 183] width 7 height 7
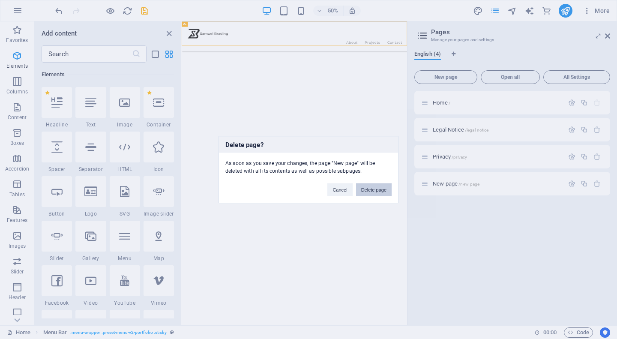
click at [362, 195] on button "Delete page" at bounding box center [374, 189] width 36 height 13
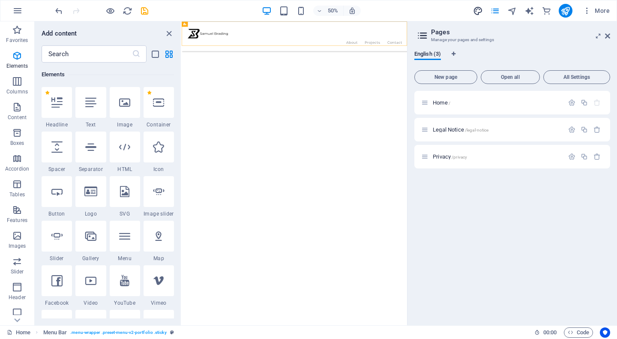
click at [478, 12] on icon "design" at bounding box center [478, 11] width 10 height 10
select select "ease-in-out"
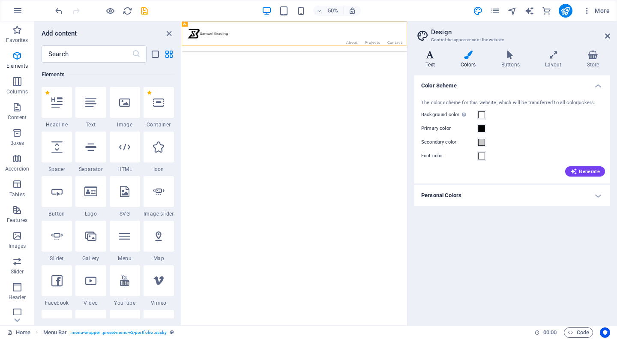
click at [437, 64] on h4 "Text" at bounding box center [431, 60] width 35 height 18
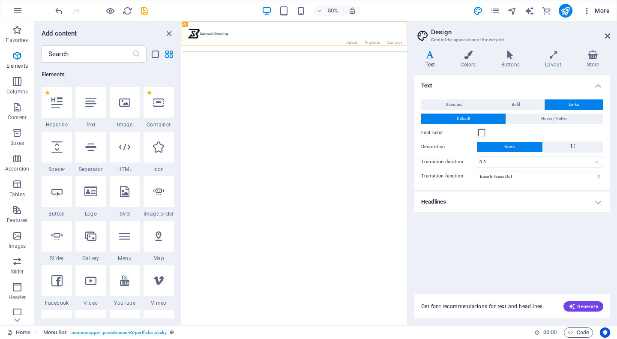
click at [601, 11] on span "More" at bounding box center [596, 10] width 27 height 9
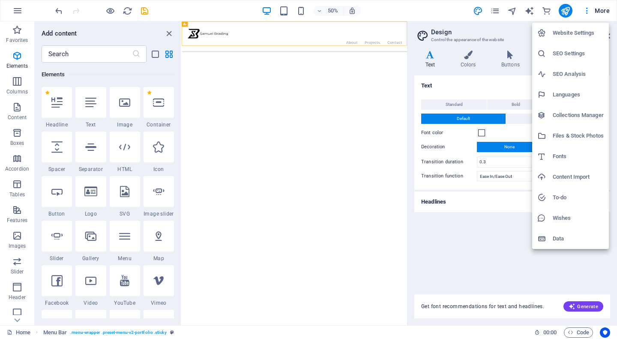
click at [571, 150] on li "Fonts" at bounding box center [570, 156] width 77 height 21
select select "popularity"
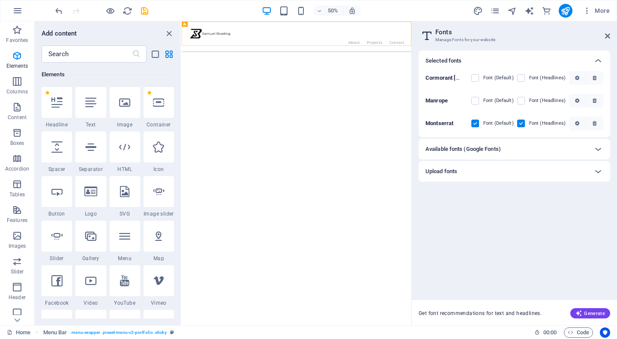
click at [479, 123] on label at bounding box center [475, 124] width 8 height 8
click at [0, 0] on input "checkbox" at bounding box center [0, 0] width 0 height 0
click at [485, 122] on label "Font (Default)" at bounding box center [498, 123] width 30 height 10
click at [0, 0] on input "checkbox" at bounding box center [0, 0] width 0 height 0
click at [573, 57] on nav "About Projects Contact" at bounding box center [411, 62] width 432 height 11
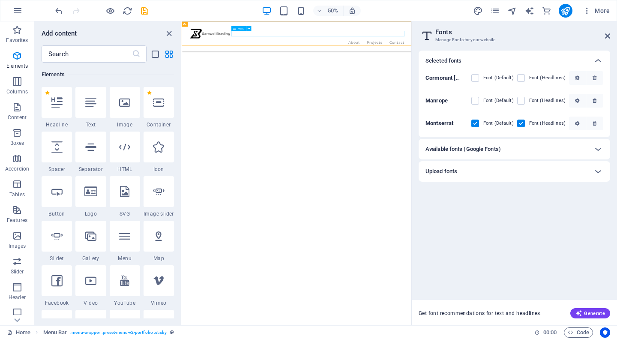
click at [573, 57] on nav "About Projects Contact" at bounding box center [411, 62] width 432 height 11
select select
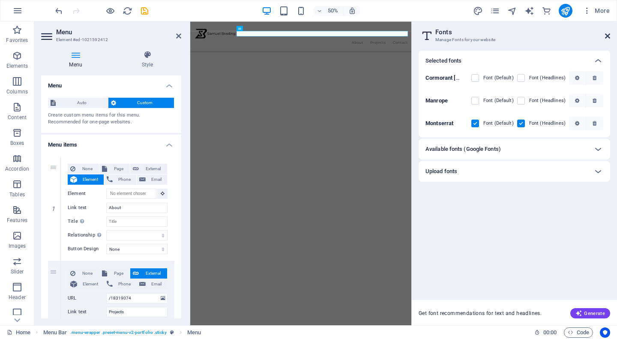
drag, startPoint x: 610, startPoint y: 40, endPoint x: 417, endPoint y: 9, distance: 195.0
click at [610, 40] on link at bounding box center [607, 36] width 5 height 7
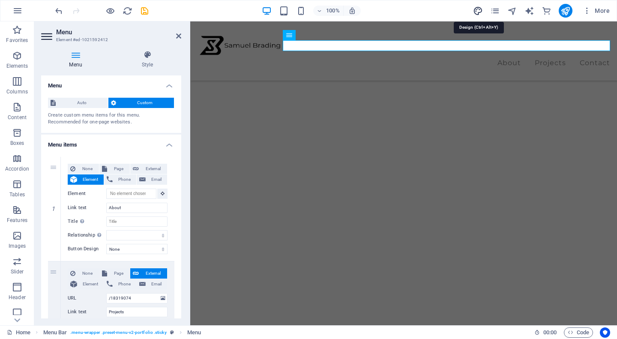
click at [481, 12] on icon "design" at bounding box center [478, 11] width 10 height 10
select select "ease-in-out"
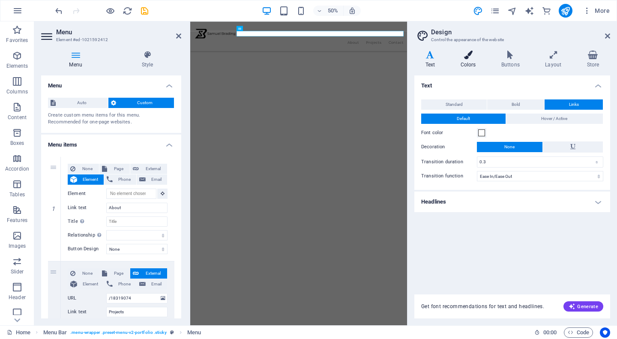
click at [467, 52] on icon at bounding box center [468, 55] width 37 height 9
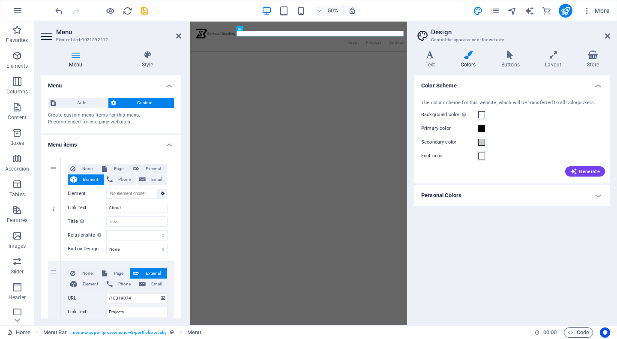
click at [480, 147] on div "Secondary color" at bounding box center [512, 142] width 182 height 10
click at [482, 145] on span at bounding box center [481, 142] width 7 height 7
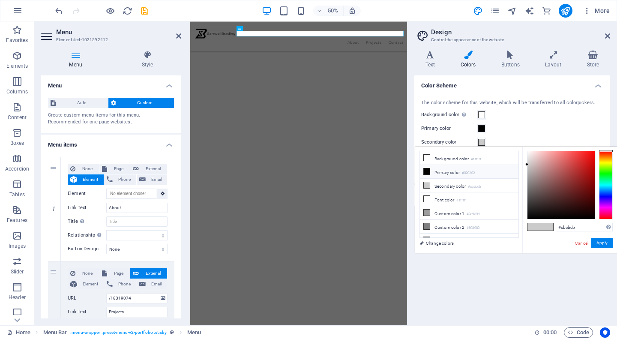
click at [464, 174] on li "Primary color #020202" at bounding box center [469, 172] width 99 height 14
type input "#020202"
click at [601, 247] on button "Apply" at bounding box center [602, 243] width 21 height 10
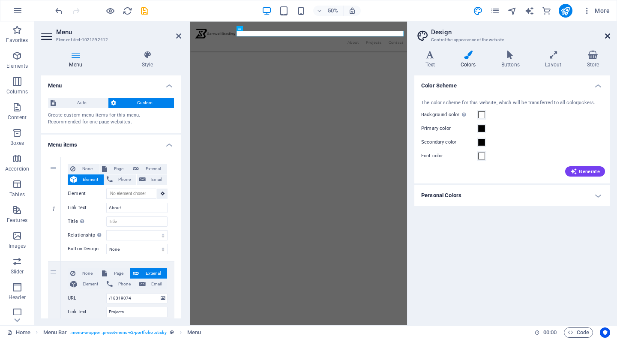
click at [609, 37] on icon at bounding box center [607, 36] width 5 height 7
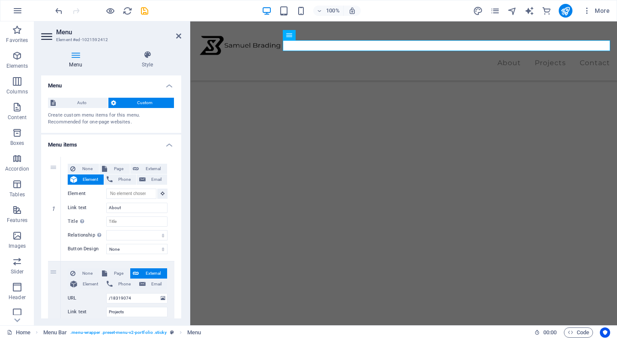
click at [421, 21] on html "Skip to main content About Projects Contact Menu" at bounding box center [403, 21] width 427 height 0
click at [181, 36] on icon at bounding box center [178, 36] width 5 height 7
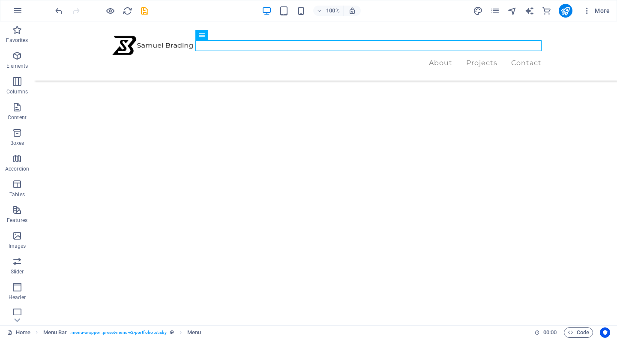
click at [267, 21] on html "Skip to main content About Projects Contact Menu" at bounding box center [325, 21] width 583 height 0
click at [209, 57] on nav "About Projects Contact" at bounding box center [326, 62] width 432 height 11
select select
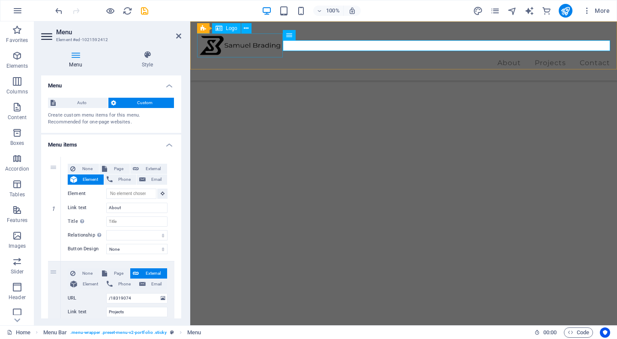
click at [216, 66] on div "About Projects Contact Menu" at bounding box center [403, 50] width 427 height 59
select select "rem"
select select "px"
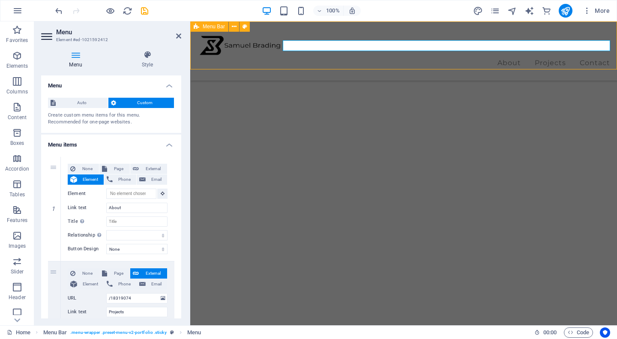
select select "rem"
select select "sticky_instant"
select select "px"
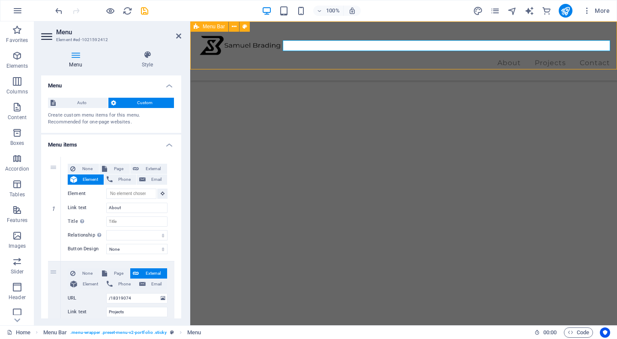
select select "px"
select select "%"
select select "rem"
select select "px"
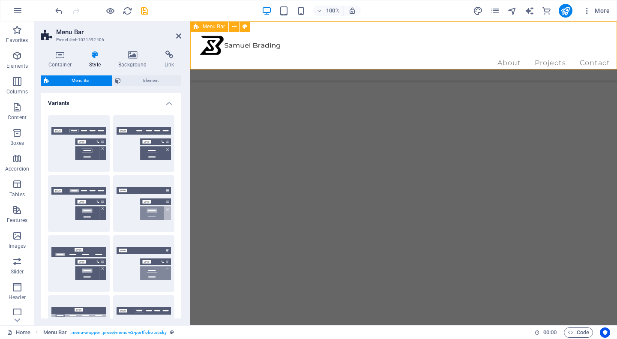
click at [198, 29] on icon at bounding box center [197, 26] width 6 height 10
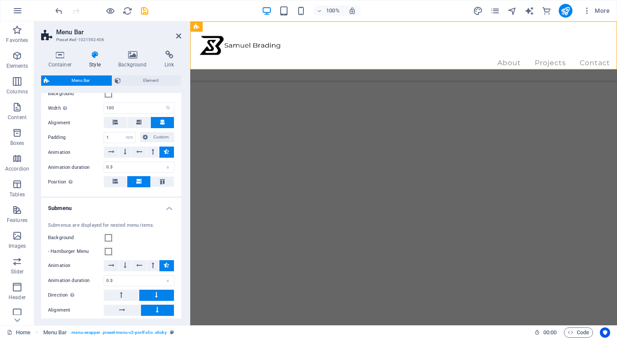
click at [140, 207] on h4 "Submenu" at bounding box center [111, 205] width 140 height 15
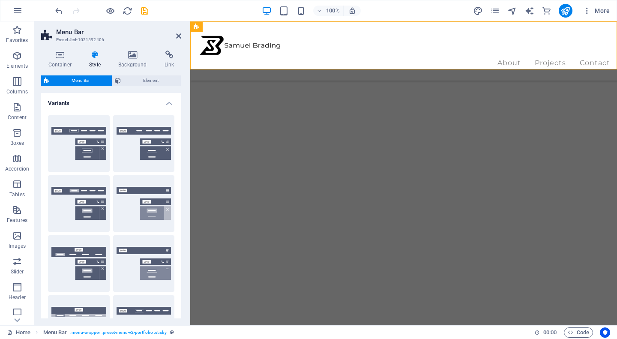
scroll to position [0, 0]
click at [23, 57] on span "Elements" at bounding box center [17, 61] width 34 height 21
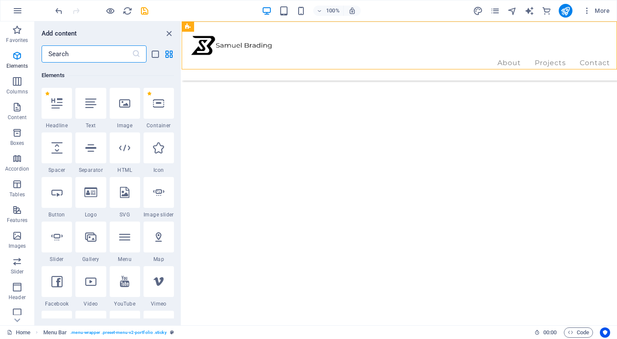
scroll to position [91, 0]
click at [22, 227] on button "Features" at bounding box center [17, 214] width 34 height 26
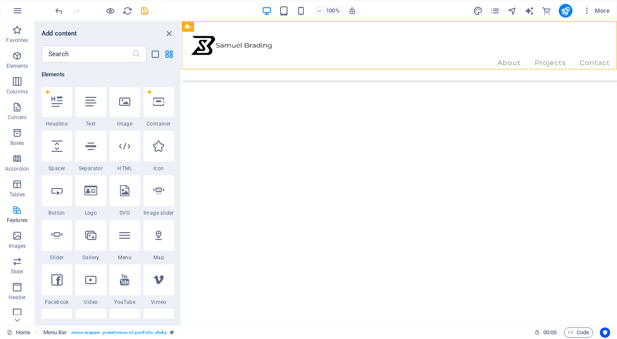
click at [22, 227] on button "Features" at bounding box center [17, 214] width 34 height 26
click at [18, 239] on icon "button" at bounding box center [17, 236] width 10 height 10
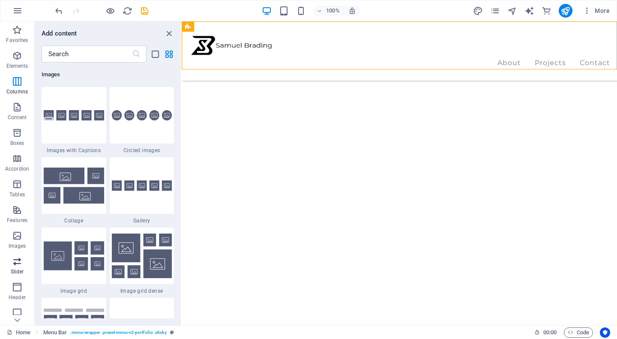
click at [14, 259] on icon "button" at bounding box center [17, 261] width 10 height 10
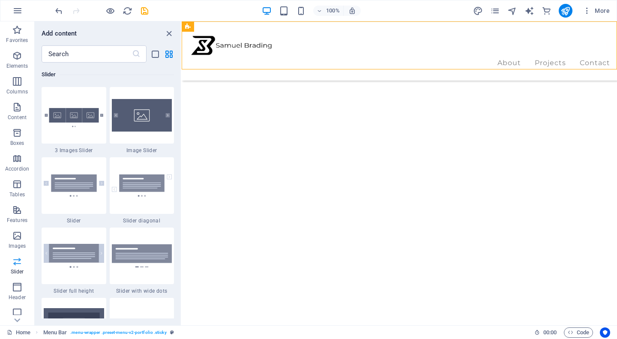
scroll to position [4859, 0]
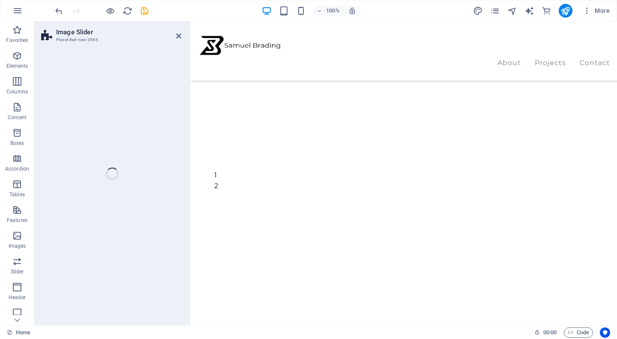
select select "rem"
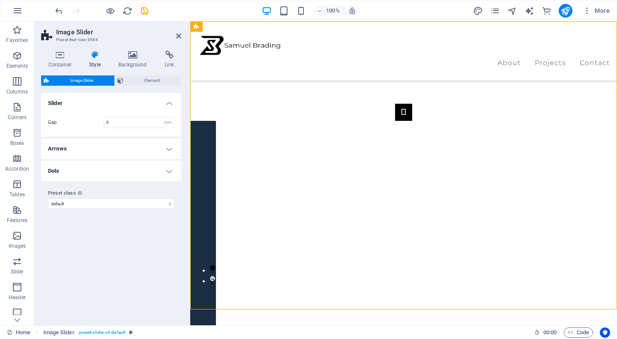
click at [100, 139] on h4 "Arrows" at bounding box center [111, 148] width 140 height 21
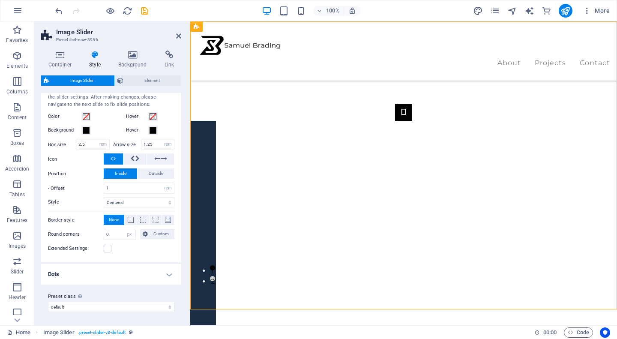
scroll to position [75, 0]
click at [144, 269] on h4 "Dots" at bounding box center [111, 274] width 140 height 21
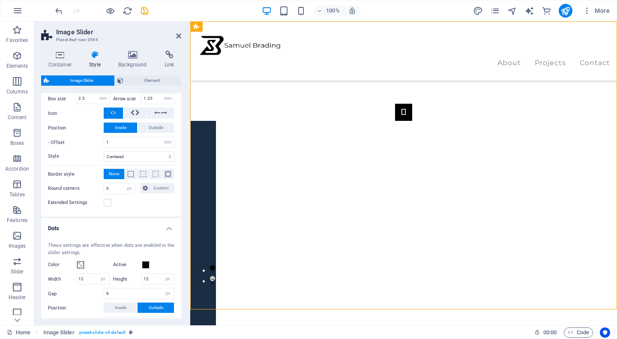
scroll to position [127, 0]
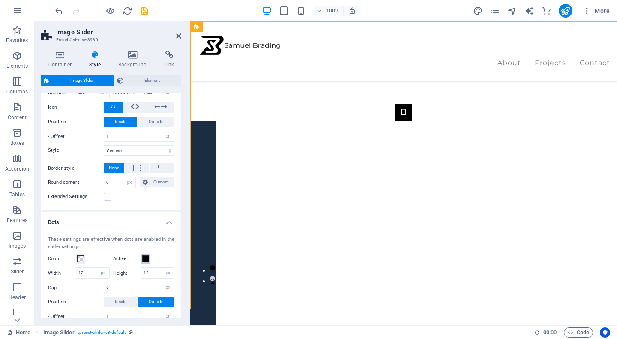
click at [147, 258] on span at bounding box center [145, 258] width 7 height 7
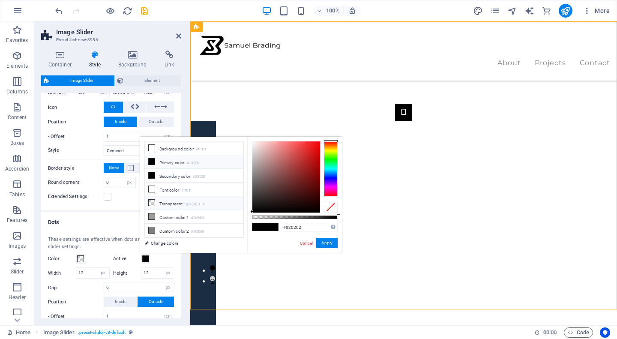
click at [156, 210] on li "Transparent rgba(0,0,0,.0)" at bounding box center [194, 203] width 99 height 14
type input "rgba(0, 0, 0, 0)"
click at [145, 203] on li "Transparent rgba(0,0,0,.0)" at bounding box center [194, 203] width 99 height 14
click at [158, 200] on li "Transparent rgba(0,0,0,.0)" at bounding box center [194, 203] width 99 height 14
click at [326, 244] on button "Apply" at bounding box center [326, 243] width 21 height 10
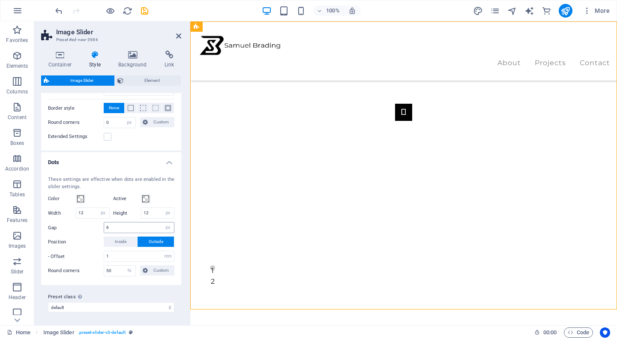
scroll to position [187, 0]
drag, startPoint x: 87, startPoint y: 212, endPoint x: 57, endPoint y: 212, distance: 29.6
click at [57, 212] on div "Width 12 px rem vh vw" at bounding box center [79, 213] width 62 height 11
type input "0"
type input "12"
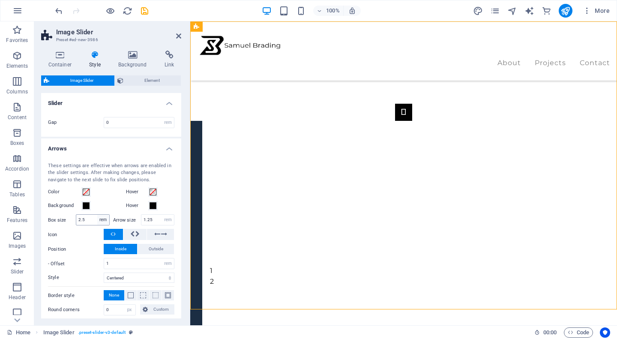
scroll to position [0, 0]
drag, startPoint x: 94, startPoint y: 221, endPoint x: 43, endPoint y: 211, distance: 51.5
click at [43, 211] on div "These settings are effective when arrows are enabled in the slider settings. Af…" at bounding box center [111, 246] width 144 height 184
type input "0"
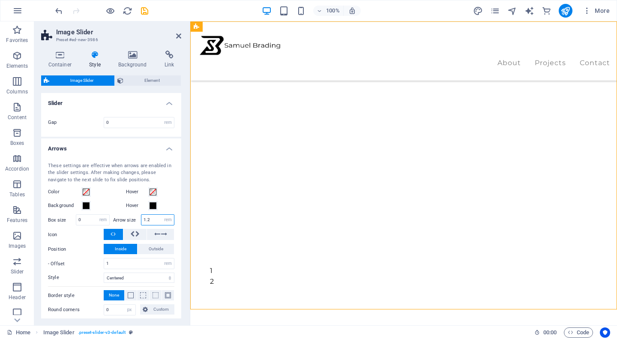
type input "1"
type input "0"
click at [165, 154] on div "These settings are effective when arrows are enabled in the slider settings. Af…" at bounding box center [111, 246] width 144 height 184
click at [168, 147] on h4 "Arrows" at bounding box center [111, 145] width 140 height 15
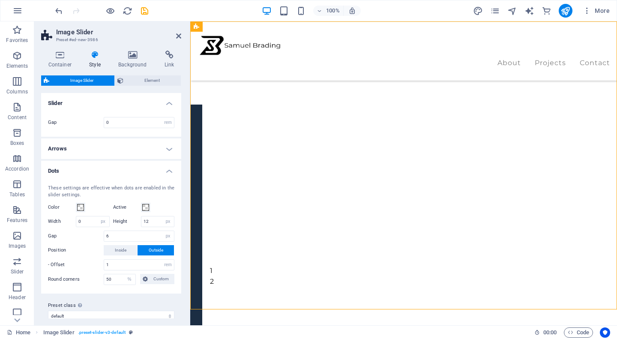
click at [169, 174] on h4 "Dots" at bounding box center [111, 168] width 140 height 15
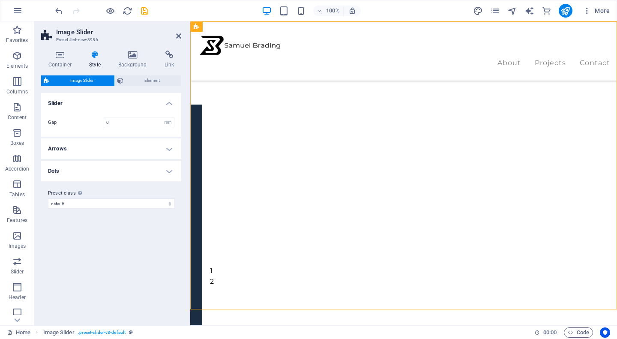
click at [145, 75] on div "Container Style Background Link Size Height Default px rem % vh vw Min. height …" at bounding box center [111, 185] width 140 height 268
click at [144, 78] on span "Element" at bounding box center [152, 80] width 52 height 10
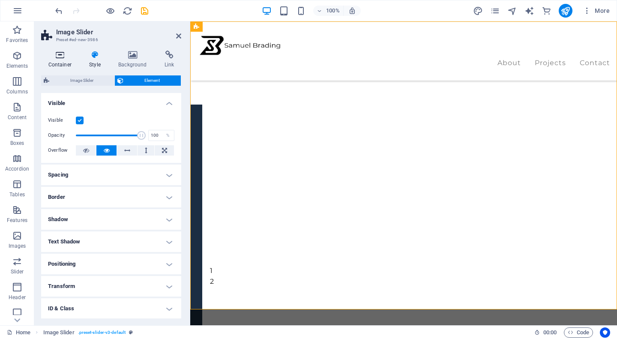
click at [61, 62] on h4 "Container" at bounding box center [61, 60] width 41 height 18
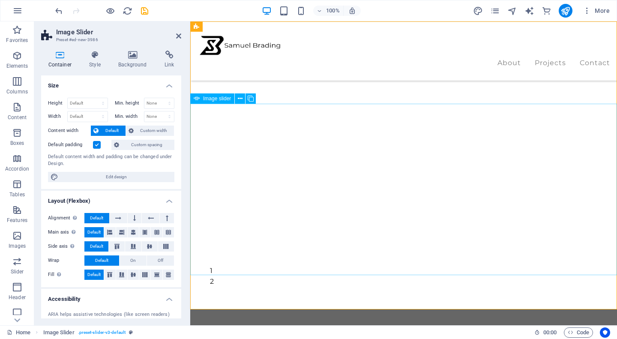
select select "px"
select select "ms"
select select "s"
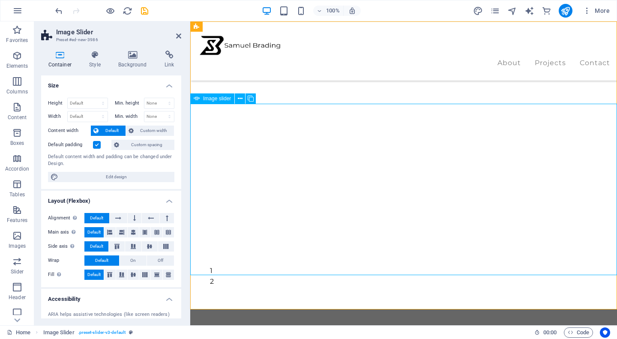
select select "progressive"
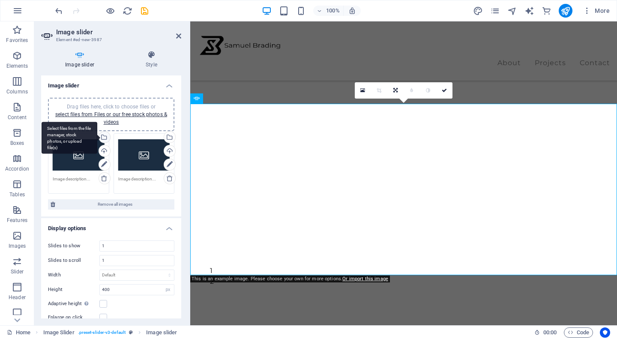
click at [82, 149] on div "Select files from the file manager, stock photos, or upload file(s)" at bounding box center [70, 138] width 56 height 32
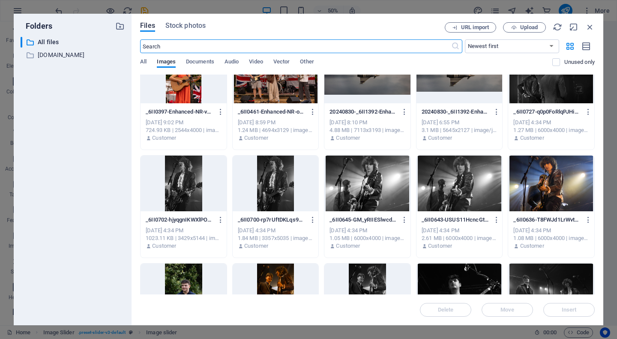
scroll to position [354, 0]
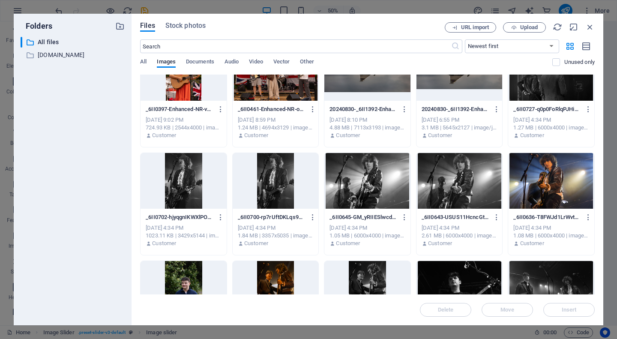
click at [384, 202] on div at bounding box center [367, 181] width 86 height 56
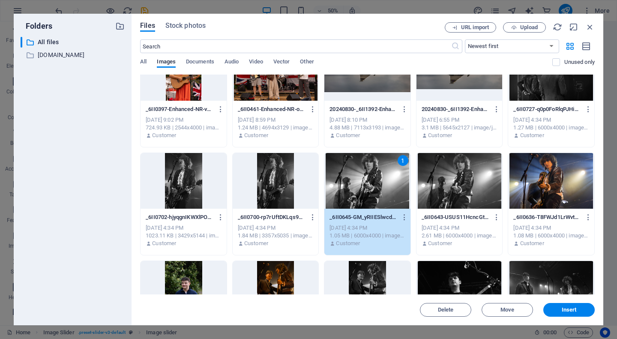
click at [384, 202] on div "1" at bounding box center [367, 181] width 86 height 56
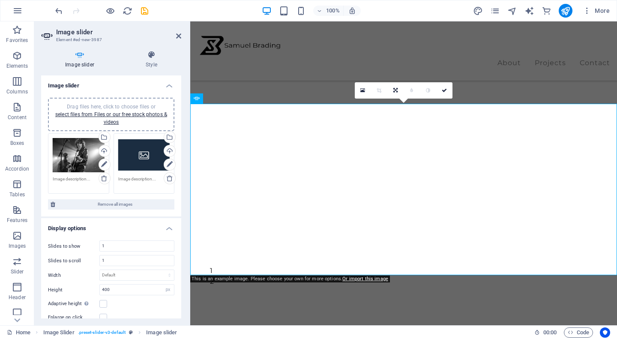
click at [146, 148] on div "Drag files here, click to choose files or select files from Files or our free s…" at bounding box center [144, 155] width 52 height 34
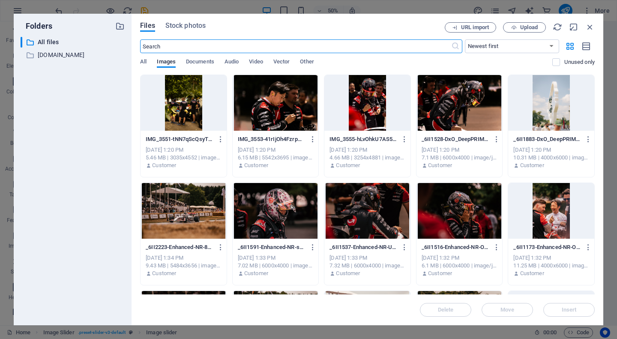
scroll to position [43, 0]
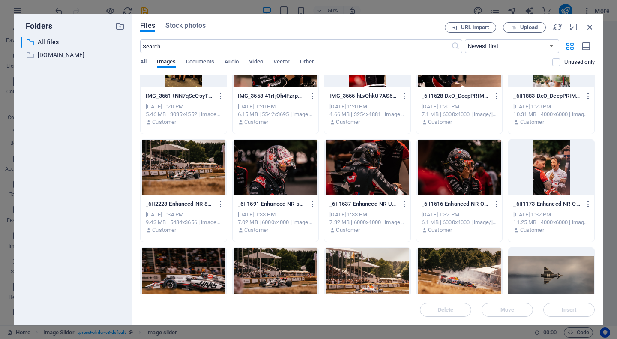
click at [447, 178] on div at bounding box center [460, 168] width 86 height 56
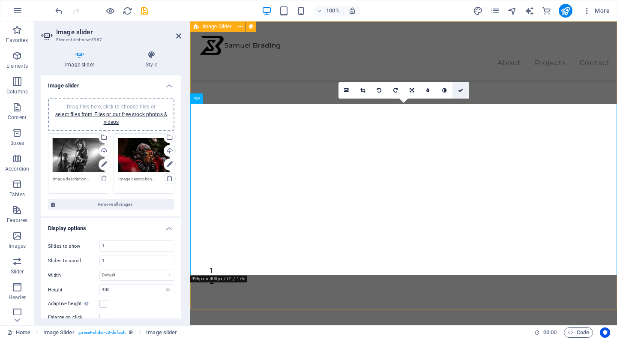
drag, startPoint x: 458, startPoint y: 91, endPoint x: 420, endPoint y: 127, distance: 52.8
click at [458, 91] on icon at bounding box center [460, 90] width 5 height 5
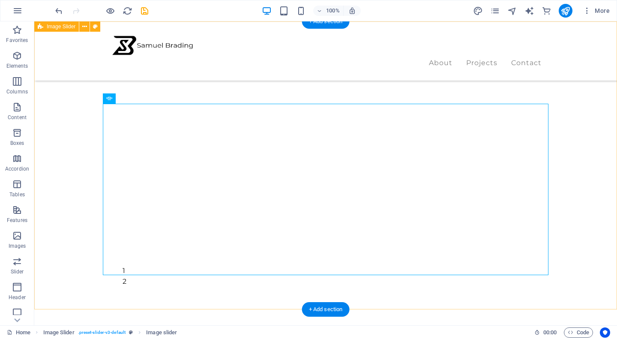
click at [550, 154] on div "1 2" at bounding box center [325, 165] width 583 height 288
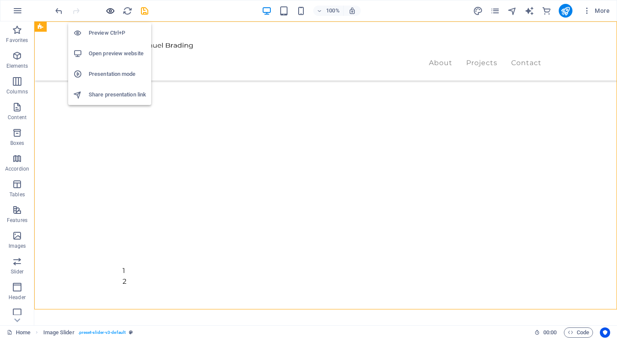
click at [109, 15] on icon "button" at bounding box center [110, 11] width 10 height 10
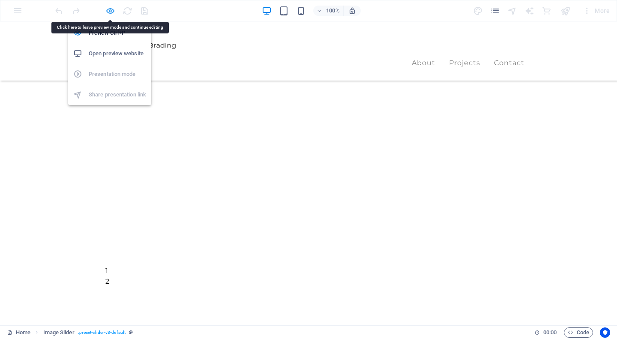
click at [111, 8] on icon "button" at bounding box center [110, 11] width 10 height 10
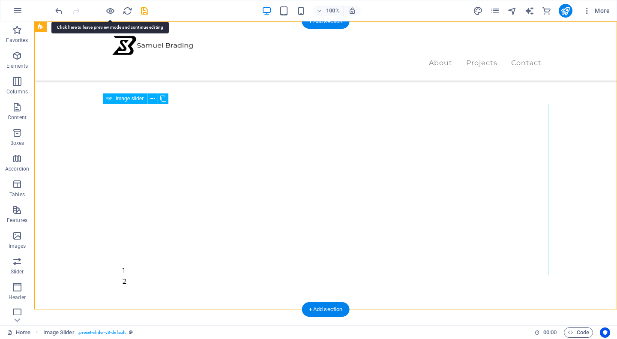
click at [135, 97] on span "Image slider" at bounding box center [130, 98] width 28 height 5
select select "px"
select select "ms"
select select "s"
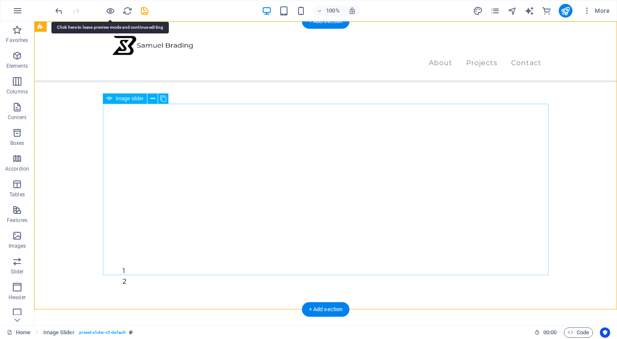
select select "progressive"
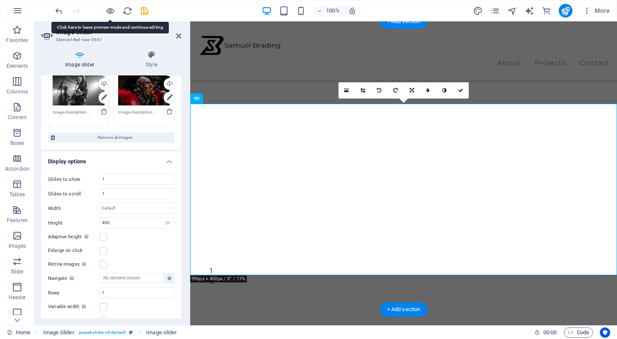
scroll to position [70, 0]
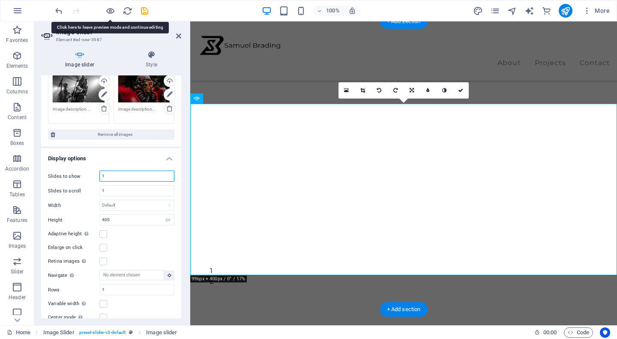
drag, startPoint x: 125, startPoint y: 173, endPoint x: 66, endPoint y: 173, distance: 58.3
click at [66, 173] on div "Slides to show 1" at bounding box center [111, 176] width 126 height 11
type input "2"
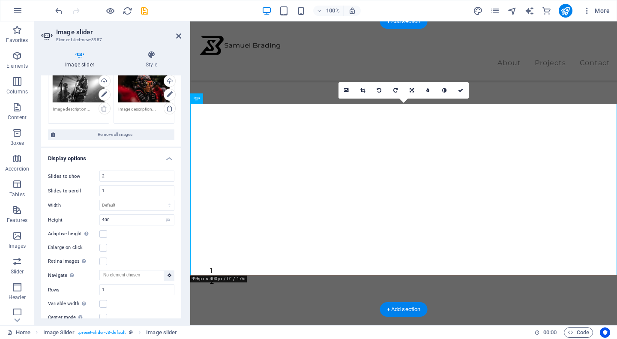
click at [85, 186] on div "Slides to scroll 1" at bounding box center [111, 190] width 126 height 11
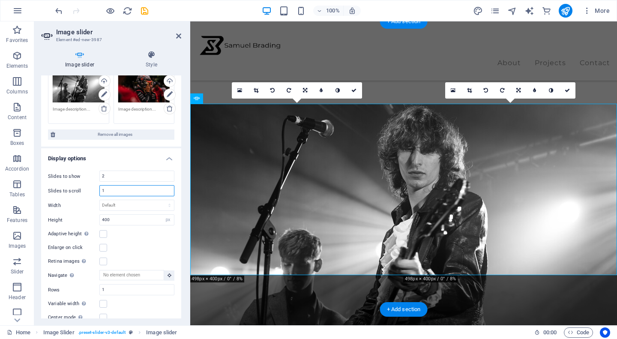
drag, startPoint x: 108, startPoint y: 187, endPoint x: 98, endPoint y: 187, distance: 9.9
click at [98, 187] on div "Slides to scroll 1" at bounding box center [111, 190] width 126 height 11
type input "3"
type input "2"
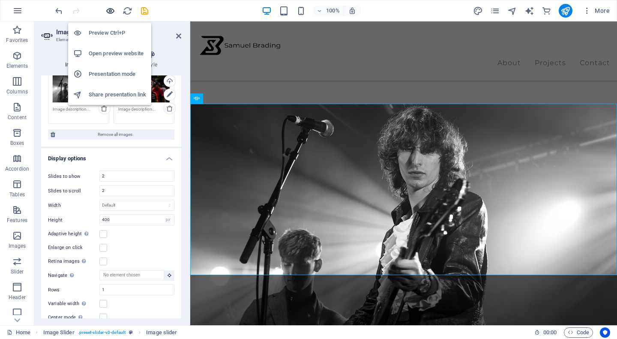
click at [113, 14] on icon "button" at bounding box center [110, 11] width 10 height 10
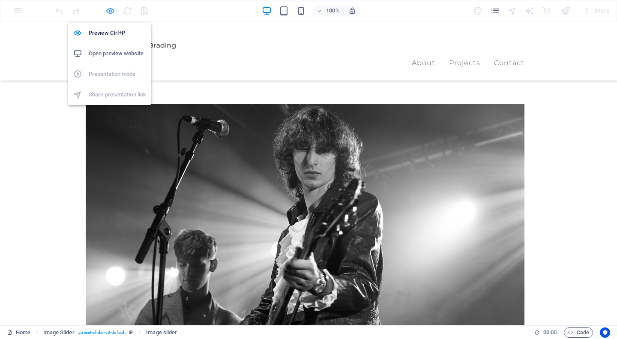
click at [108, 16] on div "Preview Ctrl+P Open preview website Presentation mode Share presentation link" at bounding box center [109, 60] width 83 height 89
click at [110, 8] on icon "button" at bounding box center [110, 11] width 10 height 10
select select "px"
select select "ms"
select select "s"
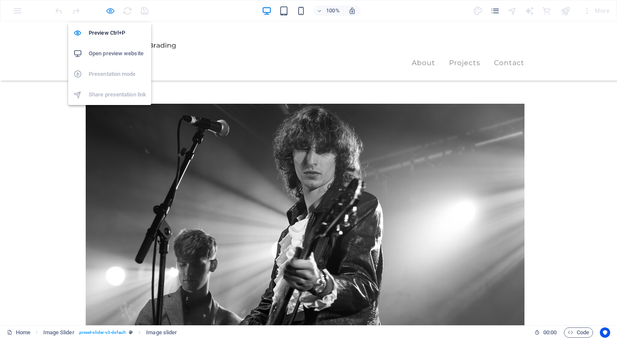
select select "progressive"
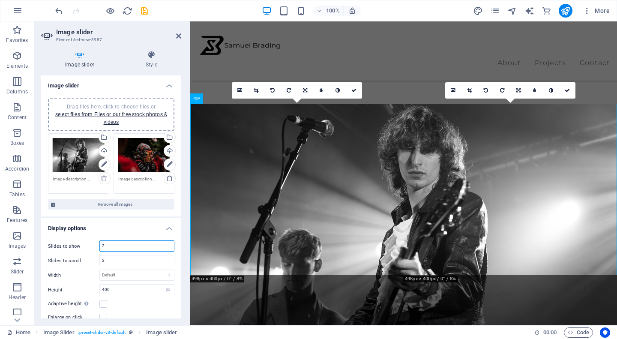
click at [136, 248] on input "2" at bounding box center [137, 246] width 74 height 10
type input "2"
type input "1"
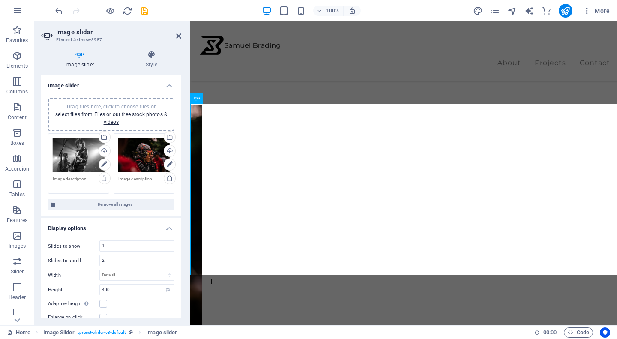
click at [101, 8] on div at bounding box center [102, 11] width 96 height 14
click at [108, 9] on icon "button" at bounding box center [110, 11] width 10 height 10
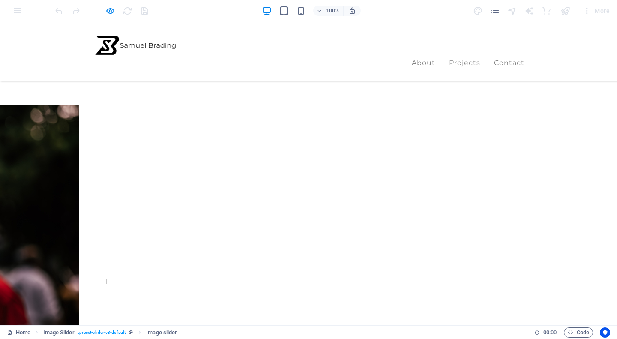
click at [113, 4] on div at bounding box center [102, 11] width 96 height 14
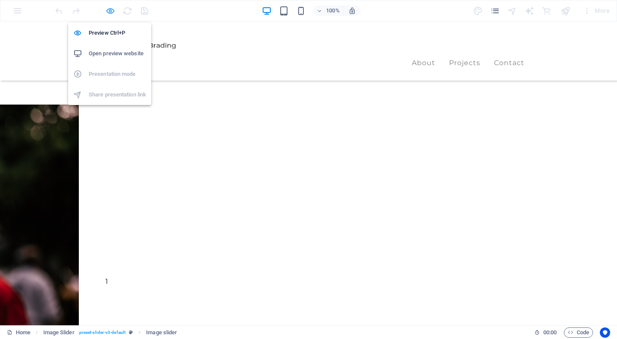
click at [112, 8] on icon "button" at bounding box center [110, 11] width 10 height 10
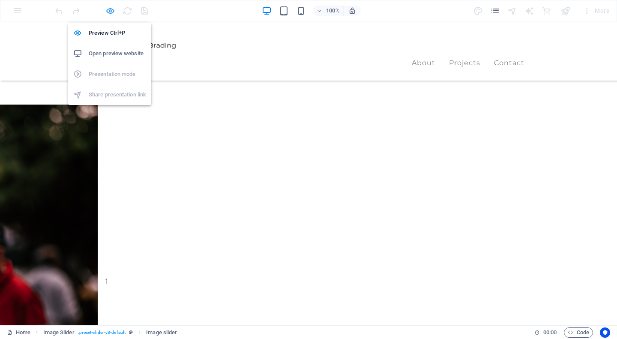
select select "px"
select select "ms"
select select "s"
select select "progressive"
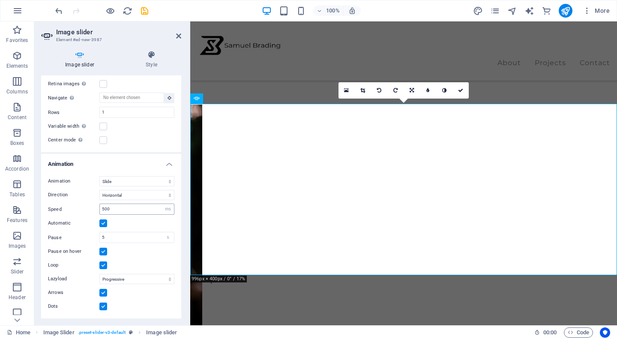
scroll to position [247, 0]
drag, startPoint x: 132, startPoint y: 238, endPoint x: 80, endPoint y: 237, distance: 52.3
click at [80, 237] on div "Pause 5 s ms" at bounding box center [111, 237] width 126 height 11
type input "2"
click at [125, 224] on div "Automatic" at bounding box center [111, 224] width 126 height 10
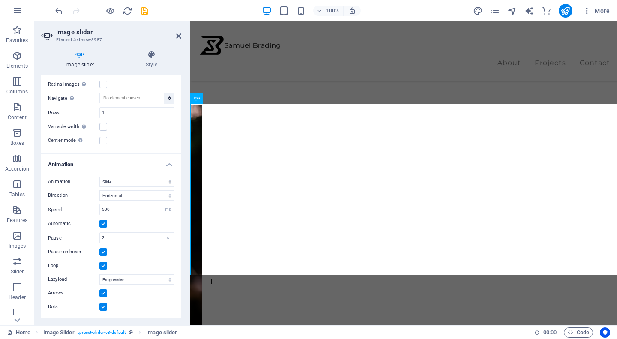
click at [183, 39] on aside "Image slider Element #ed-new-3987 Image slider Style Image slider Drag files he…" at bounding box center [112, 173] width 156 height 304
click at [175, 37] on header "Image slider Element #ed-new-3987" at bounding box center [111, 32] width 140 height 22
click at [178, 35] on icon at bounding box center [178, 36] width 5 height 7
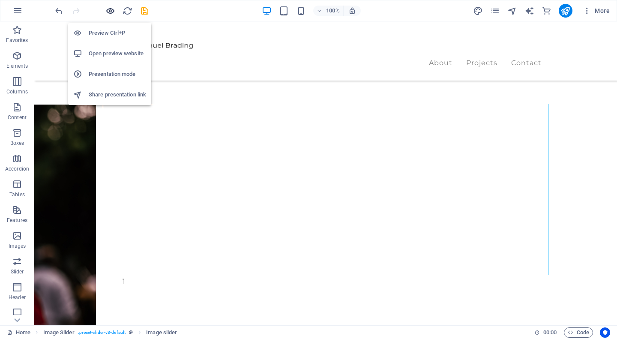
click at [114, 12] on icon "button" at bounding box center [110, 11] width 10 height 10
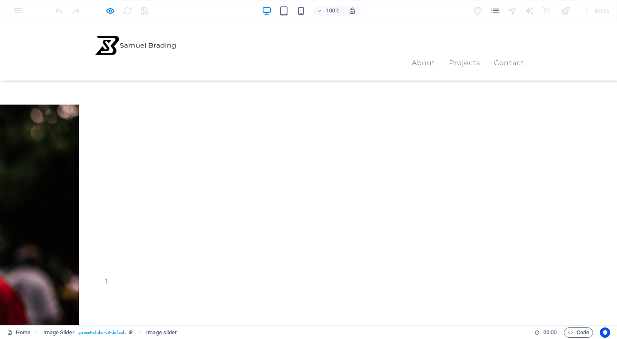
click at [104, 10] on div at bounding box center [102, 11] width 96 height 14
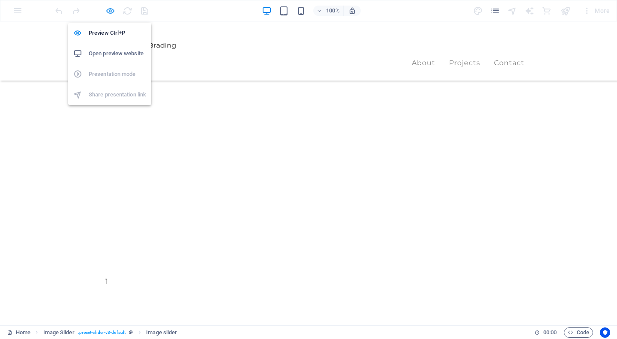
click at [107, 10] on icon "button" at bounding box center [110, 11] width 10 height 10
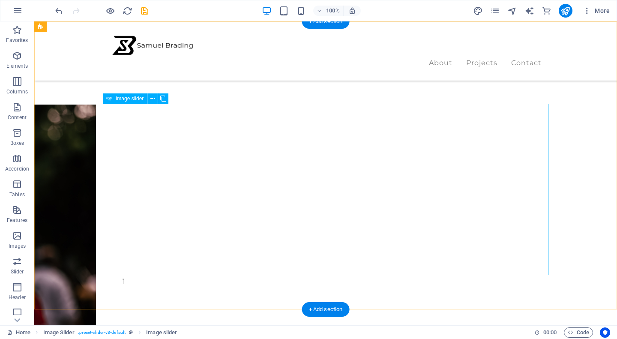
select select "px"
select select "ms"
select select "s"
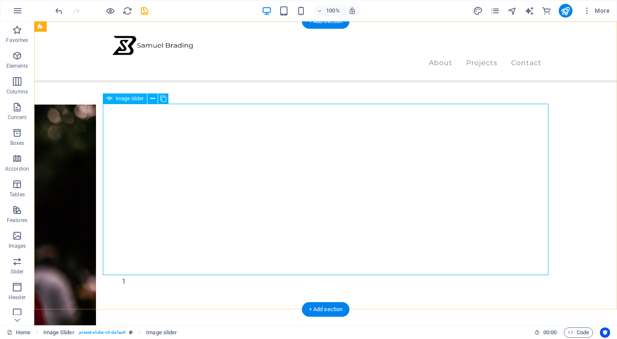
select select "progressive"
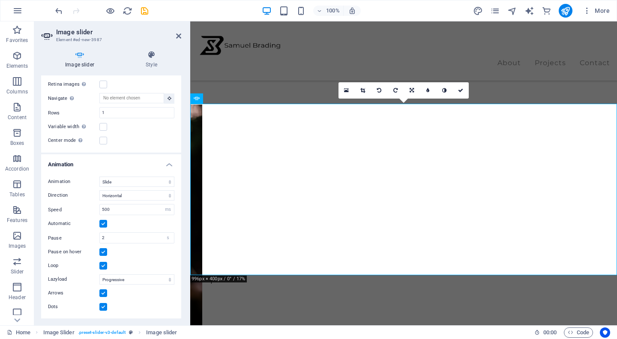
click at [102, 253] on label at bounding box center [103, 252] width 8 height 8
click at [0, 0] on input "Pause on hover" at bounding box center [0, 0] width 0 height 0
click at [60, 276] on label "Lazyload" at bounding box center [73, 279] width 51 height 10
click at [99, 276] on select "Off On demand Progressive" at bounding box center [136, 279] width 75 height 10
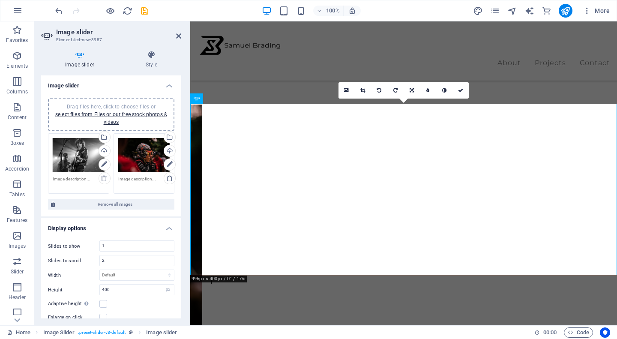
scroll to position [0, 0]
click at [99, 105] on span "Drag files here, click to choose files or select files from Files or our free s…" at bounding box center [111, 114] width 112 height 21
click at [107, 100] on div "Drag files here, click to choose files or select files from Files or our free s…" at bounding box center [111, 114] width 126 height 33
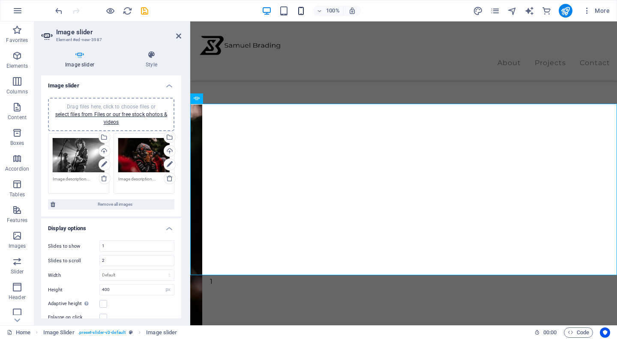
click at [306, 12] on icon "button" at bounding box center [301, 11] width 10 height 10
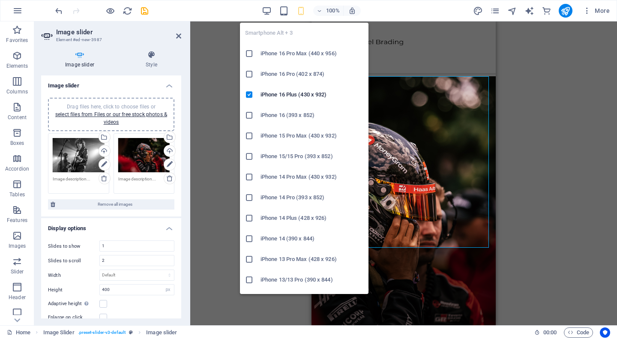
type input "1"
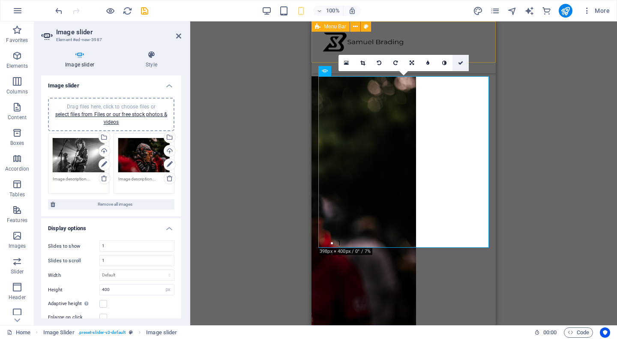
click at [456, 64] on link at bounding box center [461, 63] width 16 height 16
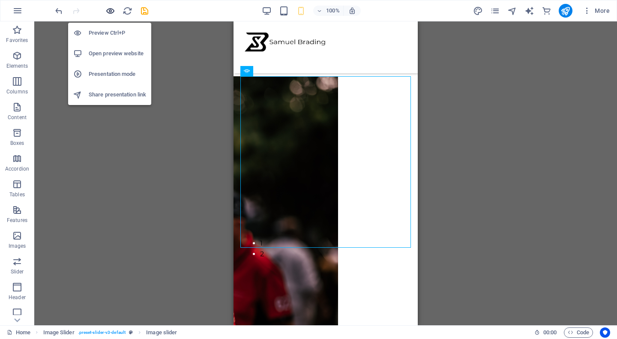
click at [110, 9] on icon "button" at bounding box center [110, 11] width 10 height 10
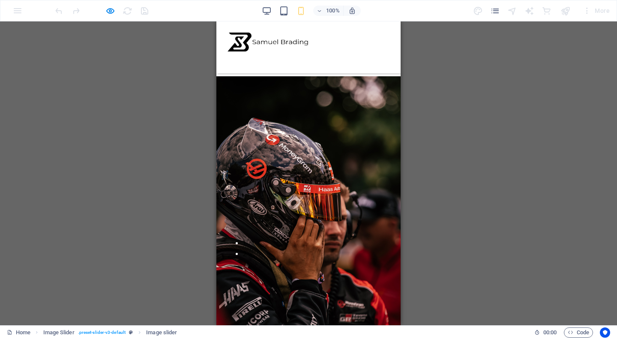
click at [238, 54] on div "Menu" at bounding box center [231, 59] width 13 height 11
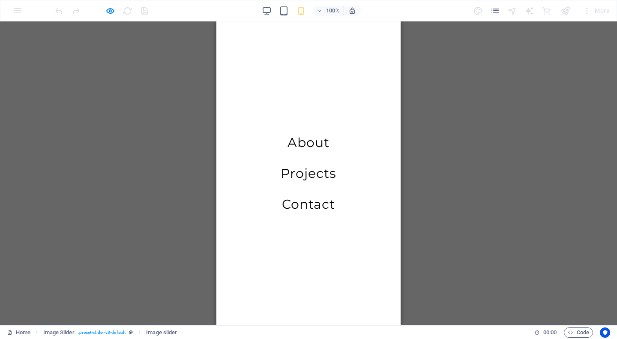
click at [236, 54] on button "Menu" at bounding box center [231, 59] width 10 height 10
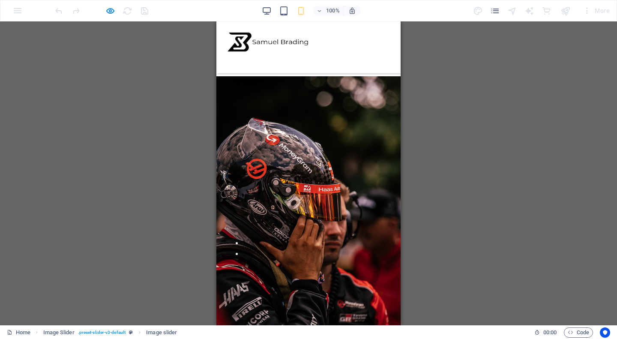
click at [238, 54] on div "Menu" at bounding box center [231, 59] width 13 height 11
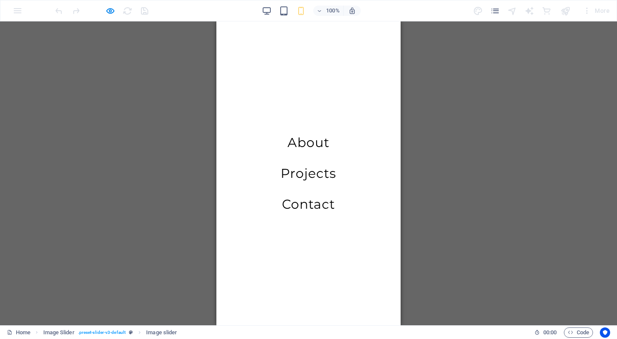
click at [236, 54] on button "Menu" at bounding box center [231, 59] width 10 height 10
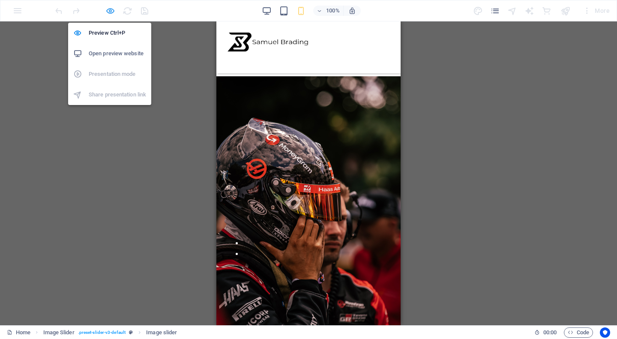
click at [108, 12] on icon "button" at bounding box center [110, 11] width 10 height 10
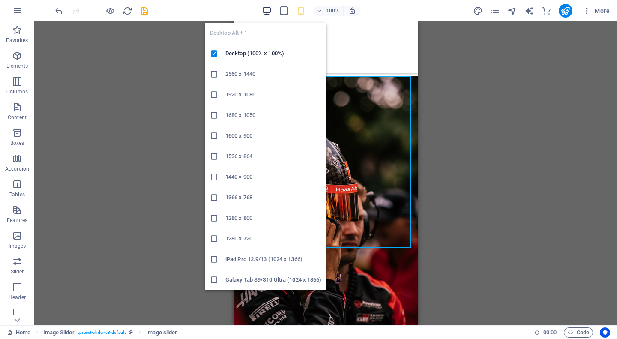
click at [263, 11] on icon "button" at bounding box center [267, 11] width 10 height 10
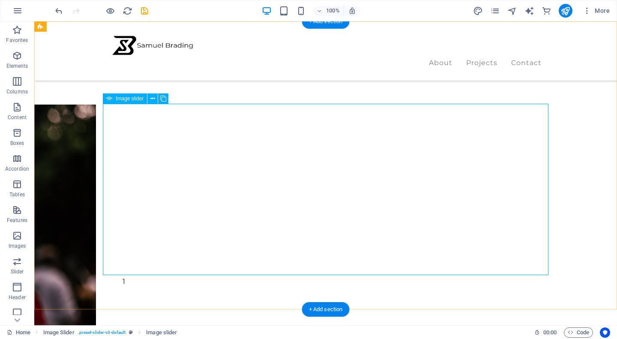
click at [128, 95] on div "Image slider" at bounding box center [125, 98] width 44 height 10
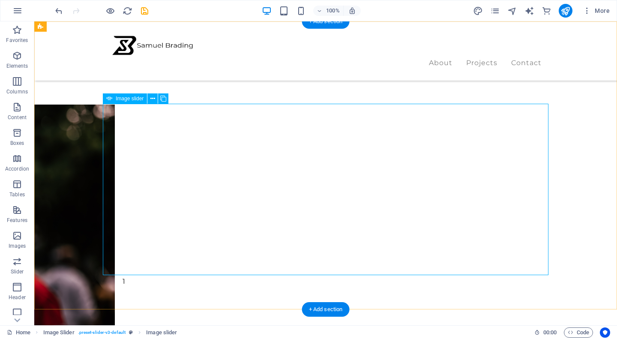
select select "px"
select select "ms"
select select "s"
select select "progressive"
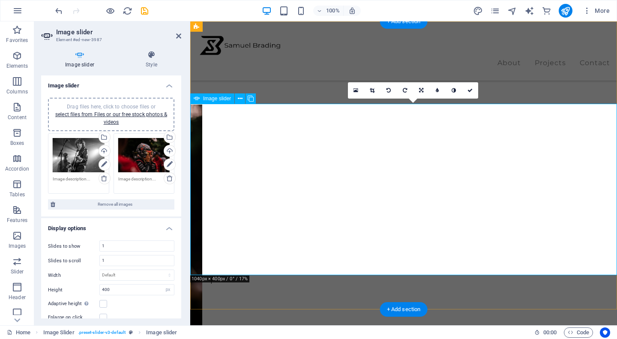
type input "2"
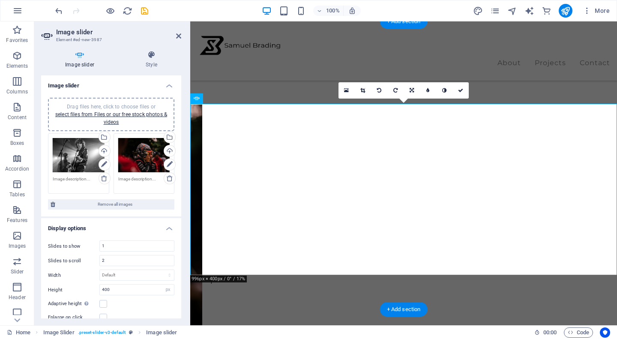
click at [107, 101] on div "Drag files here, click to choose files or select files from Files or our free s…" at bounding box center [111, 114] width 126 height 33
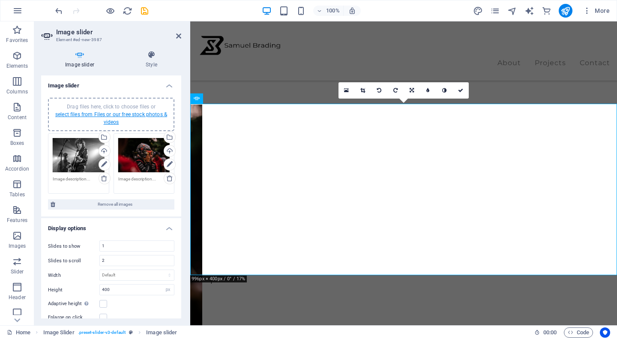
click at [113, 113] on link "select files from Files or our free stock photos & videos" at bounding box center [111, 118] width 112 height 14
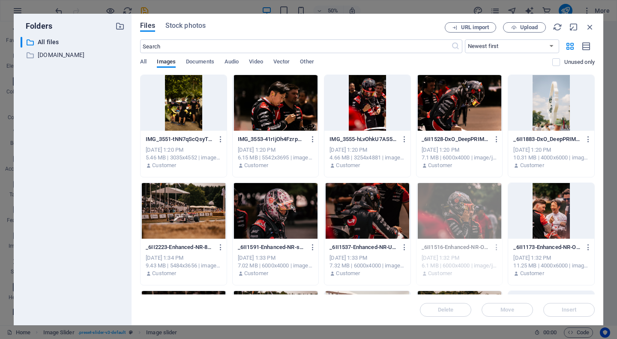
scroll to position [423, 0]
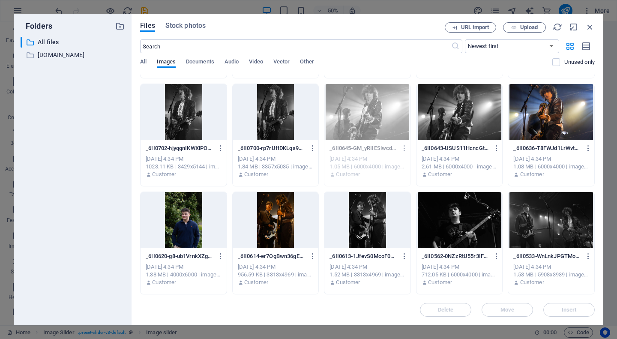
click at [409, 292] on div "_6II0613-1JfevS0McoF0OV1xfziCqA.jpg _6II0613-1JfevS0McoF0OV1xfziCqA.jpg May 24,…" at bounding box center [367, 243] width 87 height 103
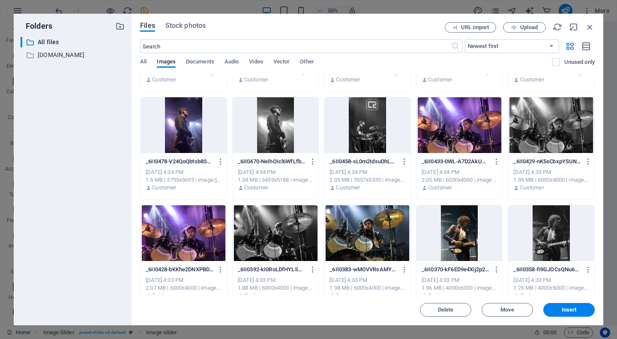
scroll to position [742, 0]
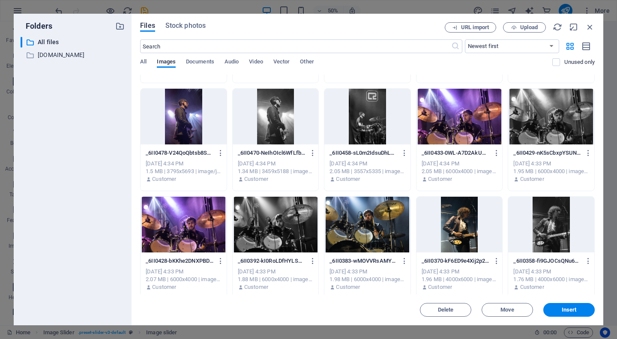
click at [399, 231] on div at bounding box center [367, 225] width 86 height 56
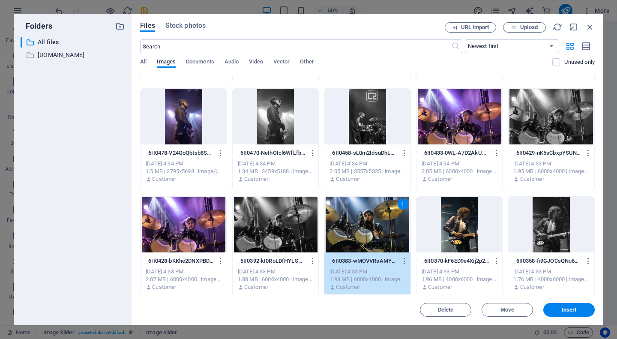
click at [399, 231] on div "1" at bounding box center [367, 225] width 86 height 56
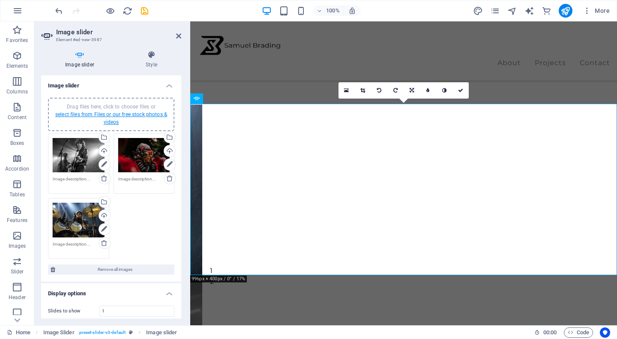
click at [108, 117] on link "select files from Files or our free stock photos & videos" at bounding box center [111, 118] width 112 height 14
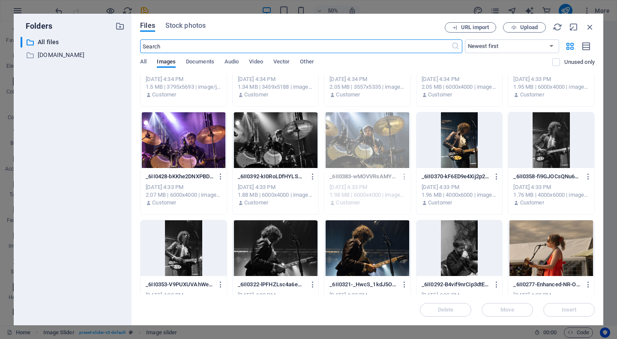
scroll to position [828, 0]
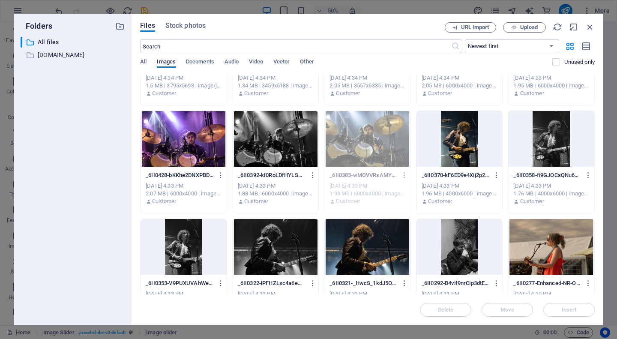
click at [529, 258] on div at bounding box center [551, 247] width 86 height 56
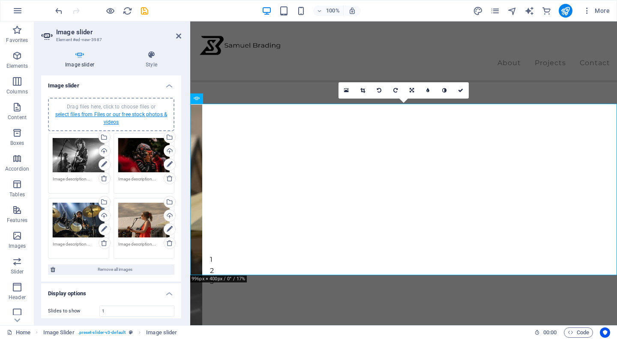
drag, startPoint x: 121, startPoint y: 114, endPoint x: 376, endPoint y: 273, distance: 300.8
click at [121, 114] on link "select files from Files or our free stock photos & videos" at bounding box center [111, 118] width 112 height 14
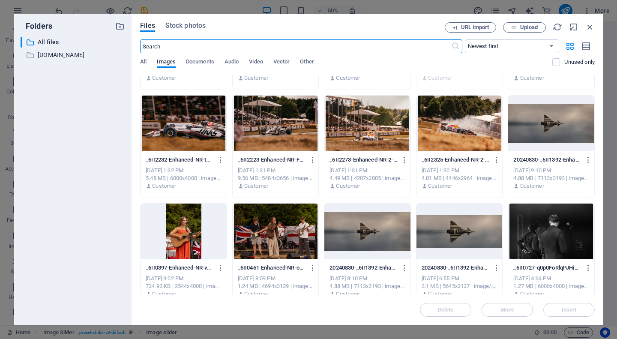
scroll to position [196, 0]
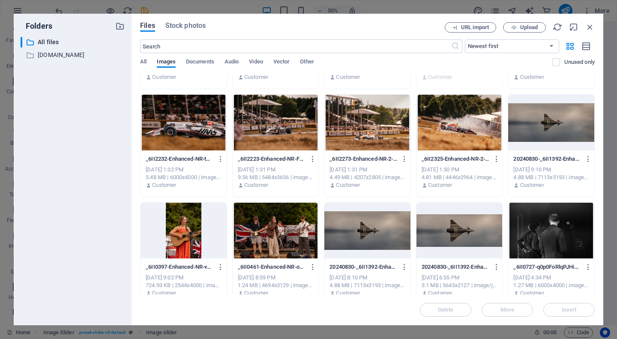
click at [370, 234] on div at bounding box center [367, 231] width 86 height 56
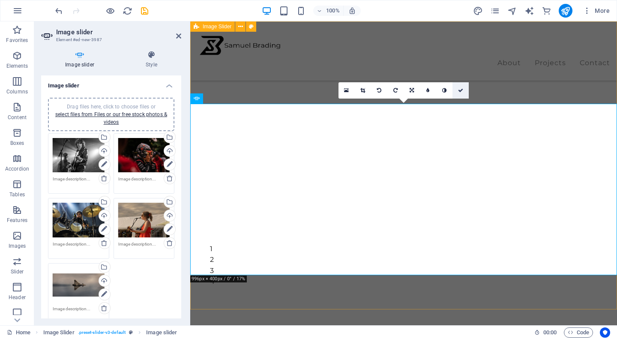
click at [461, 91] on icon at bounding box center [460, 90] width 5 height 5
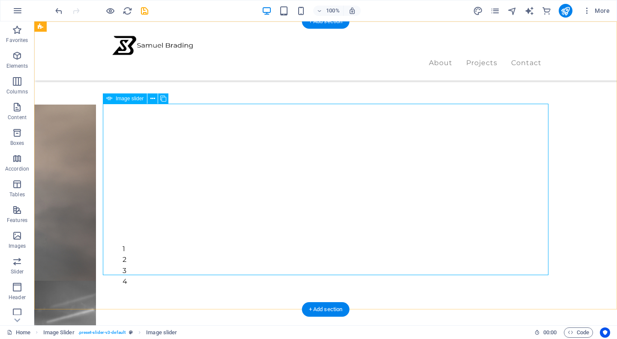
click at [125, 99] on span "Image slider" at bounding box center [130, 98] width 28 height 5
select select "px"
select select "ms"
select select "s"
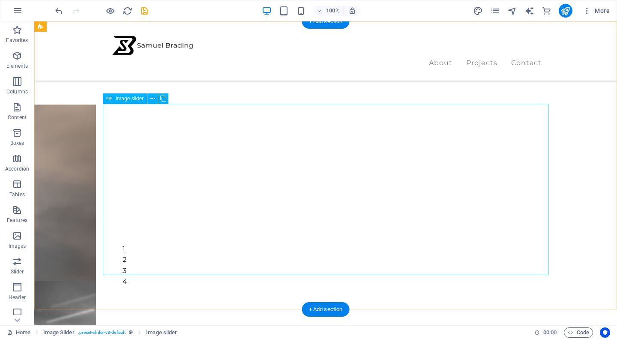
select select "progressive"
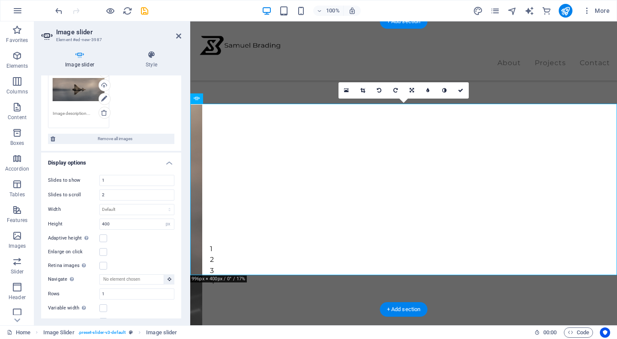
scroll to position [197, 0]
click at [113, 180] on input "1" at bounding box center [137, 179] width 74 height 10
click at [113, 189] on input "2" at bounding box center [137, 194] width 74 height 10
type input "2"
type input "5"
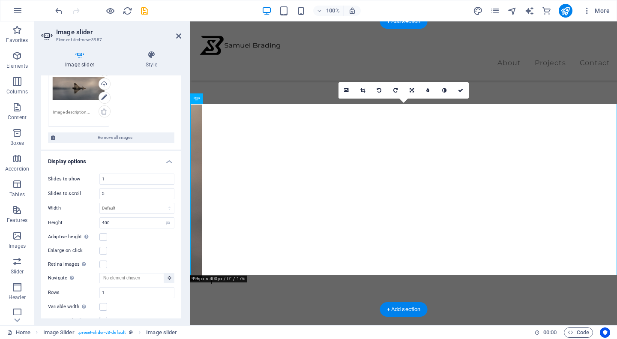
click at [131, 246] on div "Enlarge on click" at bounding box center [111, 251] width 126 height 10
drag, startPoint x: 136, startPoint y: 221, endPoint x: 80, endPoint y: 221, distance: 56.2
click at [80, 221] on div "Height 400 Default px rem em vw vh" at bounding box center [111, 222] width 126 height 11
type input "600"
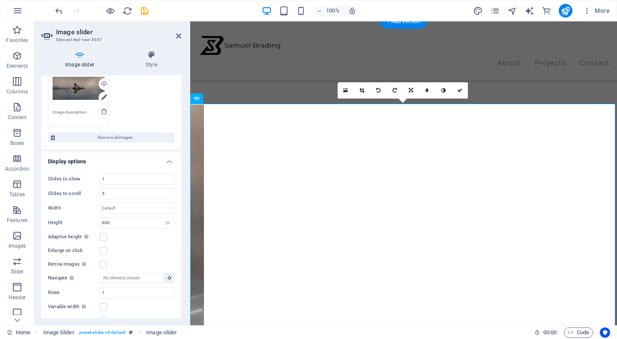
click at [152, 246] on div "Enlarge on click" at bounding box center [111, 251] width 126 height 10
click at [102, 232] on div "Adaptive height Automatically adjust the height for single slide horizontal sli…" at bounding box center [111, 237] width 126 height 10
click at [102, 234] on label at bounding box center [103, 237] width 8 height 8
click at [0, 0] on input "Adaptive height Automatically adjust the height for single slide horizontal sli…" at bounding box center [0, 0] width 0 height 0
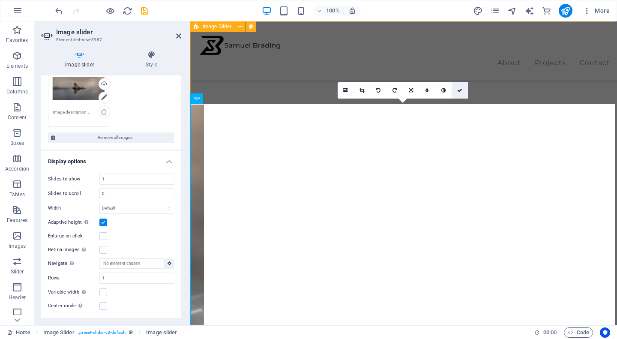
click at [457, 90] on icon at bounding box center [459, 90] width 5 height 5
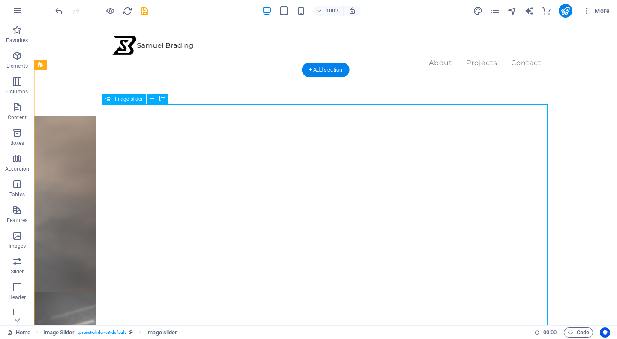
scroll to position [0, 0]
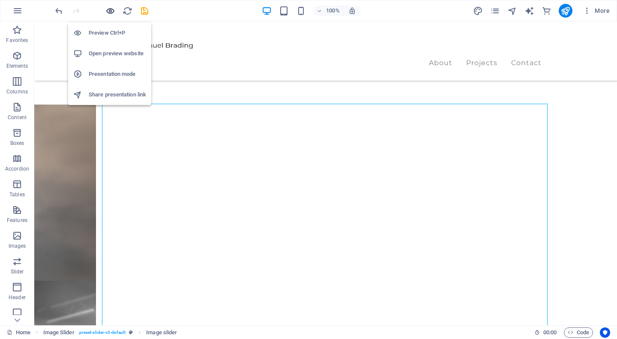
click at [109, 10] on icon "button" at bounding box center [110, 11] width 10 height 10
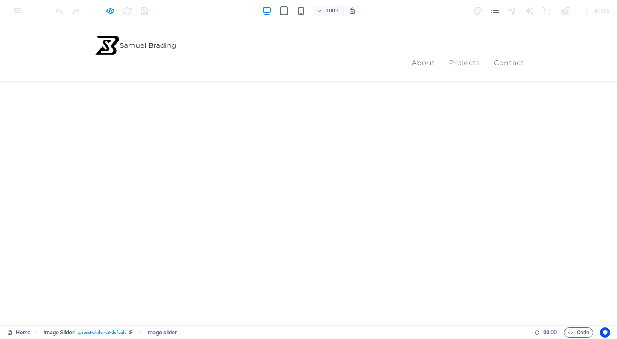
scroll to position [9, 0]
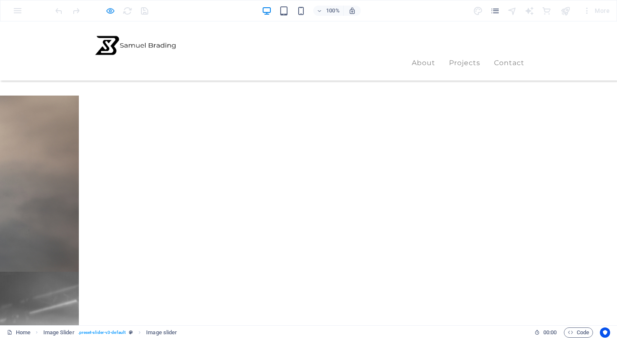
click at [108, 11] on icon "button" at bounding box center [110, 11] width 10 height 10
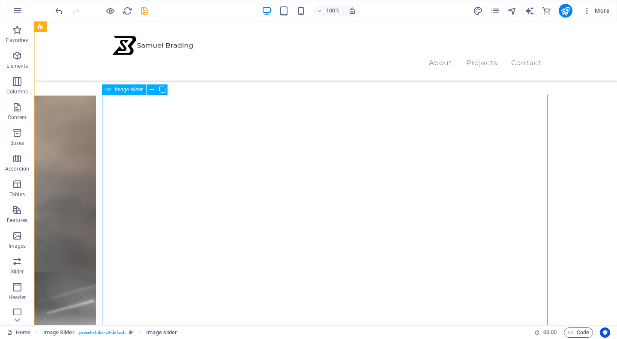
click at [122, 91] on span "Image slider" at bounding box center [129, 89] width 28 height 5
select select "ms"
select select "s"
select select "progressive"
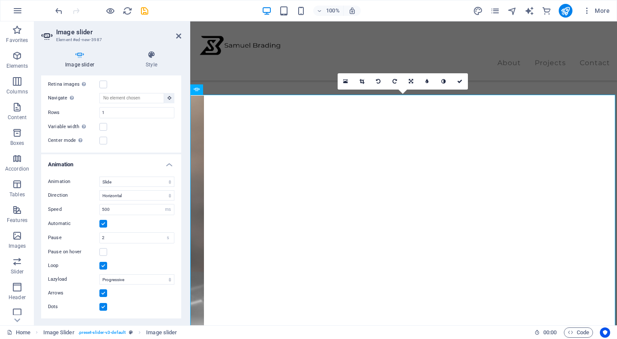
scroll to position [362, 0]
click at [105, 297] on div "Arrows" at bounding box center [111, 293] width 126 height 10
click at [105, 295] on label at bounding box center [103, 294] width 8 height 8
click at [0, 0] on input "Arrows" at bounding box center [0, 0] width 0 height 0
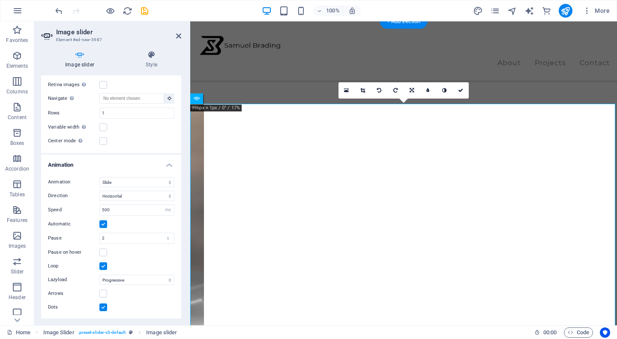
scroll to position [0, 0]
click at [104, 308] on label at bounding box center [103, 307] width 8 height 8
click at [0, 0] on input "Dots" at bounding box center [0, 0] width 0 height 0
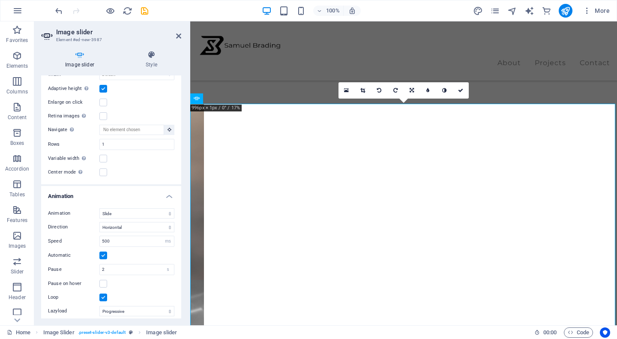
scroll to position [328, 0]
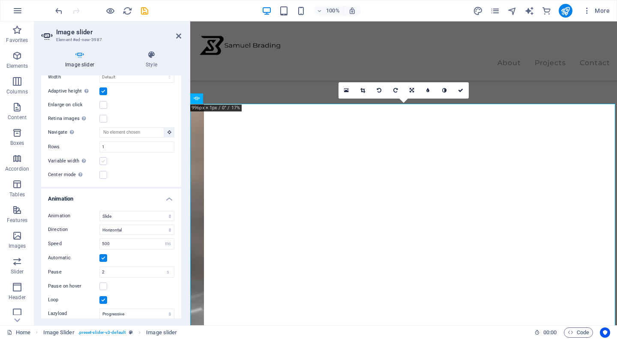
click at [101, 161] on label at bounding box center [103, 161] width 8 height 8
click at [0, 0] on input "Variable width Automatically adjust the width of the visible slide." at bounding box center [0, 0] width 0 height 0
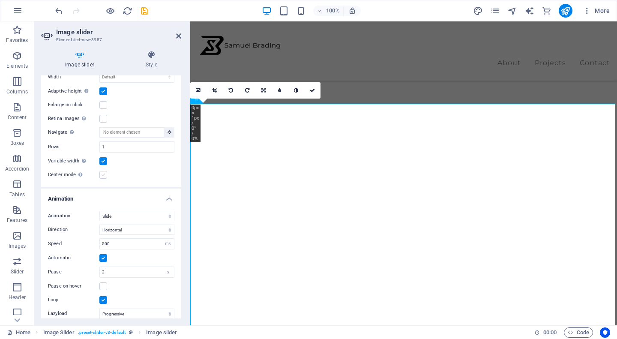
click at [105, 177] on label at bounding box center [103, 175] width 8 height 8
click at [0, 0] on input "Center mode Enables centered view with partial previous/next slide. Use with od…" at bounding box center [0, 0] width 0 height 0
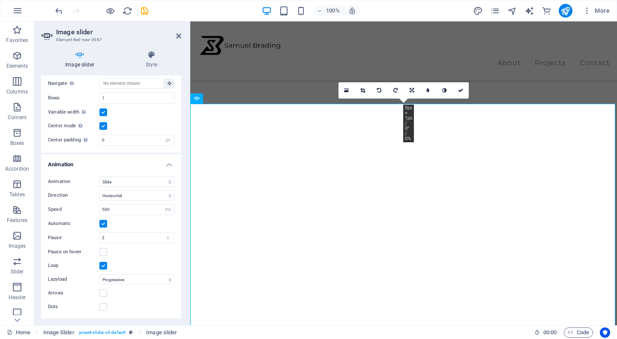
scroll to position [376, 0]
click at [123, 189] on div "Animation Slide Fade Direction Horizontal Vertical Speed 500 s ms Automatic Pau…" at bounding box center [111, 244] width 140 height 149
click at [112, 210] on input "500" at bounding box center [137, 210] width 74 height 10
drag, startPoint x: 126, startPoint y: 209, endPoint x: 86, endPoint y: 209, distance: 39.9
click at [86, 209] on div "Speed 500 s ms" at bounding box center [111, 209] width 126 height 11
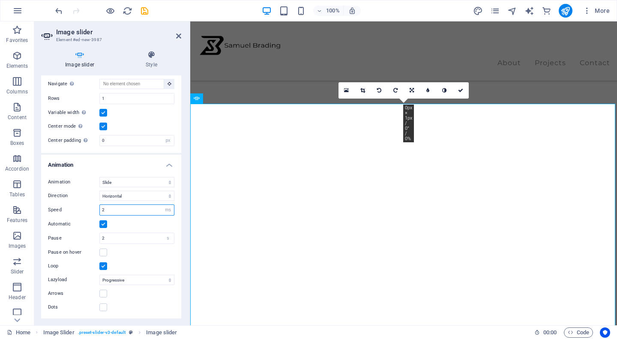
type input "2"
click at [135, 222] on div "Automatic" at bounding box center [111, 224] width 126 height 10
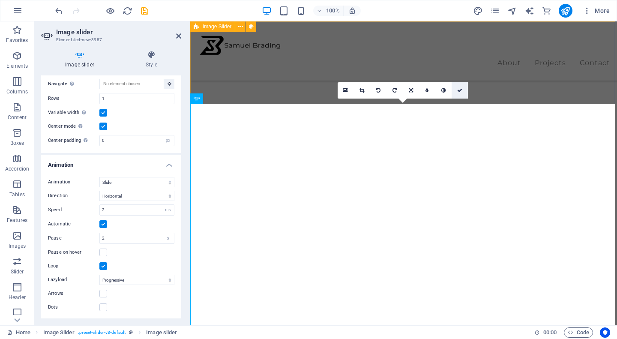
click at [461, 90] on icon at bounding box center [459, 90] width 5 height 5
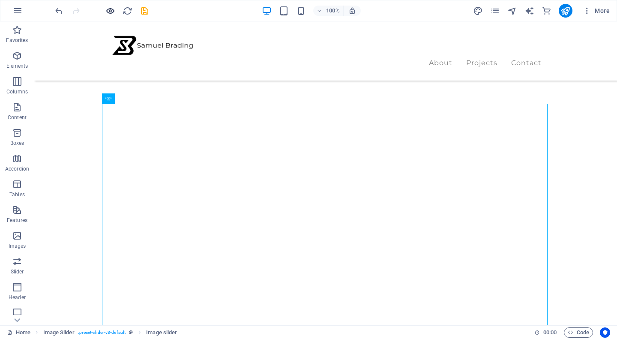
click at [112, 12] on icon "button" at bounding box center [110, 11] width 10 height 10
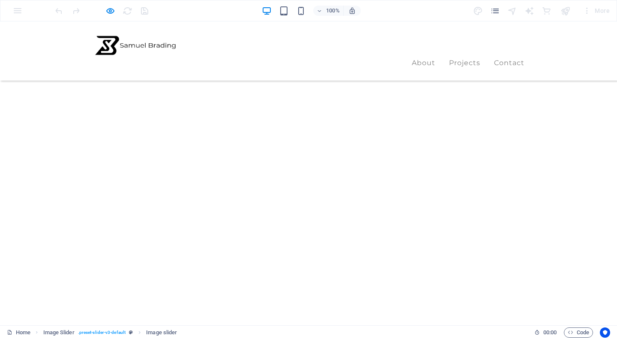
scroll to position [71, 0]
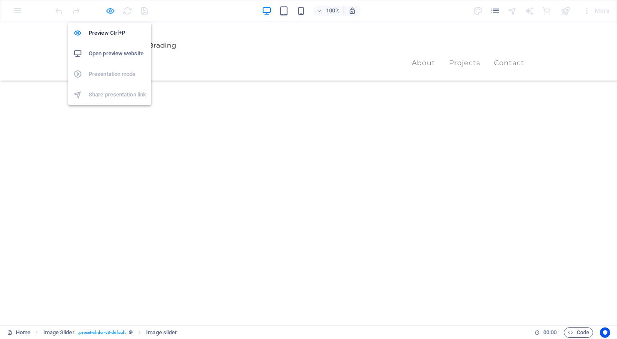
click at [110, 12] on icon "button" at bounding box center [110, 11] width 10 height 10
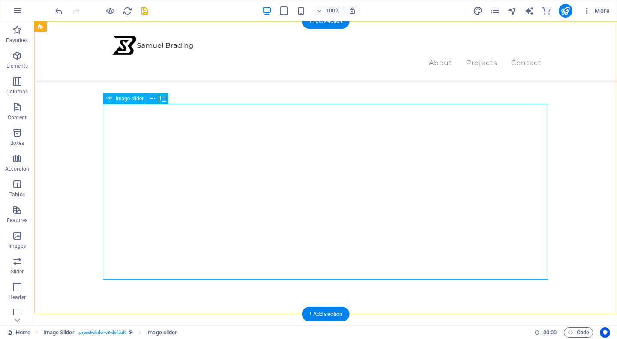
click at [125, 96] on span "Image slider" at bounding box center [130, 98] width 28 height 5
select select "px"
select select "ms"
select select "s"
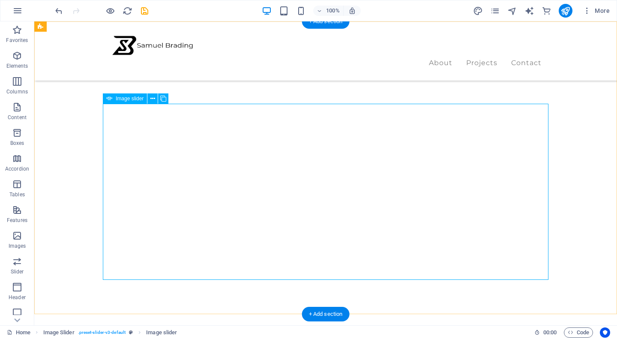
select select "progressive"
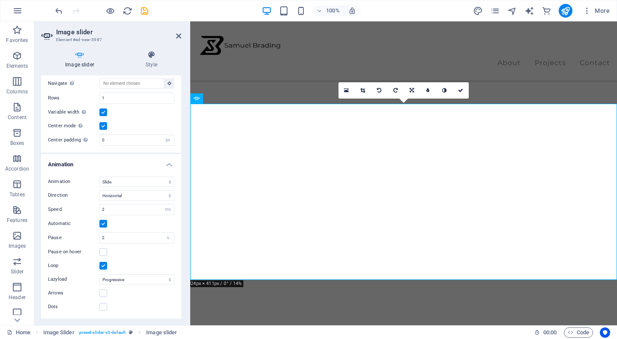
scroll to position [376, 0]
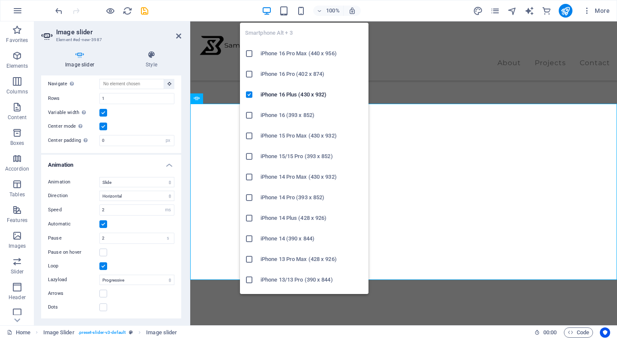
click at [302, 16] on div "Smartphone Alt + 3 iPhone 16 Pro Max (440 x 956) iPhone 16 Pro (402 x 874) iPho…" at bounding box center [304, 155] width 129 height 278
click at [303, 12] on icon "button" at bounding box center [301, 11] width 10 height 10
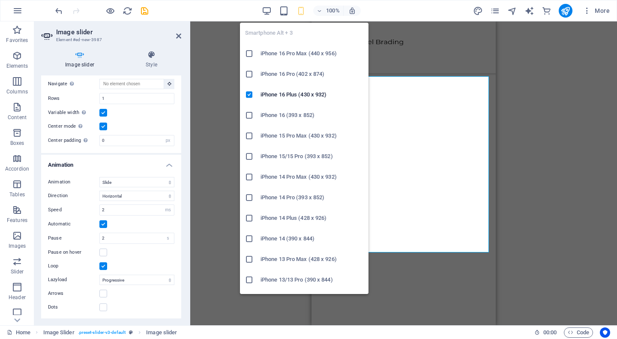
type input "1"
click at [304, 52] on h6 "iPhone 16 Pro Max (440 x 956)" at bounding box center [312, 53] width 103 height 10
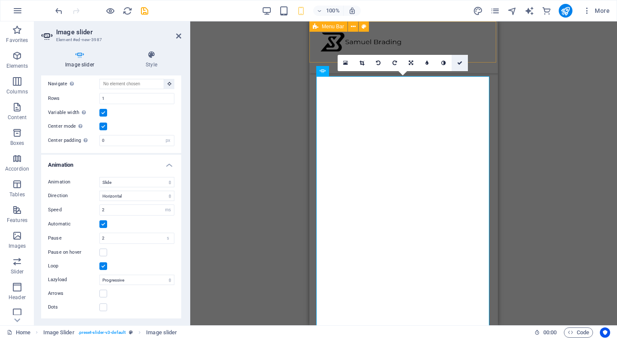
click at [459, 61] on icon at bounding box center [459, 62] width 5 height 5
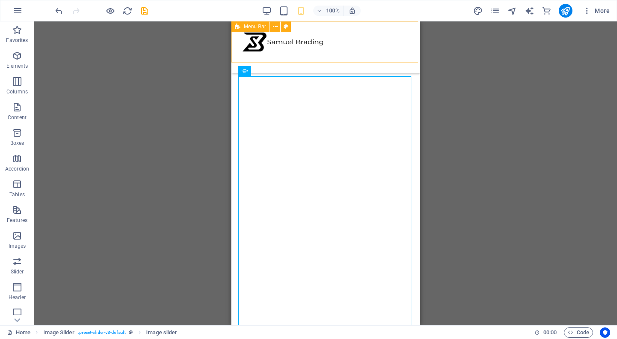
click at [460, 66] on div "Drag and drop a file to add it 2 columns H1 Container 2 columns Container Menu …" at bounding box center [325, 173] width 583 height 304
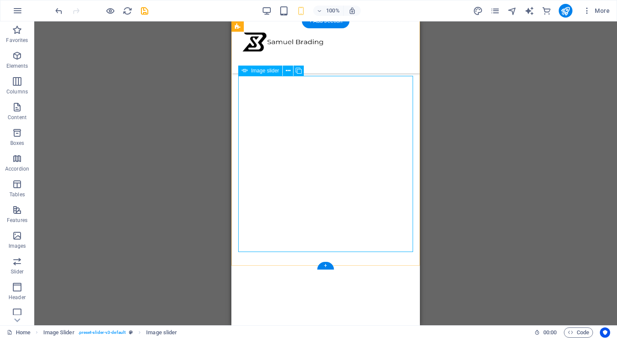
scroll to position [0, 0]
click at [266, 12] on icon "button" at bounding box center [267, 11] width 10 height 10
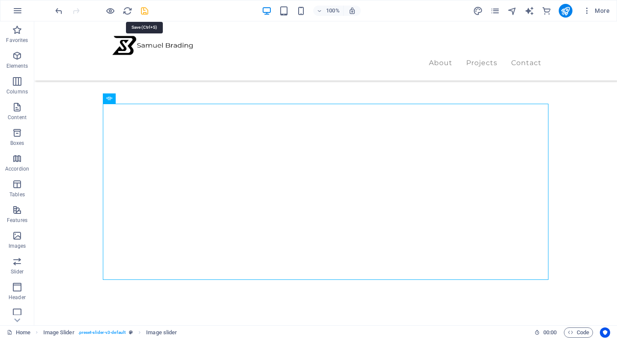
click at [146, 8] on icon "save" at bounding box center [145, 11] width 10 height 10
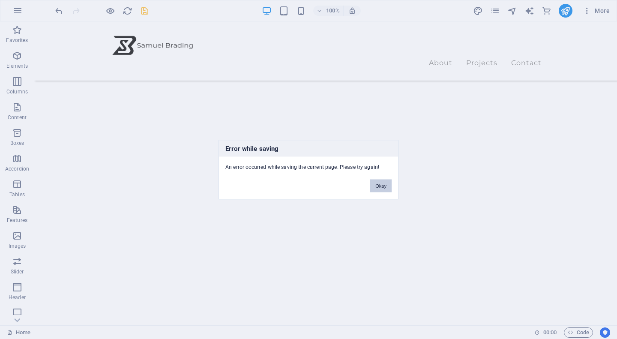
click at [376, 185] on button "Okay" at bounding box center [380, 185] width 21 height 13
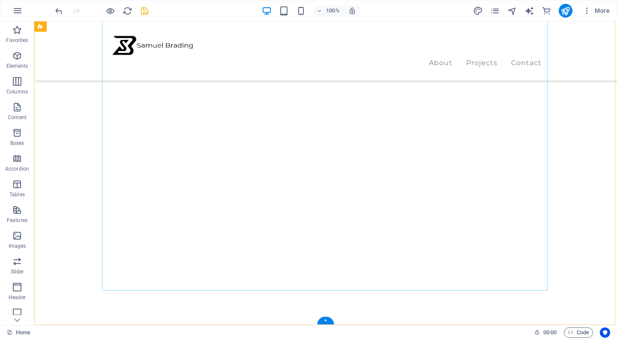
scroll to position [105, 0]
select select "px"
select select "ms"
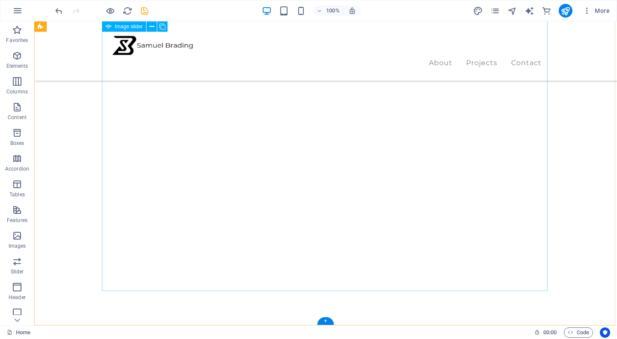
select select "s"
select select "progressive"
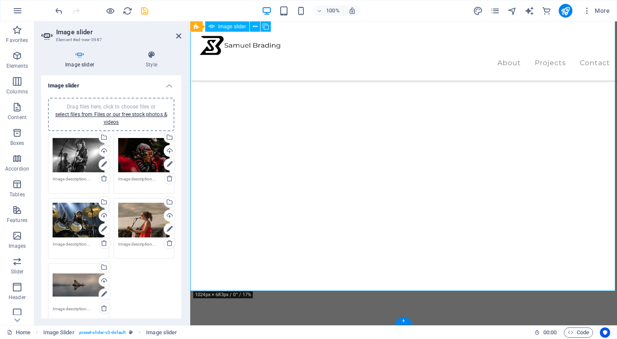
type input "5"
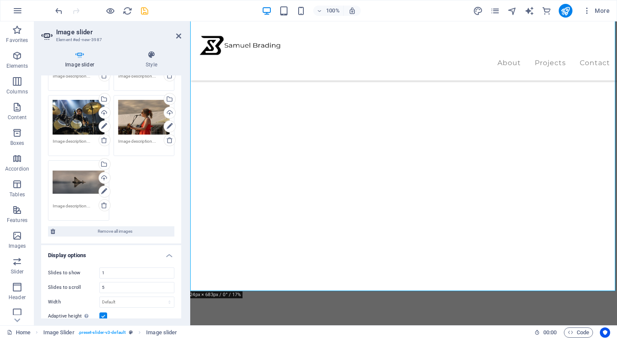
scroll to position [69, 0]
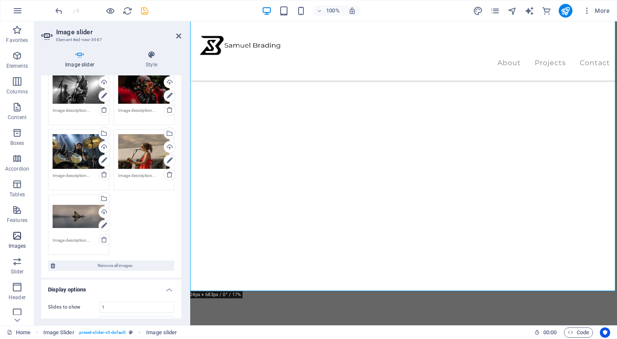
click at [19, 240] on icon "button" at bounding box center [17, 236] width 10 height 10
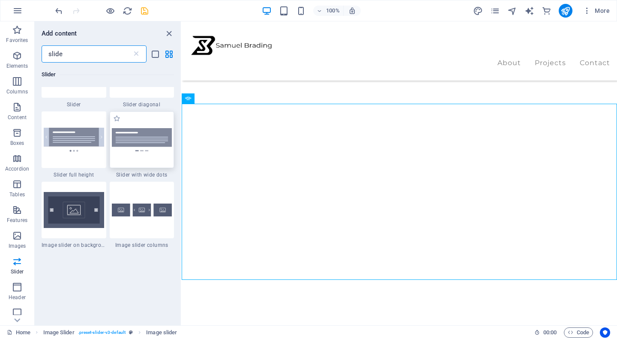
scroll to position [277, 0]
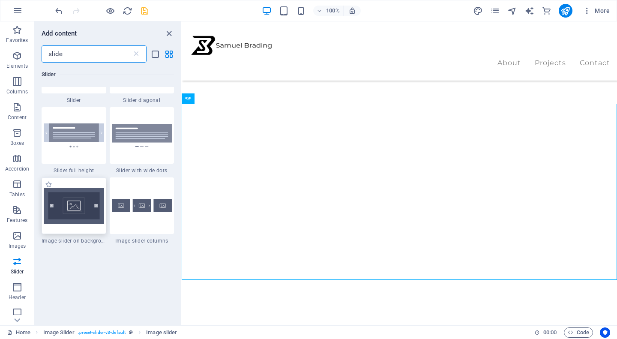
type input "slide"
